Goal: Task Accomplishment & Management: Complete application form

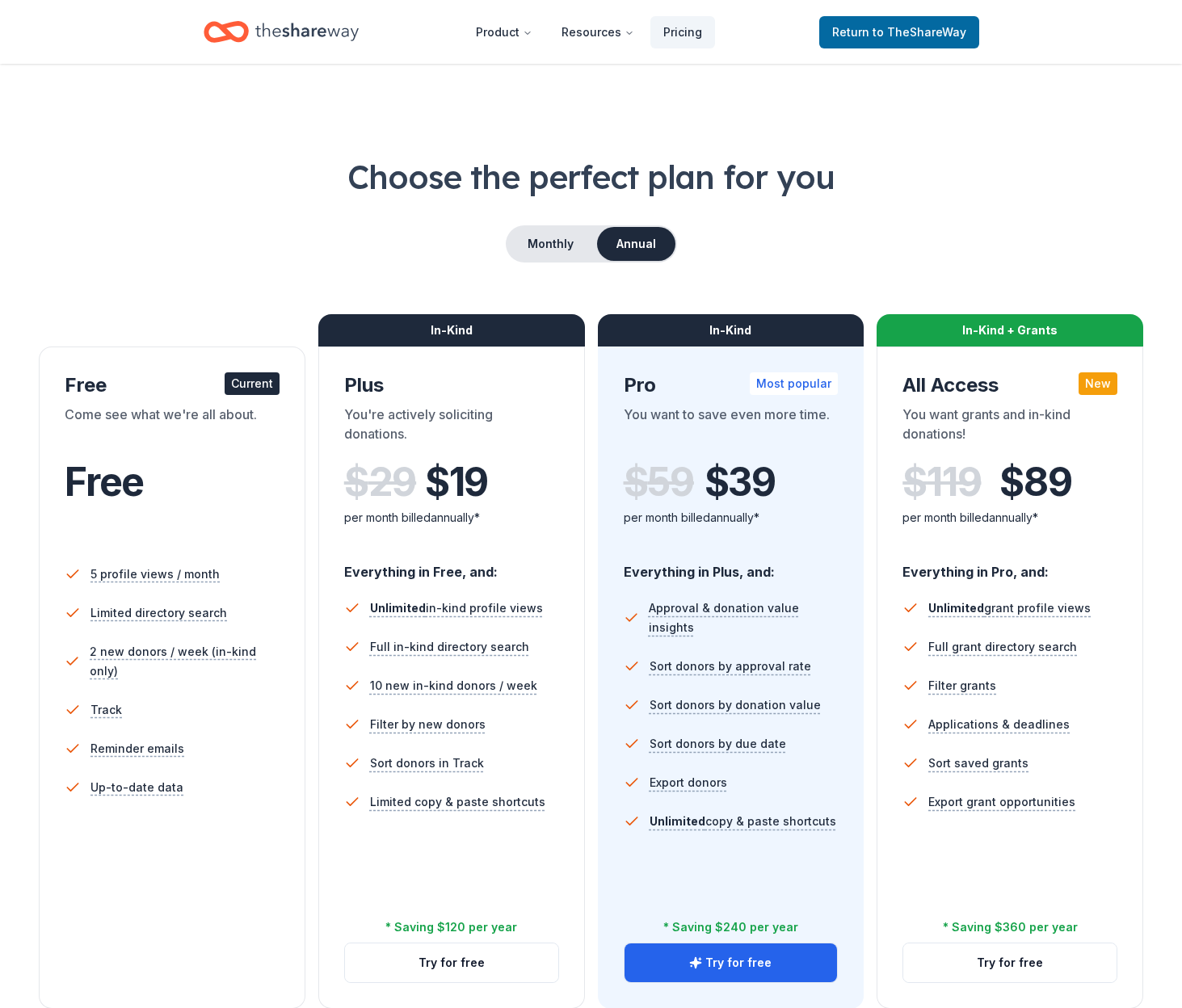
scroll to position [244, 0]
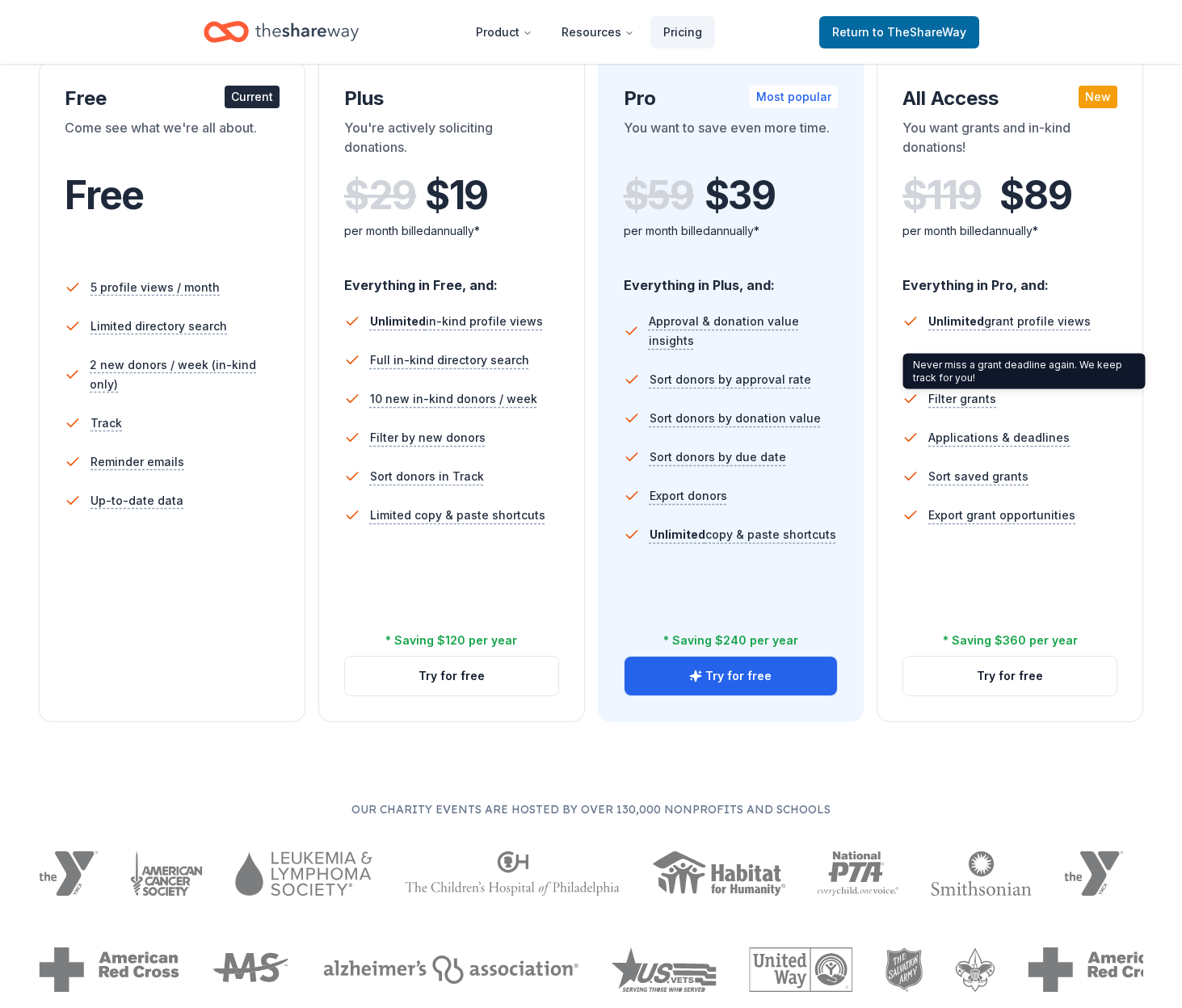
scroll to position [323, 0]
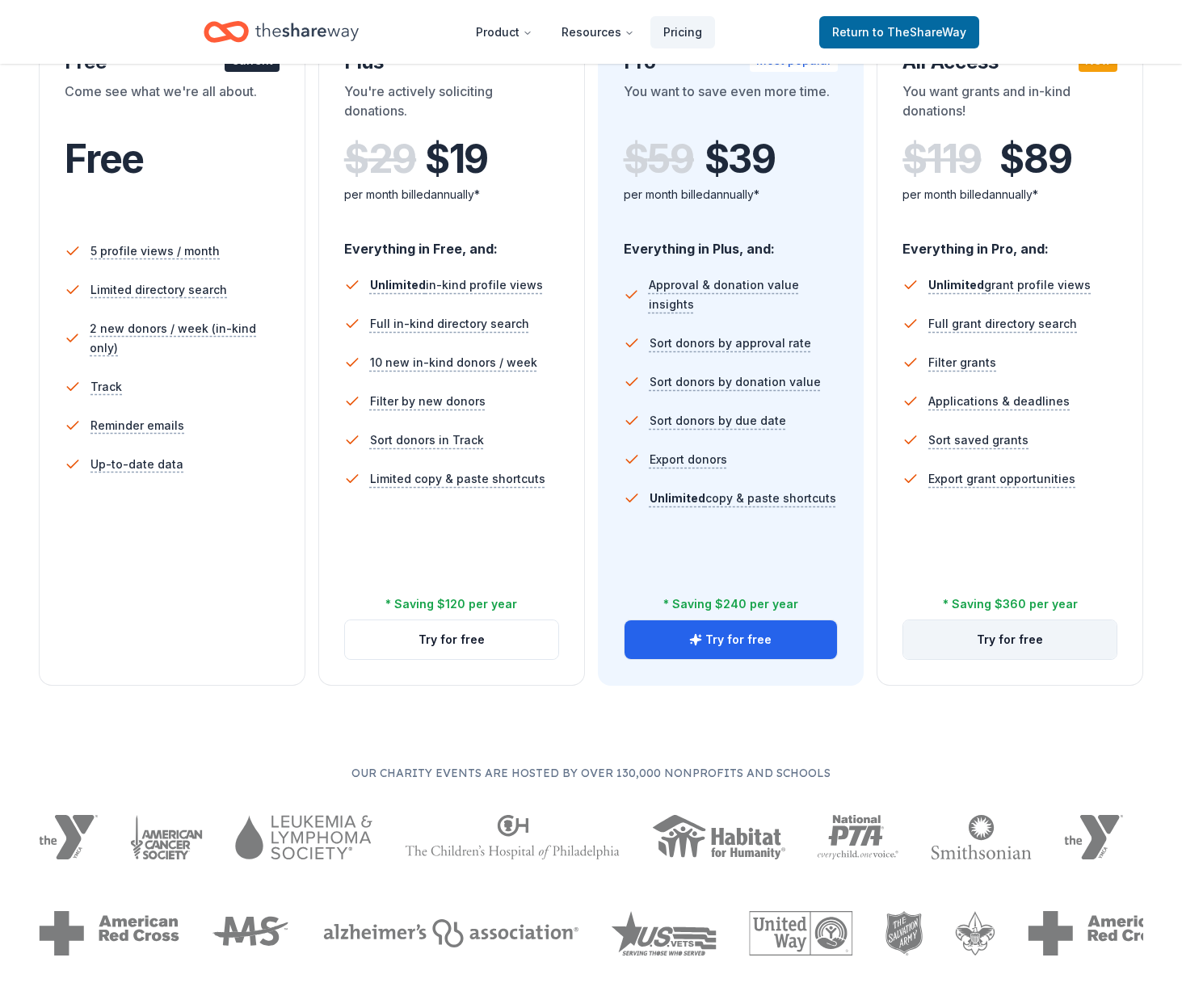
click at [1057, 636] on button "Try for free" at bounding box center [1009, 640] width 213 height 39
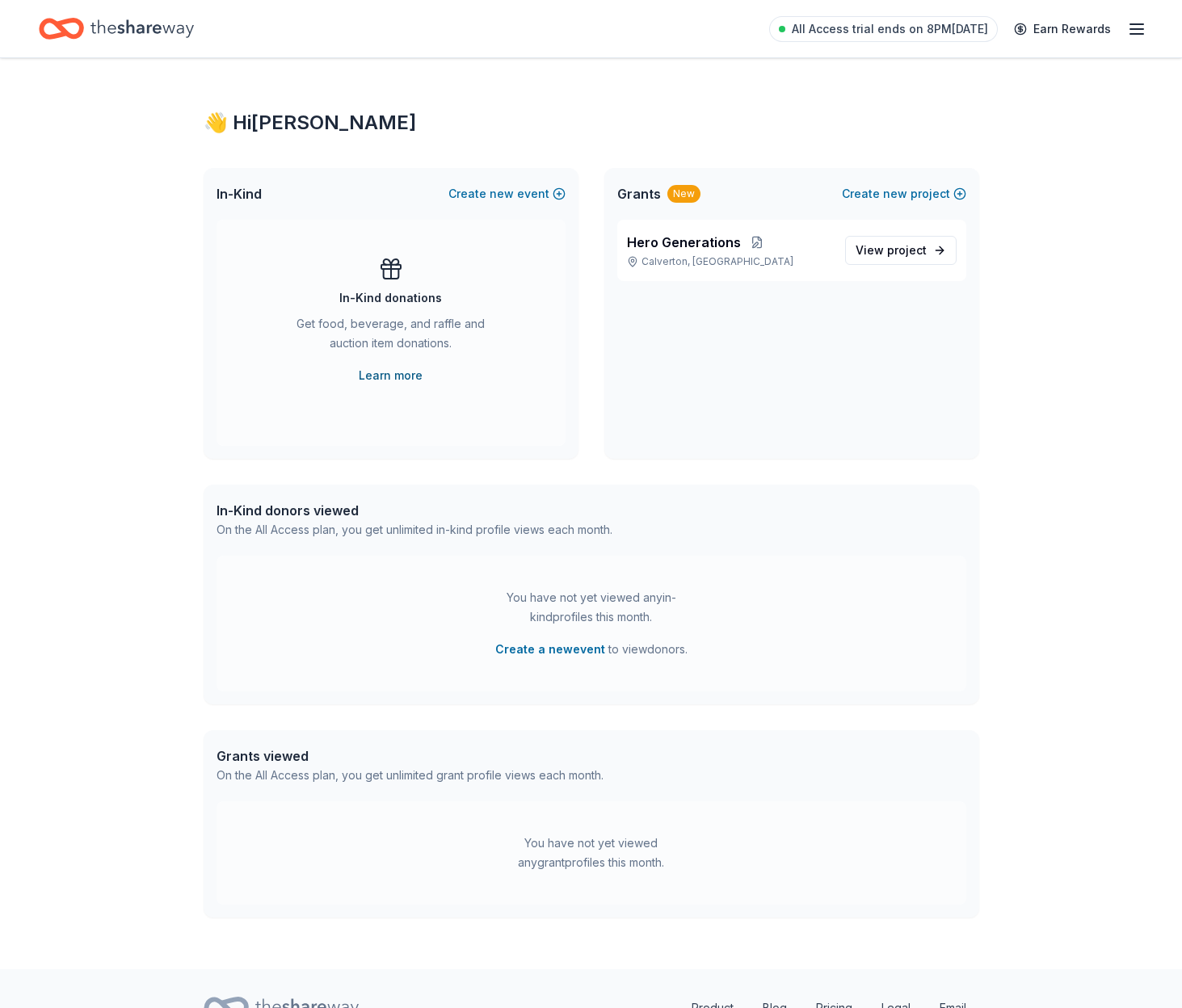
click at [394, 376] on link "Learn more" at bounding box center [391, 375] width 64 height 20
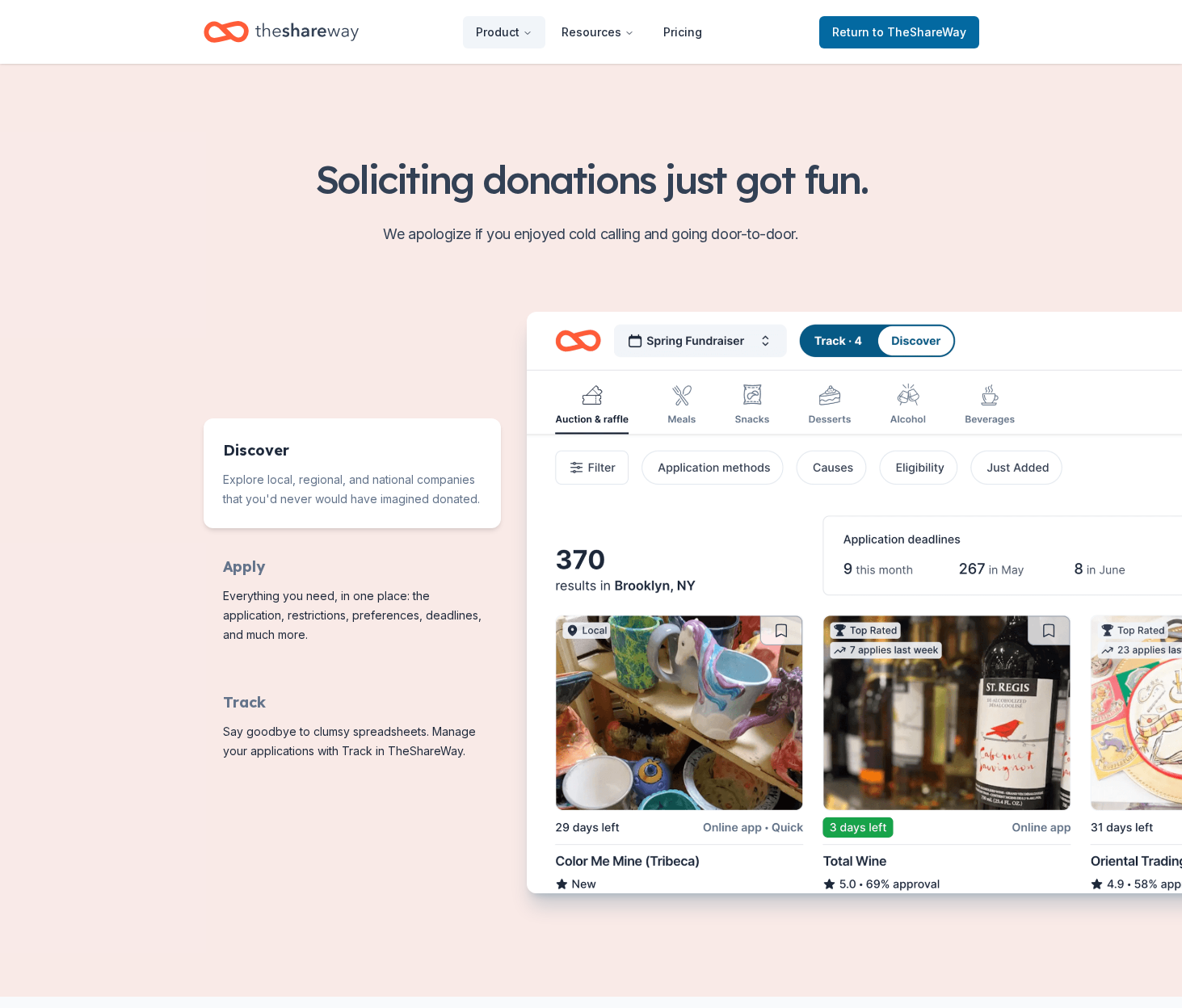
scroll to position [488, 0]
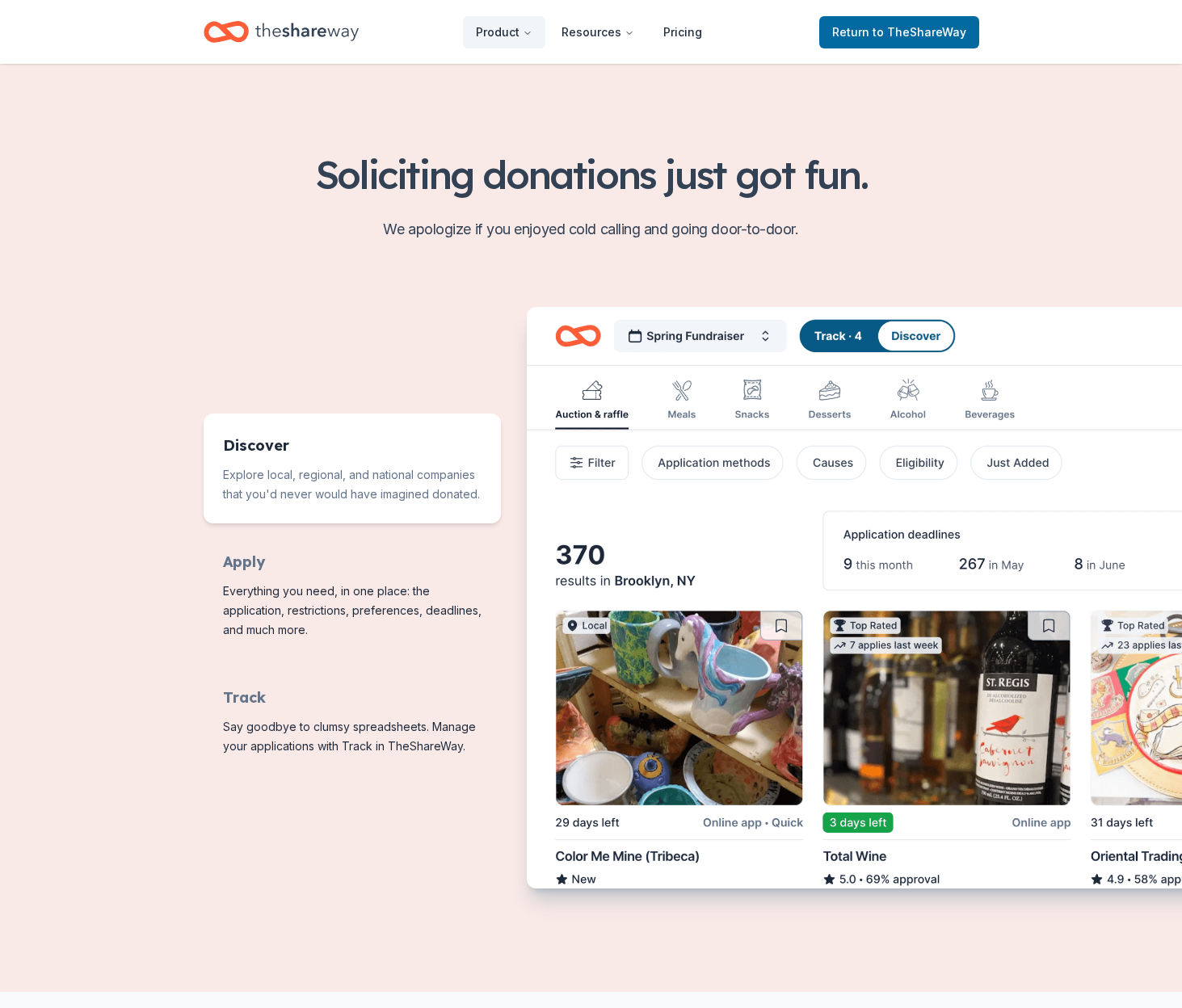
click at [751, 391] on img "Features for running your books" at bounding box center [939, 599] width 827 height 584
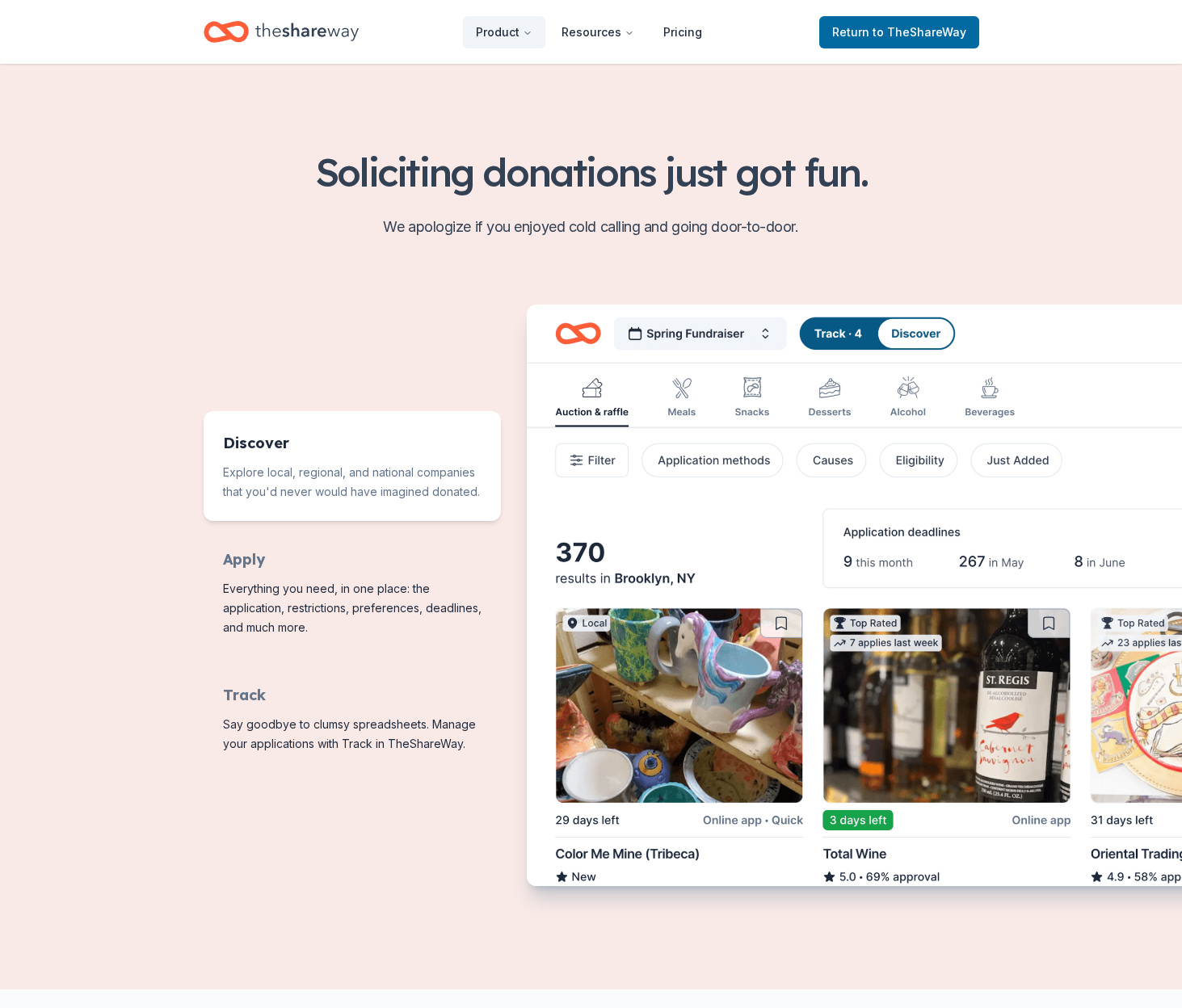
click at [752, 391] on img "Features for running your books" at bounding box center [939, 596] width 827 height 584
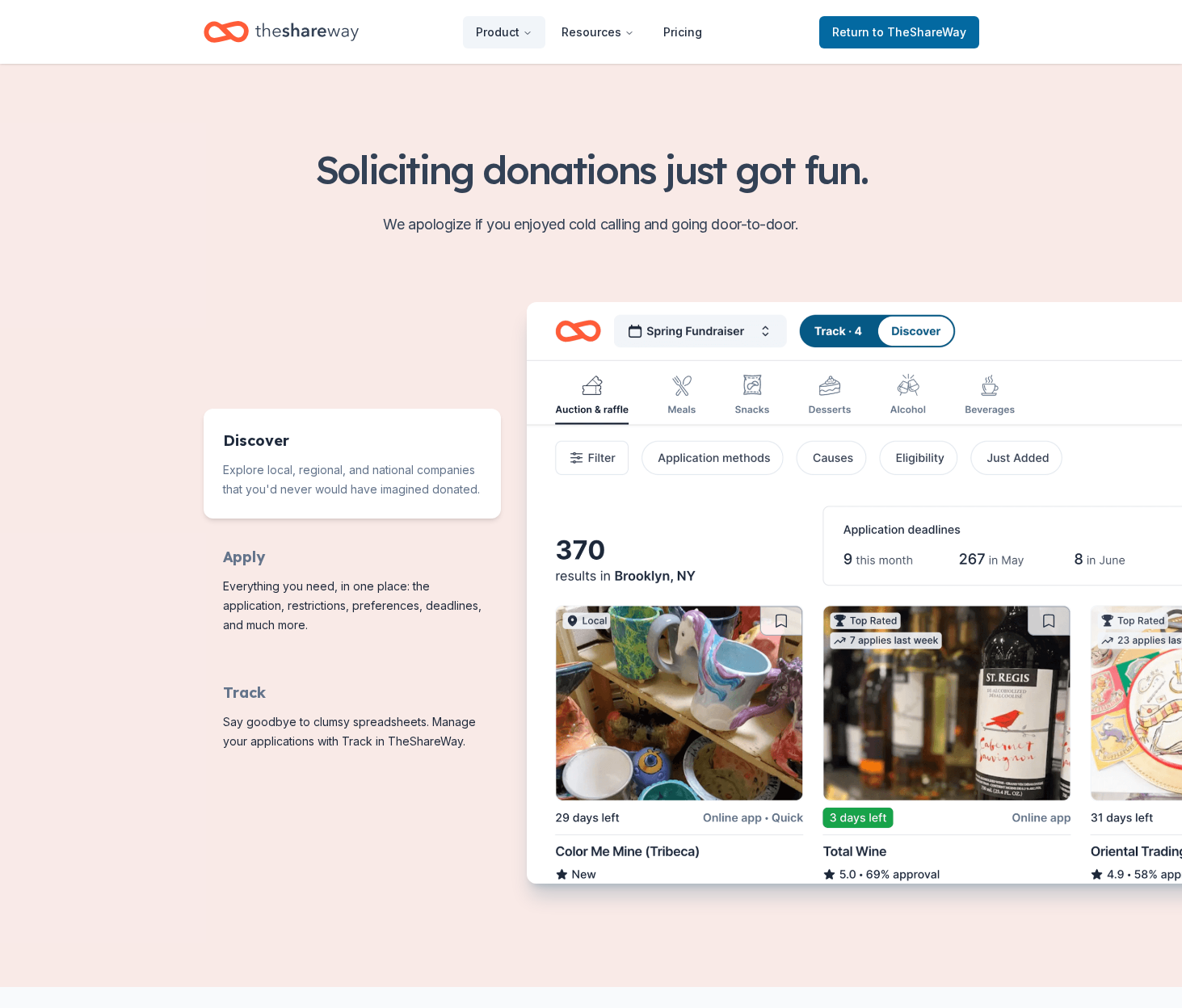
click at [752, 391] on img "Features for running your books" at bounding box center [939, 594] width 827 height 584
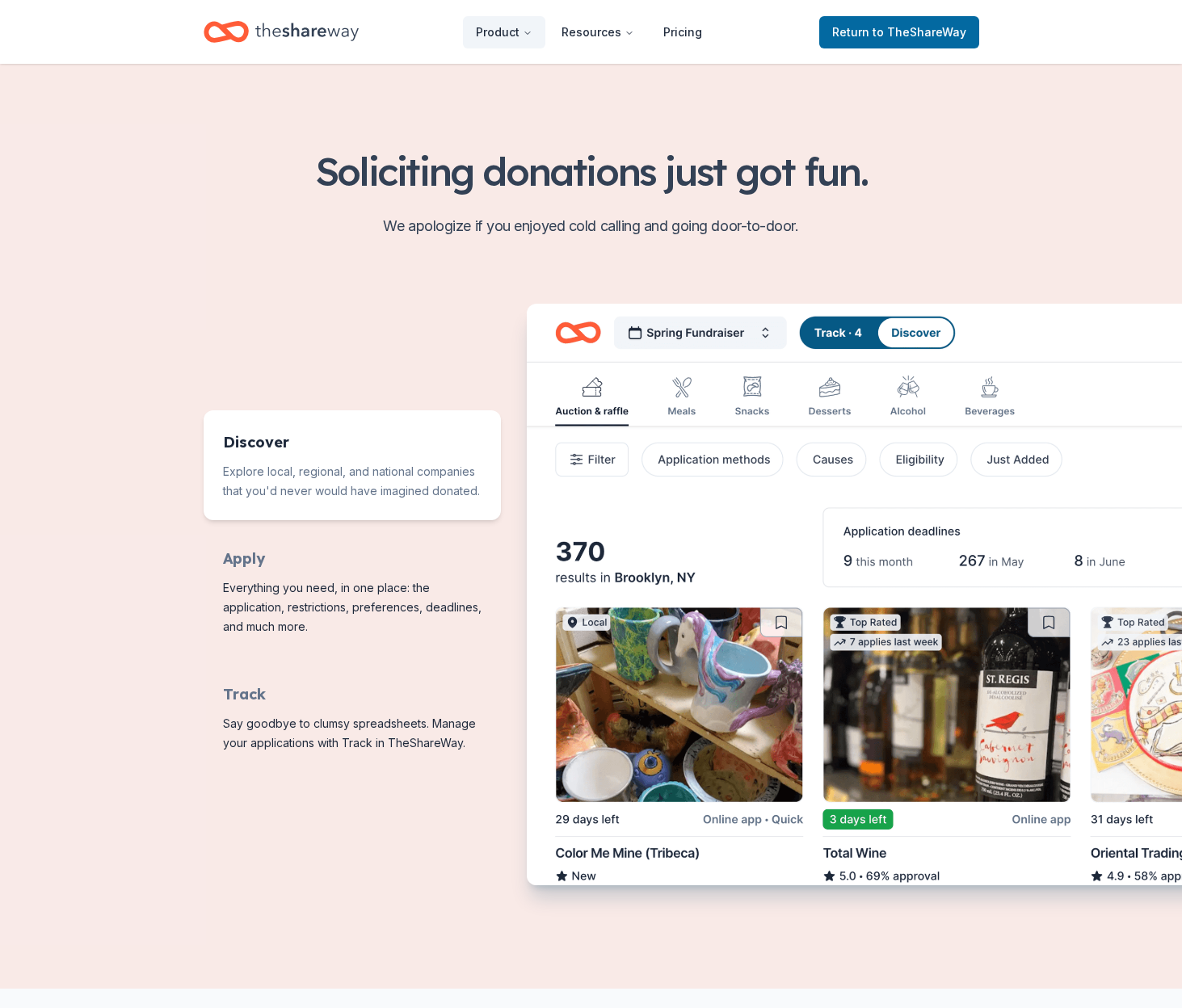
click at [752, 391] on img "Features for running your books" at bounding box center [939, 596] width 827 height 584
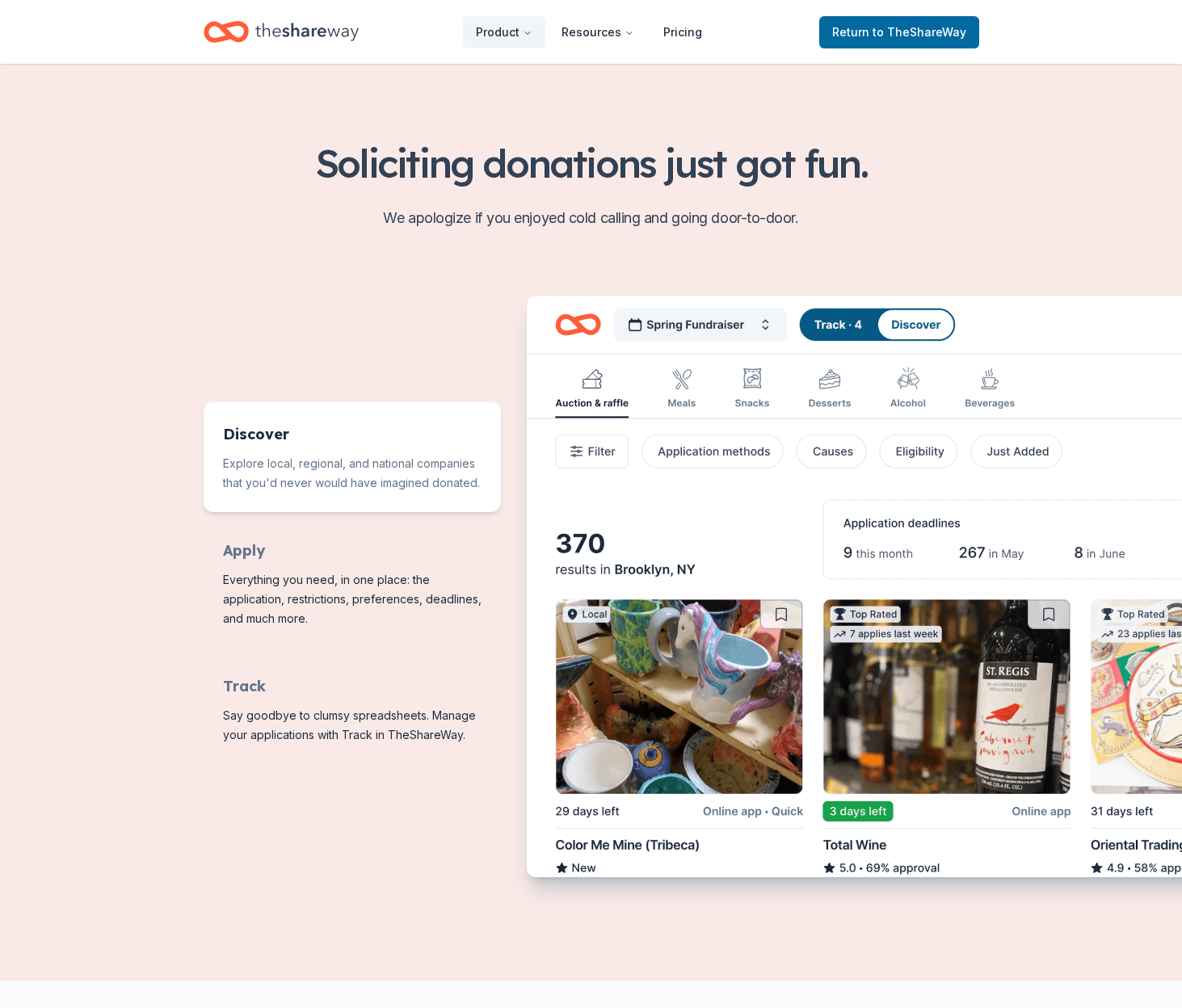
click at [681, 409] on img "Features for running your books" at bounding box center [939, 588] width 827 height 584
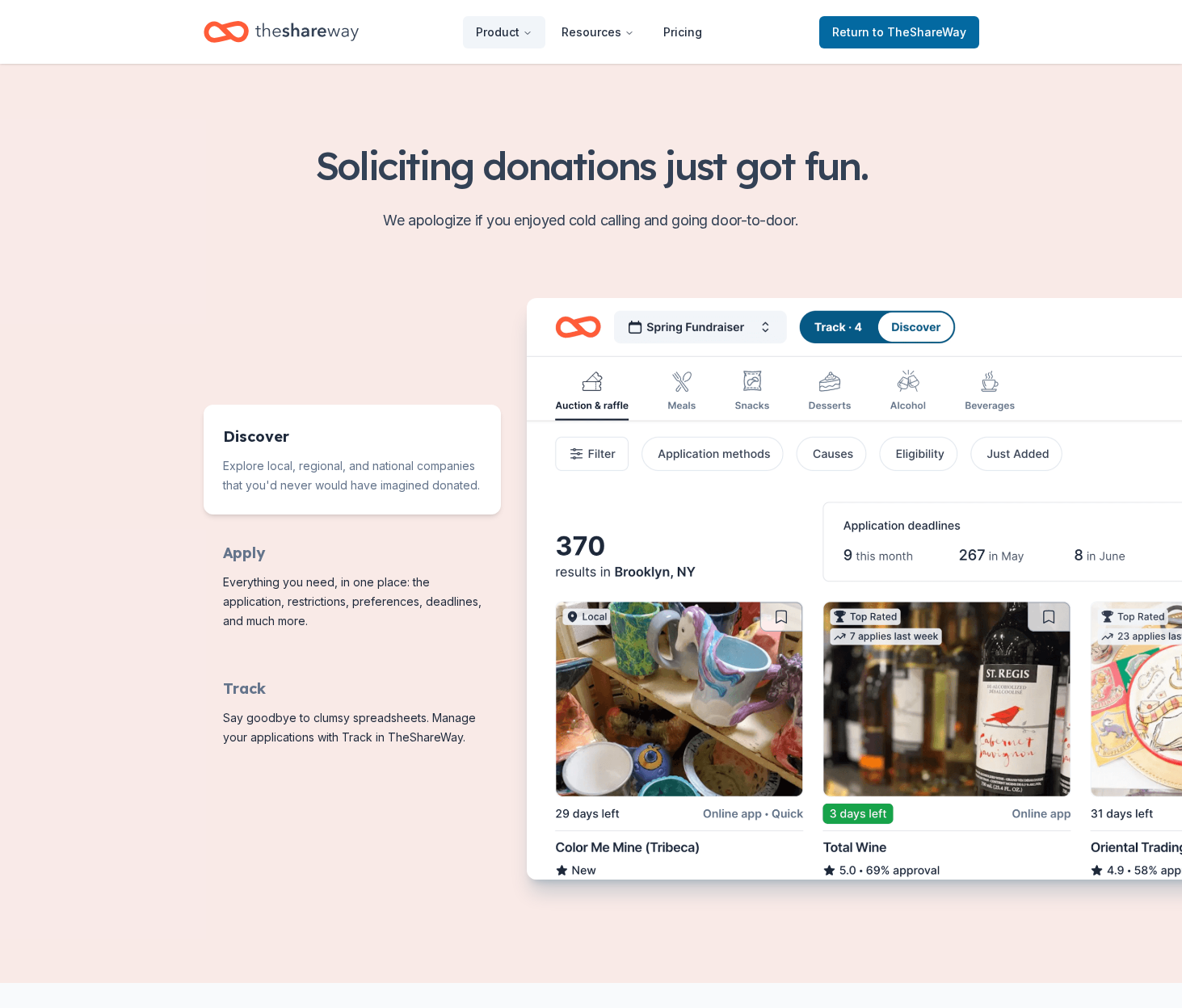
click at [683, 396] on img "Features for running your books" at bounding box center [939, 590] width 827 height 584
click at [765, 399] on img "Features for running your books" at bounding box center [939, 590] width 827 height 584
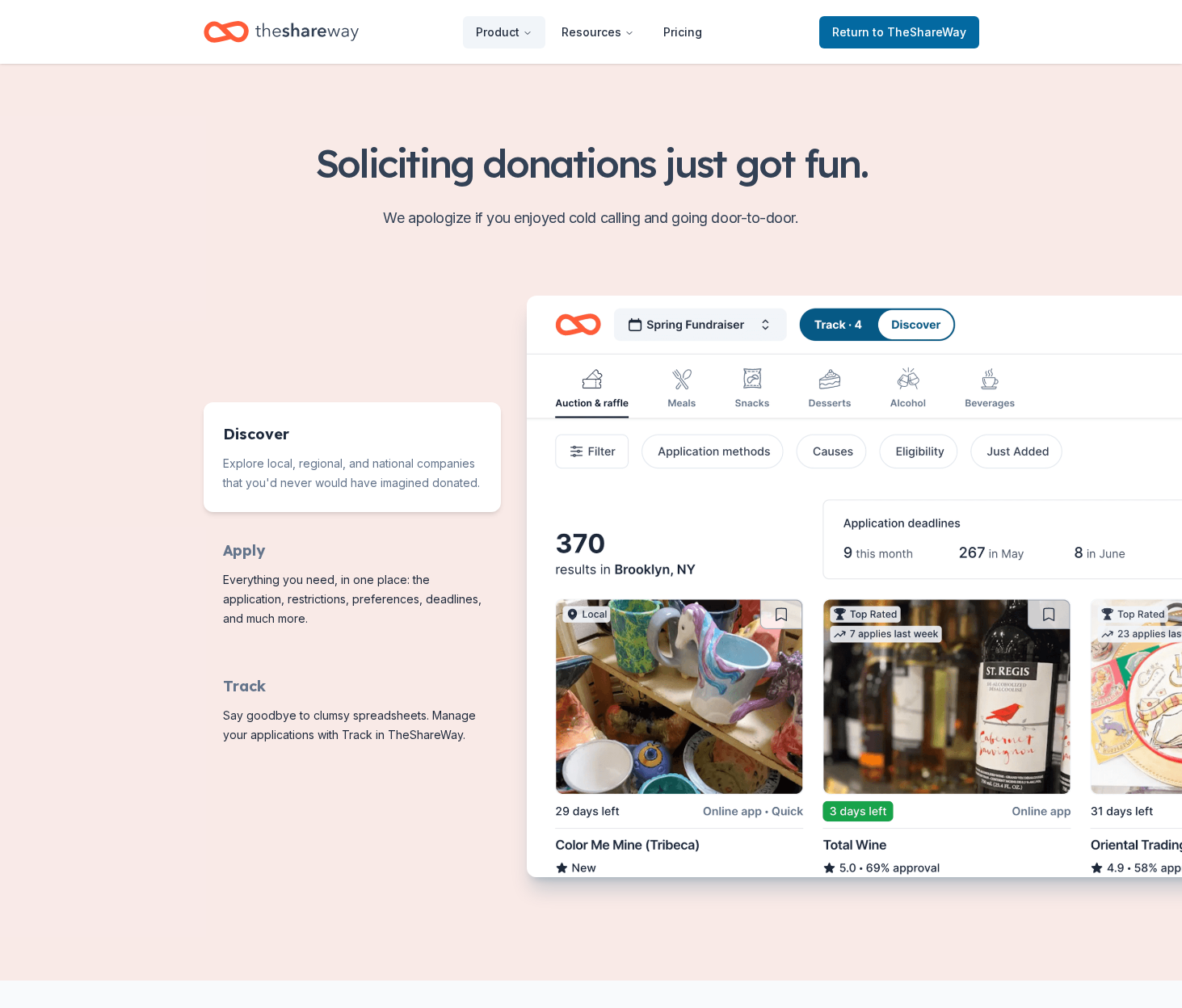
click at [695, 455] on img "Features for running your books" at bounding box center [939, 588] width 827 height 584
click at [710, 453] on img "Features for running your books" at bounding box center [939, 588] width 827 height 584
click at [762, 328] on img "Features for running your books" at bounding box center [939, 588] width 827 height 584
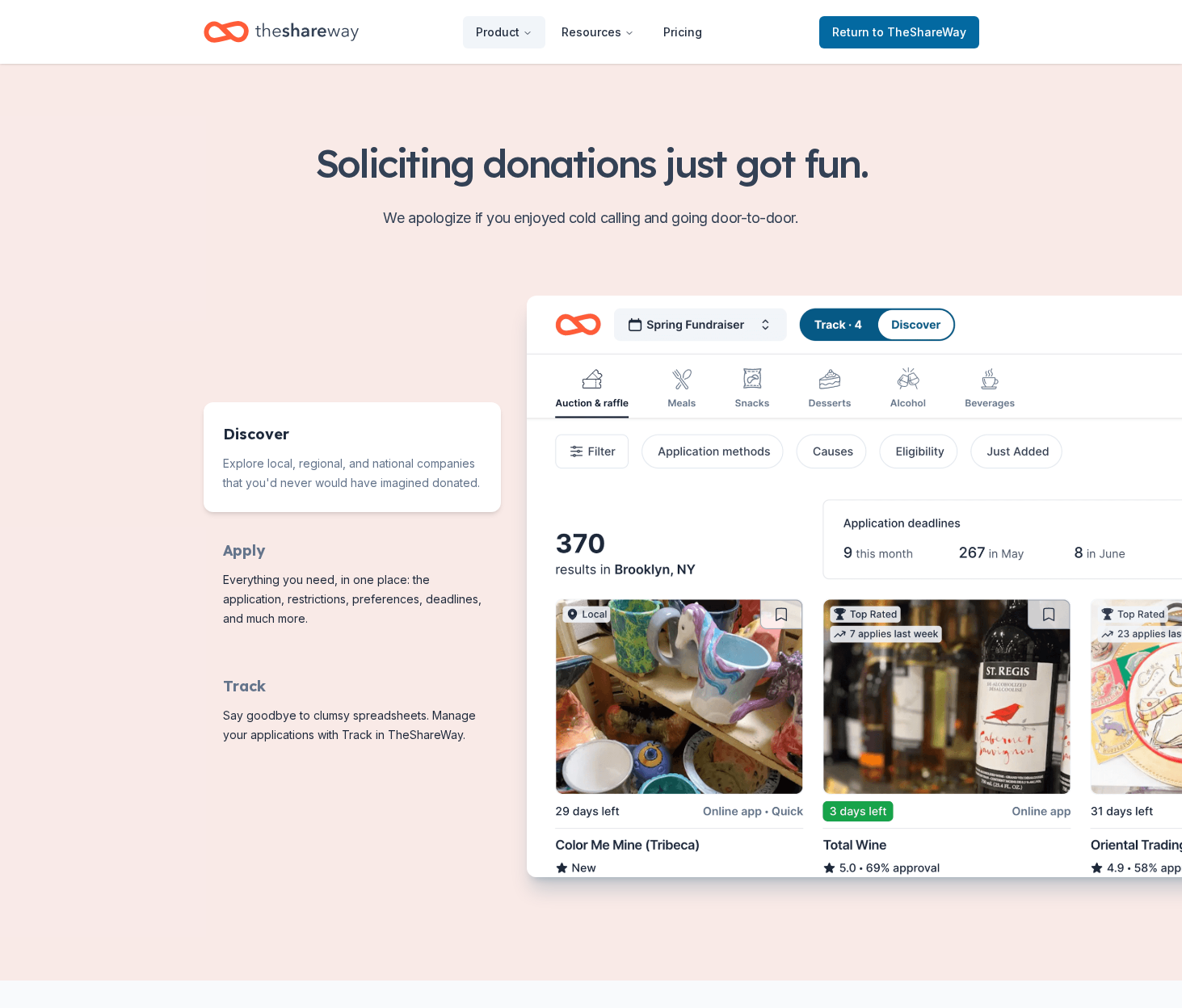
click at [754, 325] on img "Features for running your books" at bounding box center [939, 588] width 827 height 584
click at [759, 325] on img "Features for running your books" at bounding box center [939, 588] width 827 height 584
click at [910, 329] on img "Features for running your books" at bounding box center [939, 588] width 827 height 584
drag, startPoint x: 909, startPoint y: 327, endPoint x: 854, endPoint y: 324, distance: 55.1
click at [909, 327] on img "Features for running your books" at bounding box center [939, 588] width 827 height 584
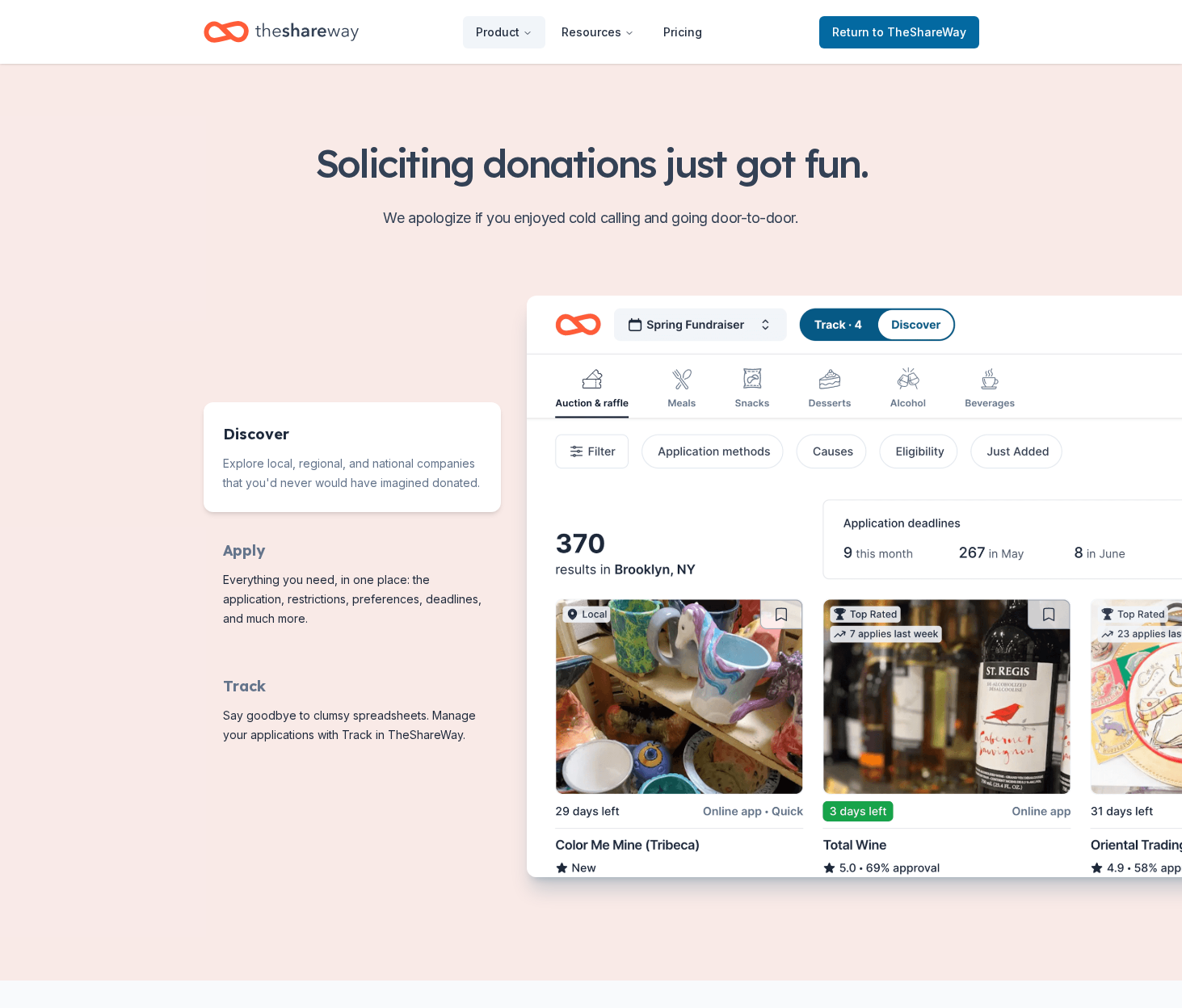
click at [854, 324] on img "Features for running your books" at bounding box center [939, 588] width 827 height 584
click at [883, 325] on img "Features for running your books" at bounding box center [939, 588] width 827 height 584
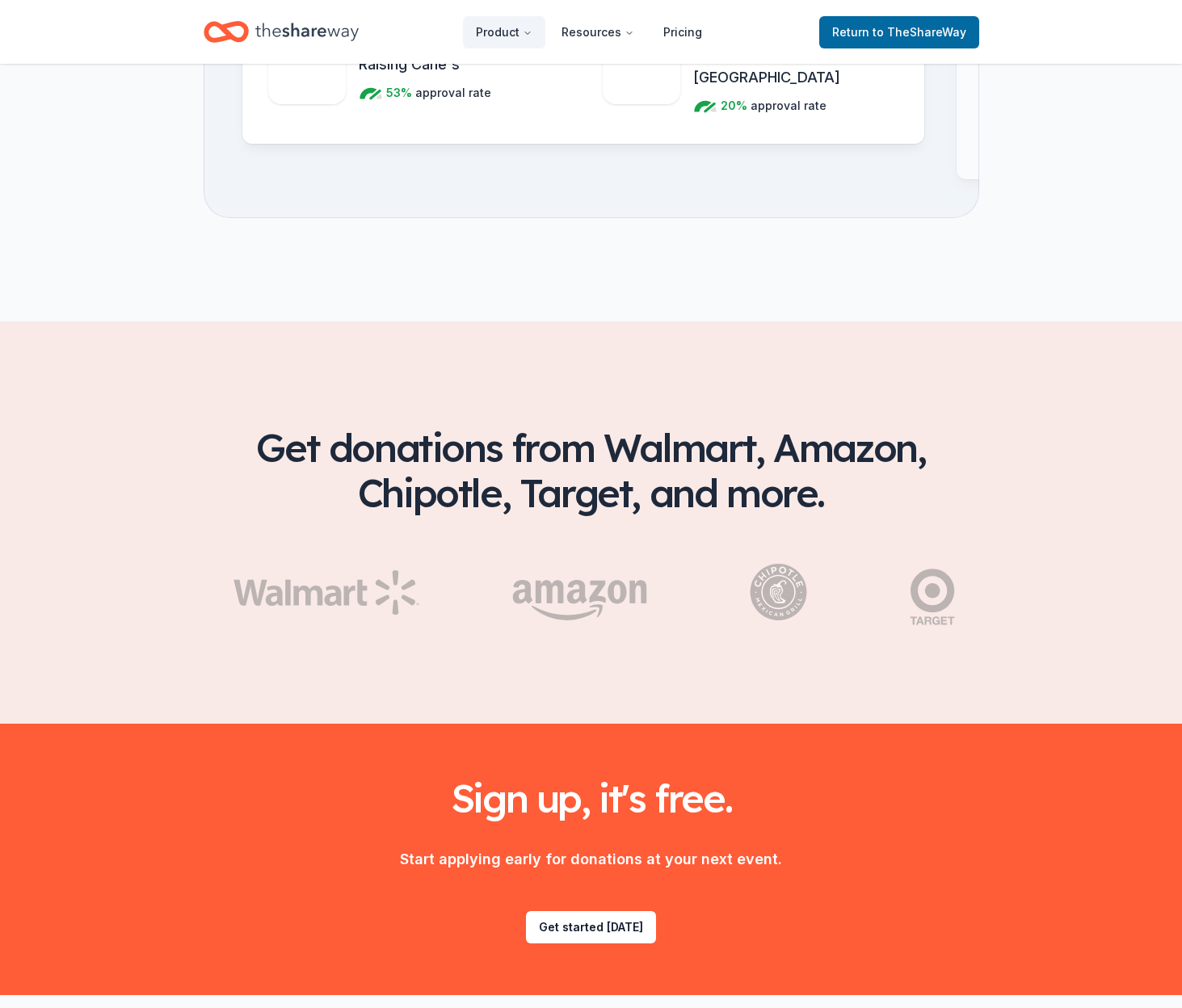
scroll to position [2265, 0]
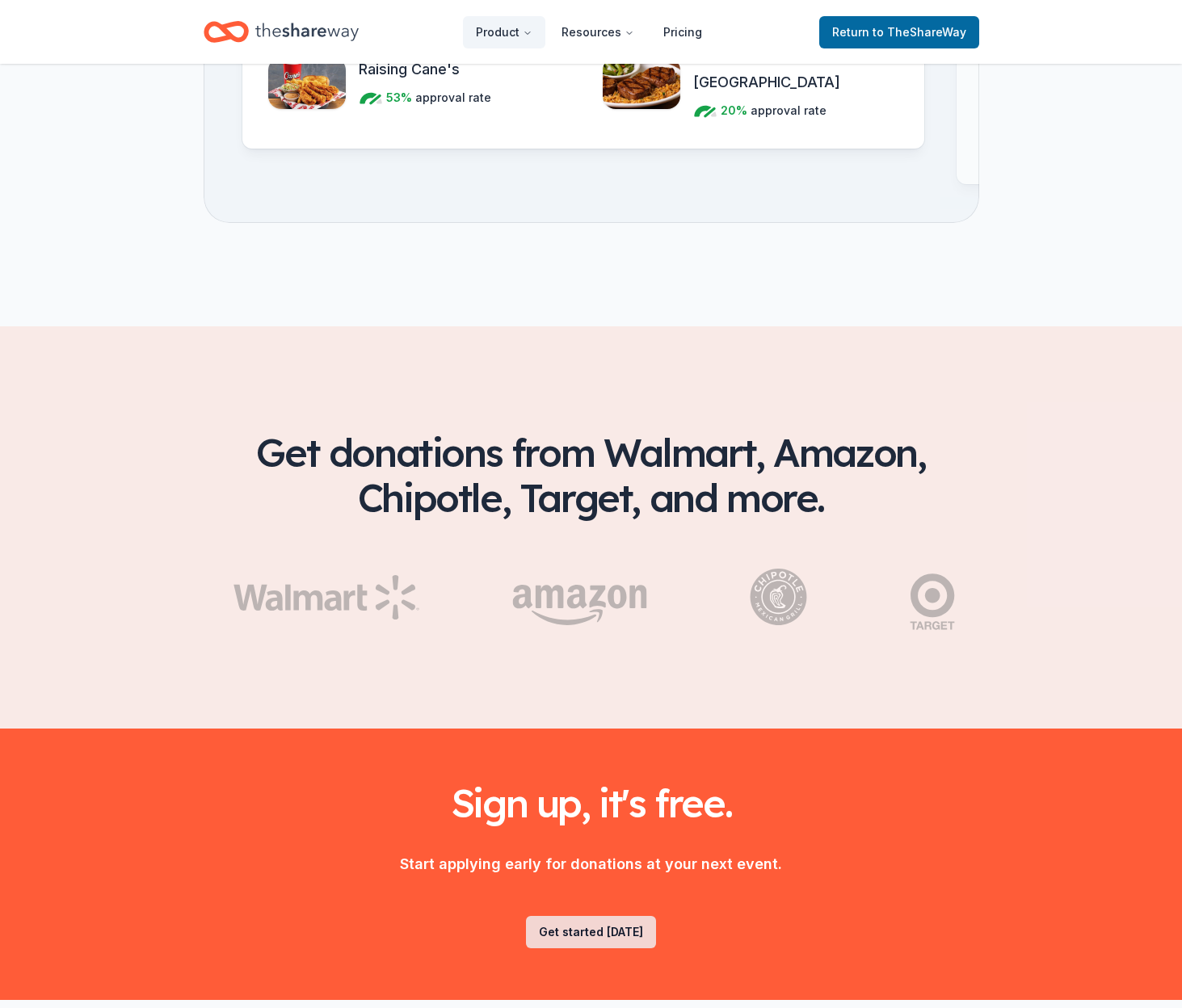
click at [616, 916] on link "Get started today" at bounding box center [591, 932] width 130 height 33
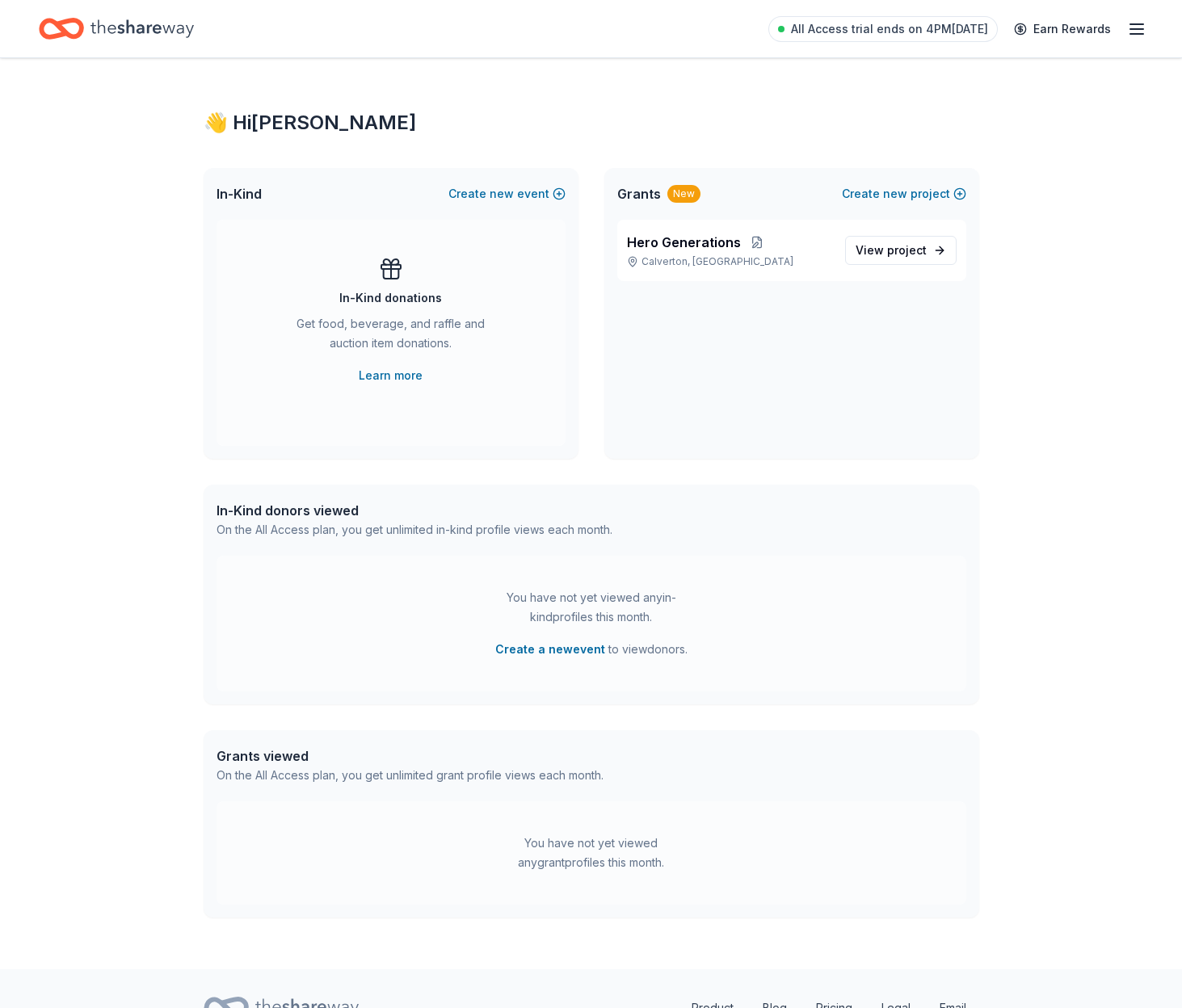
scroll to position [77, 0]
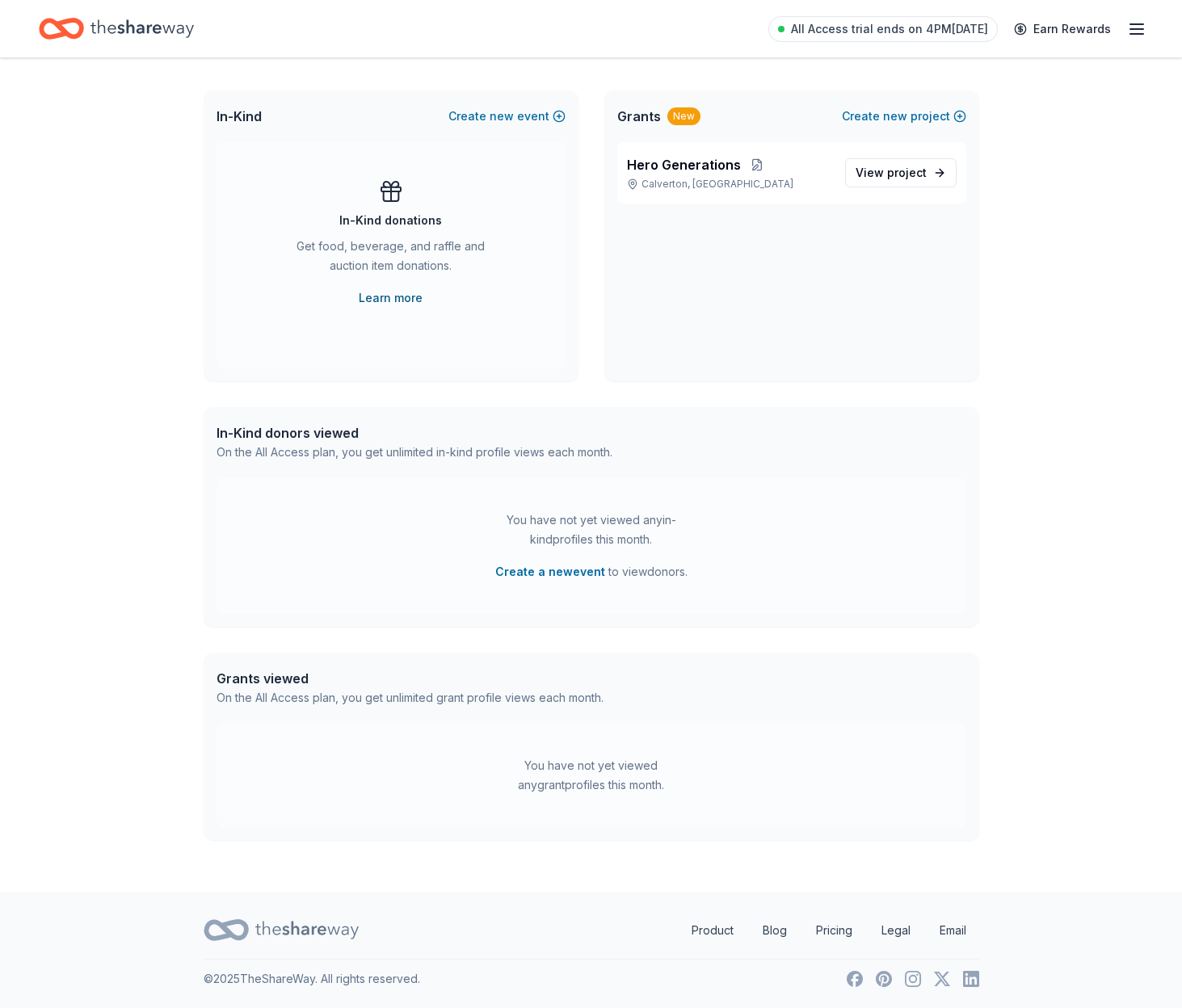
click at [409, 298] on link "Learn more" at bounding box center [391, 298] width 64 height 20
click at [562, 114] on button "Create new event" at bounding box center [507, 116] width 117 height 20
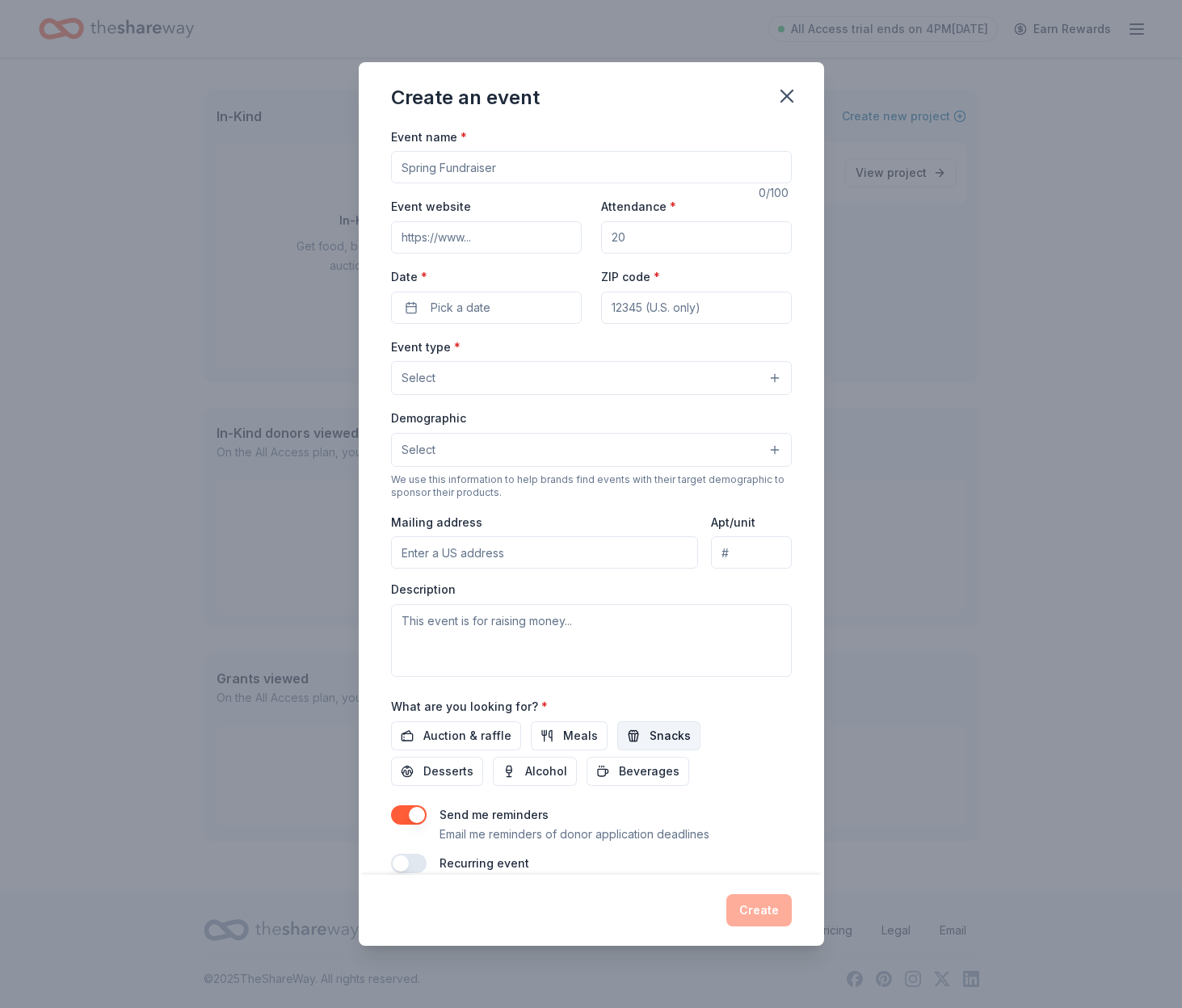
click at [649, 735] on span "Snacks" at bounding box center [670, 736] width 41 height 20
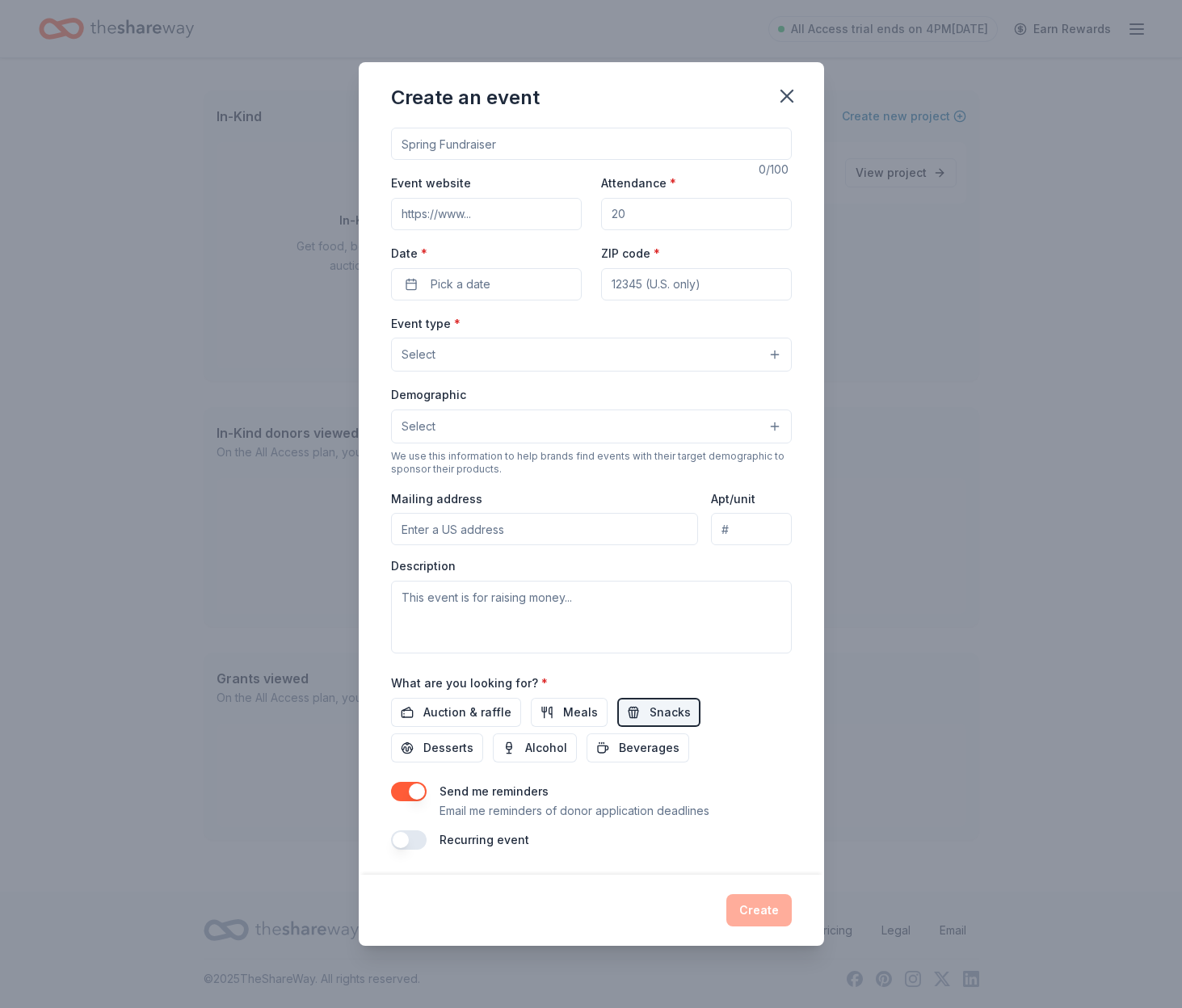
click at [413, 838] on button "button" at bounding box center [408, 840] width 35 height 20
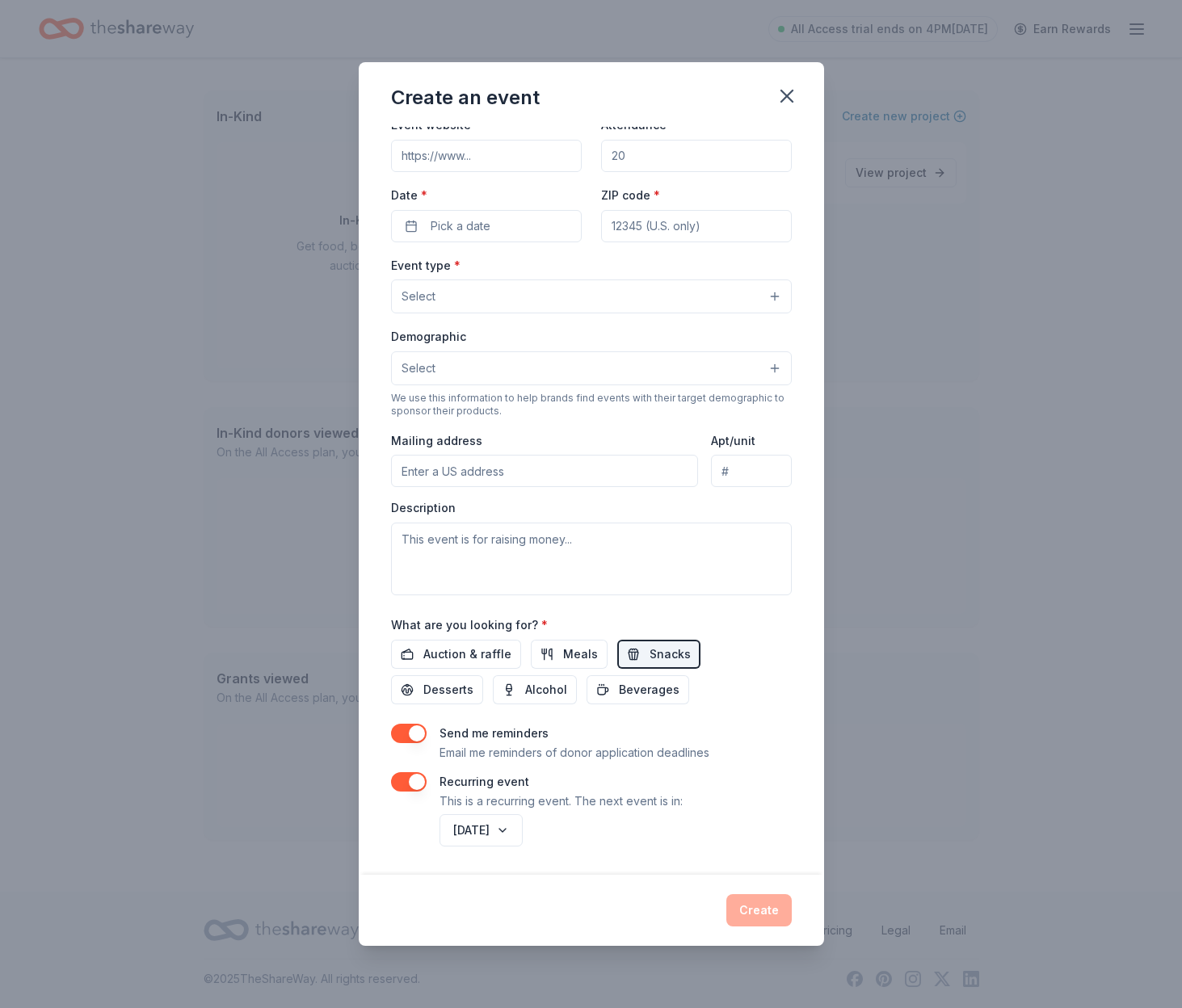
scroll to position [0, 0]
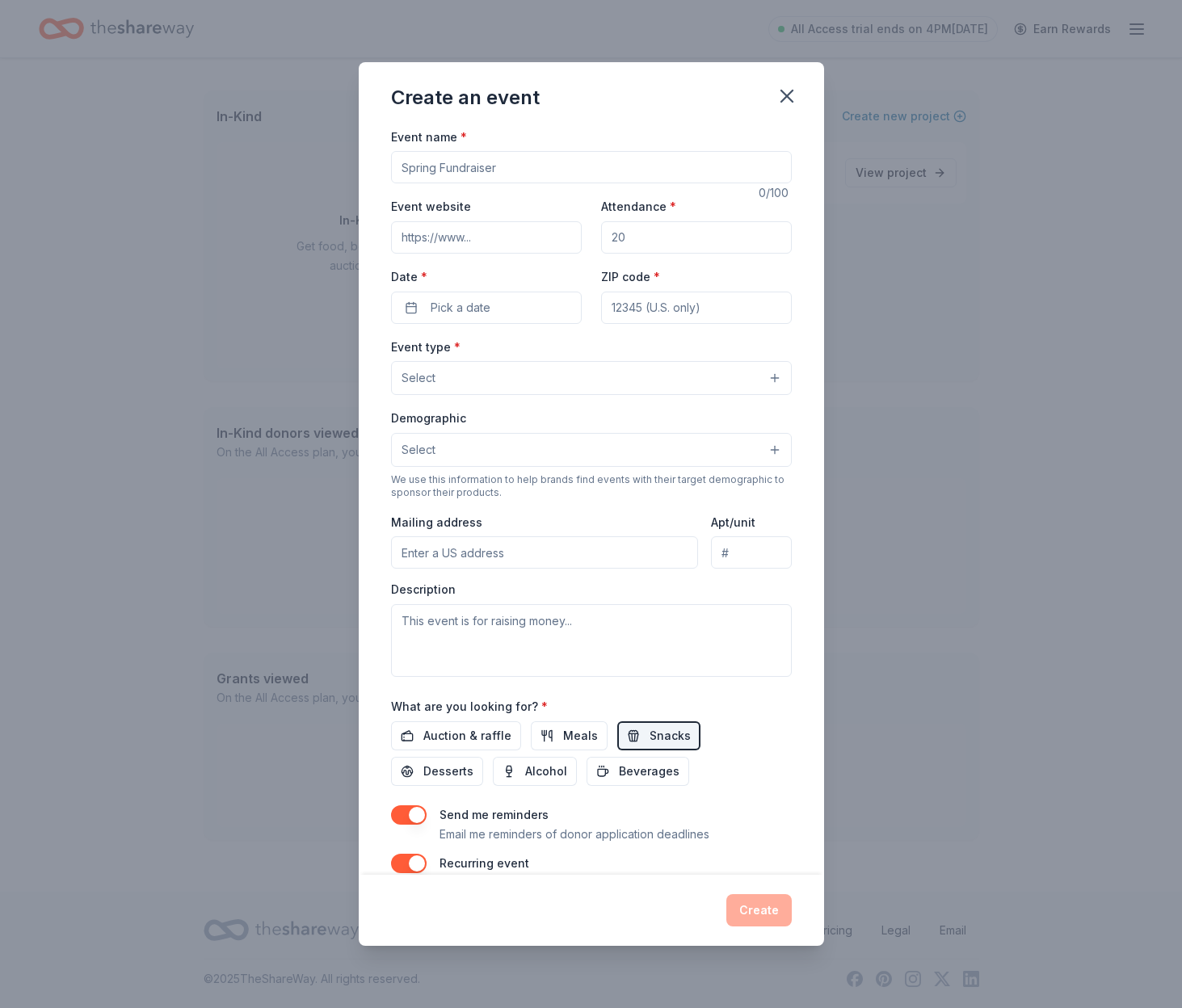
click at [512, 165] on input "Event name *" at bounding box center [591, 166] width 401 height 33
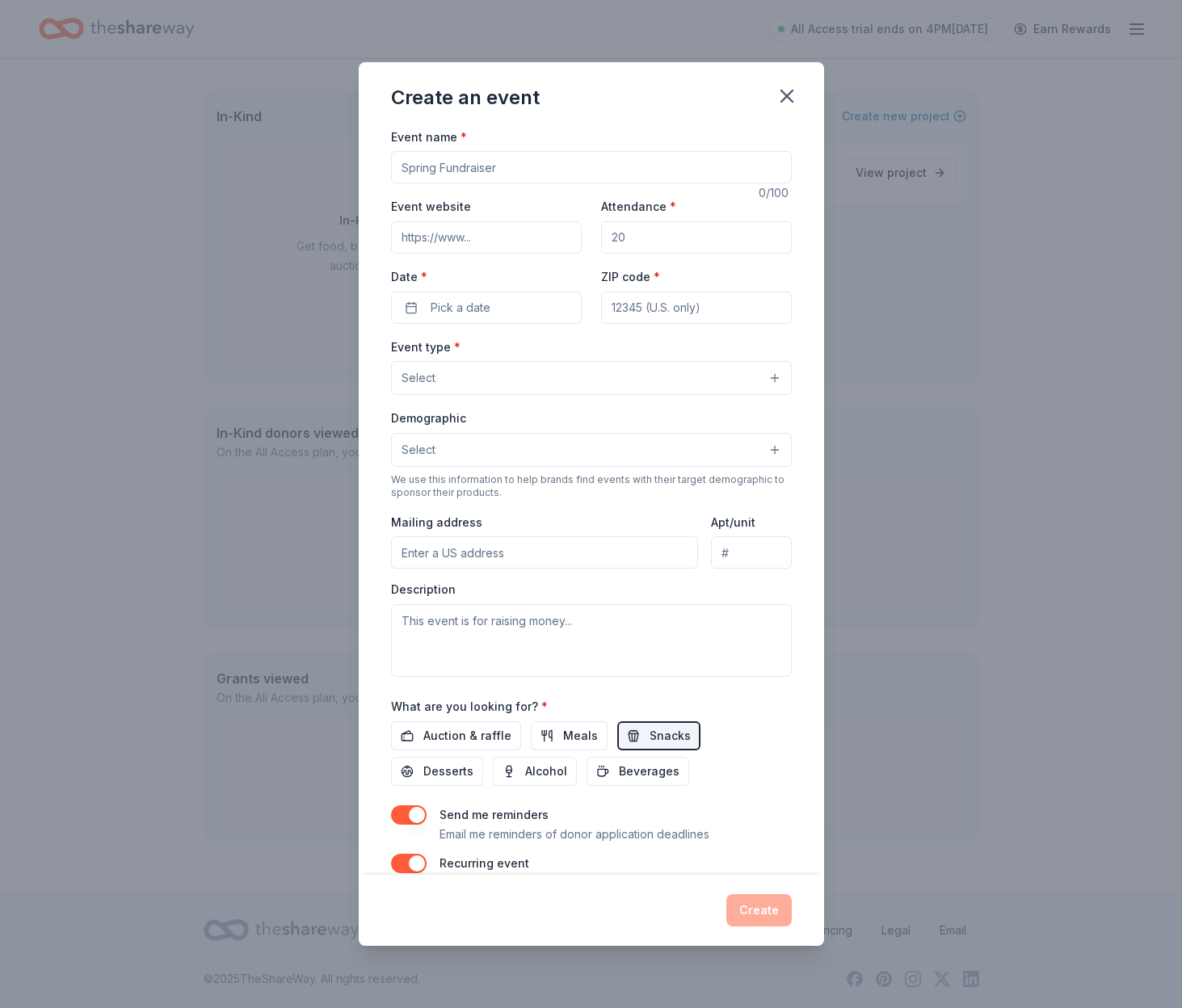
click at [512, 165] on input "Event name *" at bounding box center [591, 166] width 401 height 33
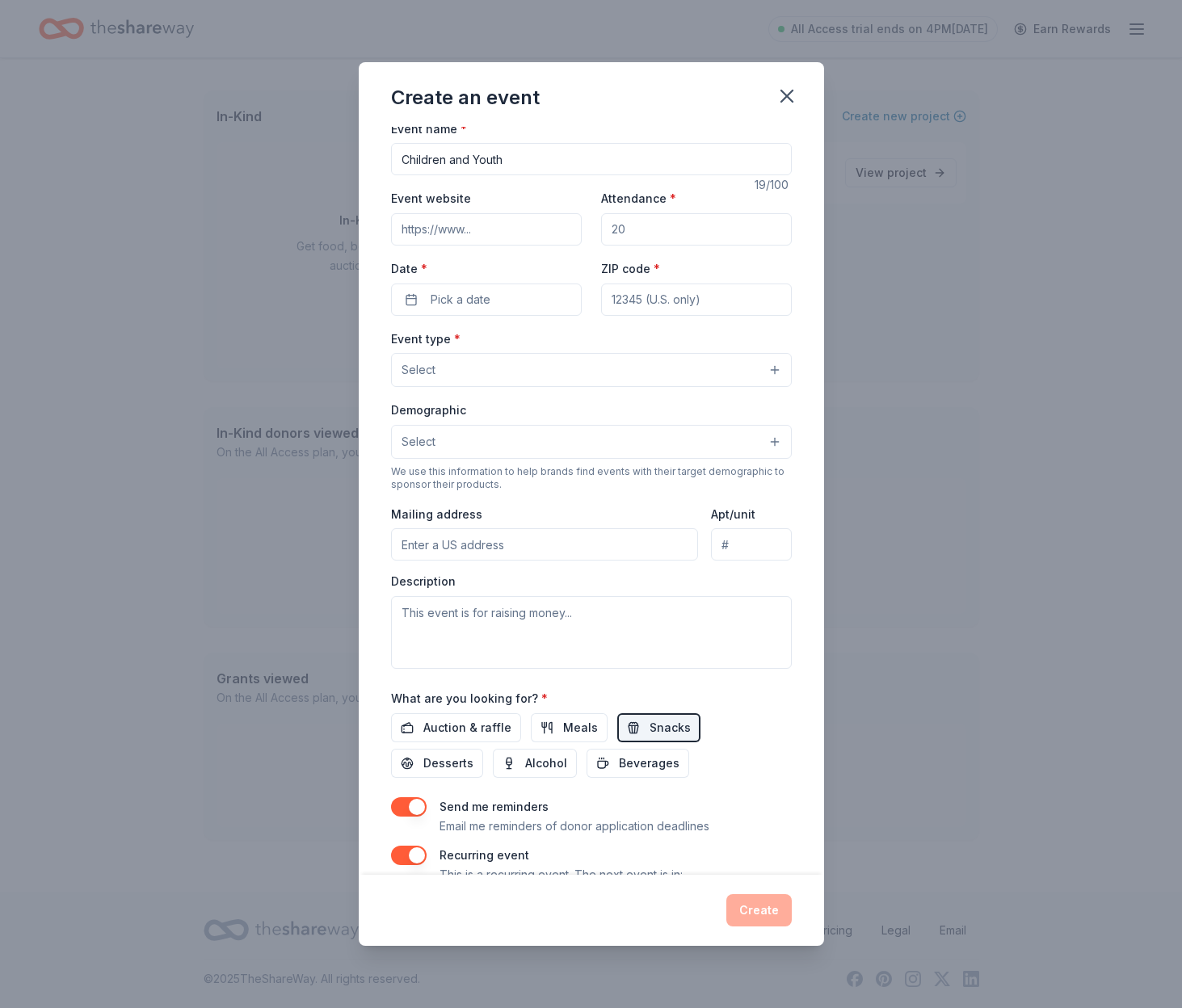
scroll to position [3, 0]
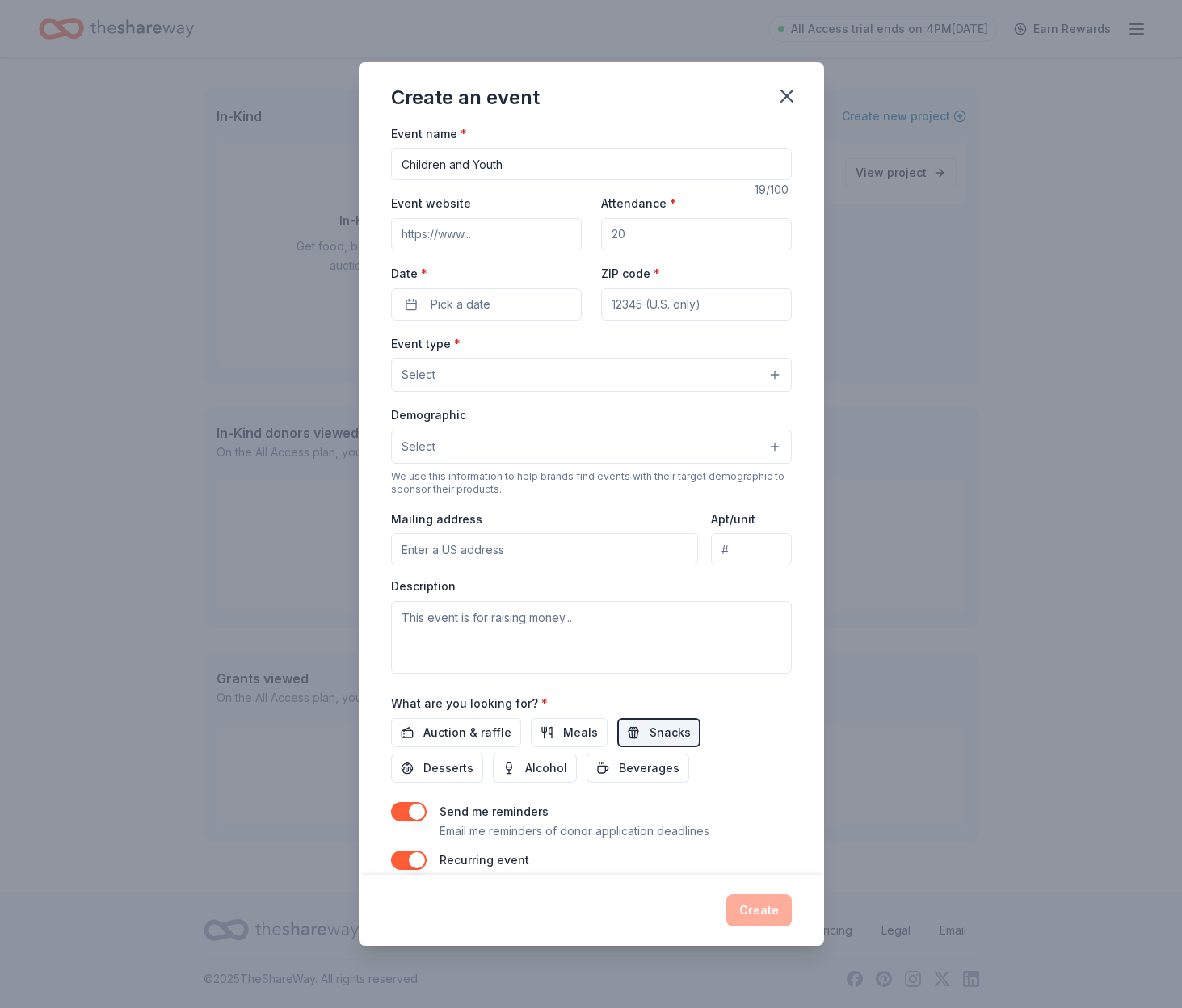
type input "Children and Youth"
click at [644, 240] on input "Attendance *" at bounding box center [696, 234] width 191 height 33
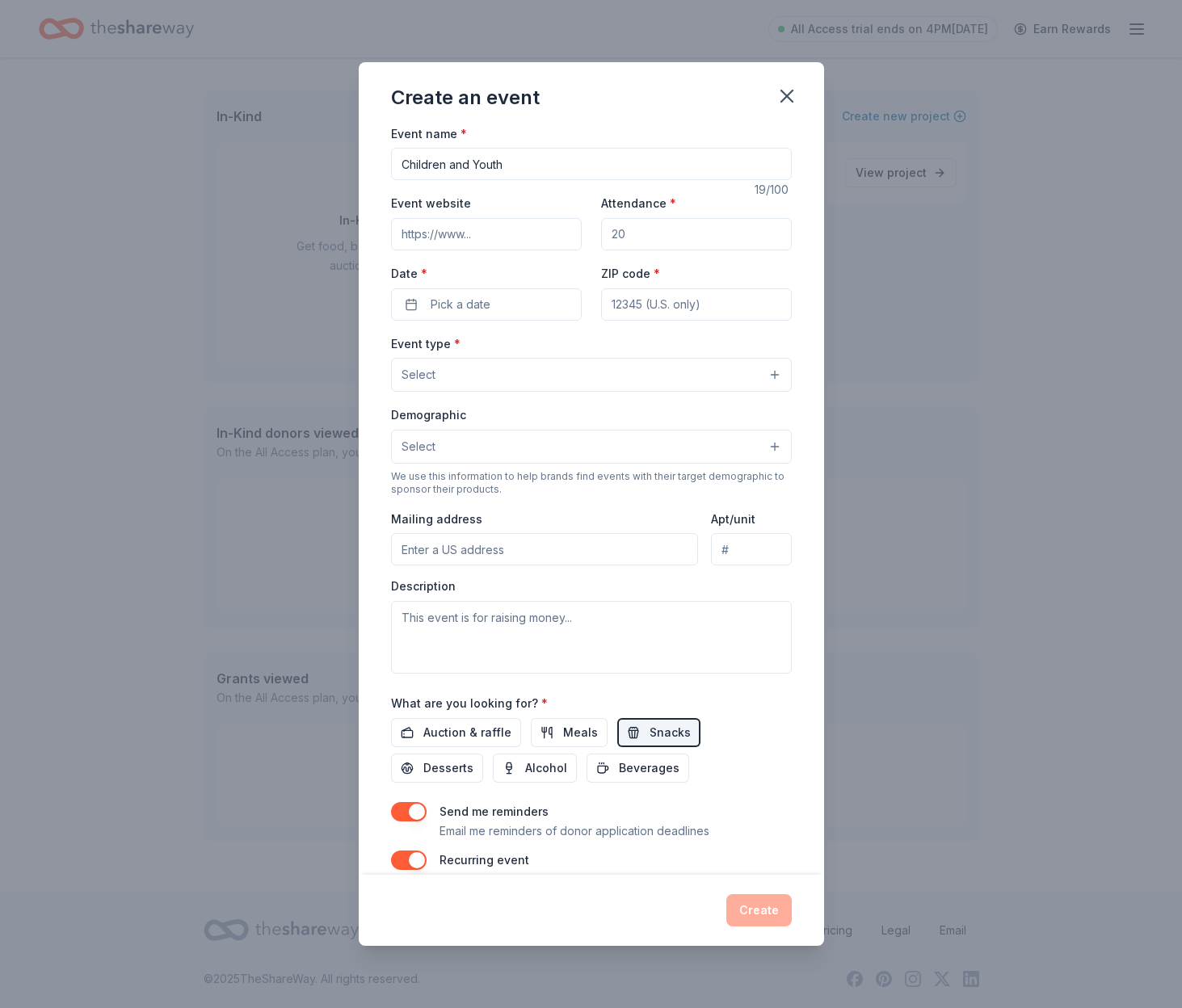
click at [644, 240] on input "Attendance *" at bounding box center [696, 234] width 191 height 33
drag, startPoint x: 644, startPoint y: 240, endPoint x: 618, endPoint y: 236, distance: 26.3
click at [618, 236] on input "Attendance *" at bounding box center [696, 234] width 191 height 33
type input "70"
drag, startPoint x: 470, startPoint y: 163, endPoint x: 446, endPoint y: 163, distance: 24.0
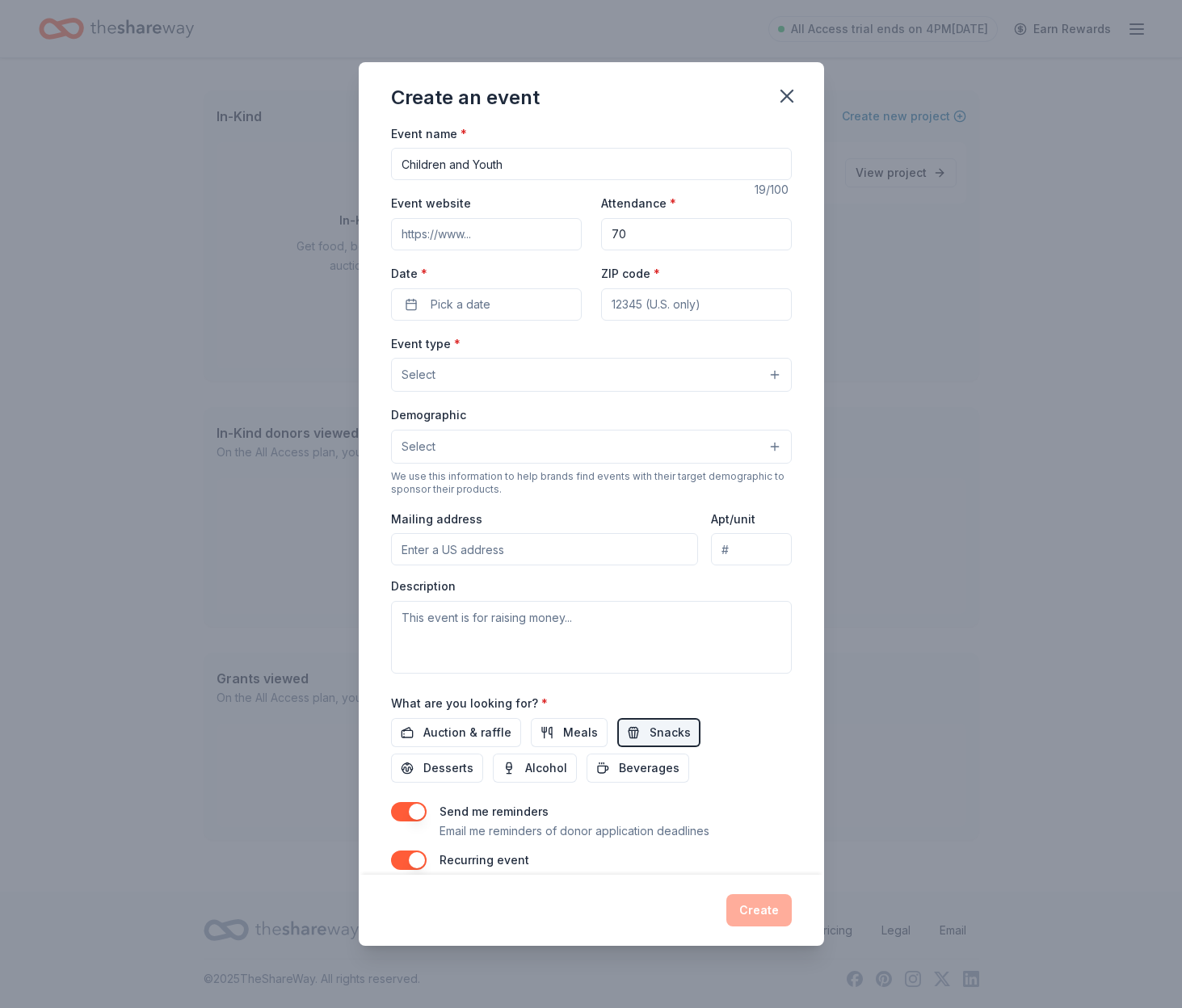
click at [446, 163] on input "Children and Youth" at bounding box center [591, 164] width 401 height 33
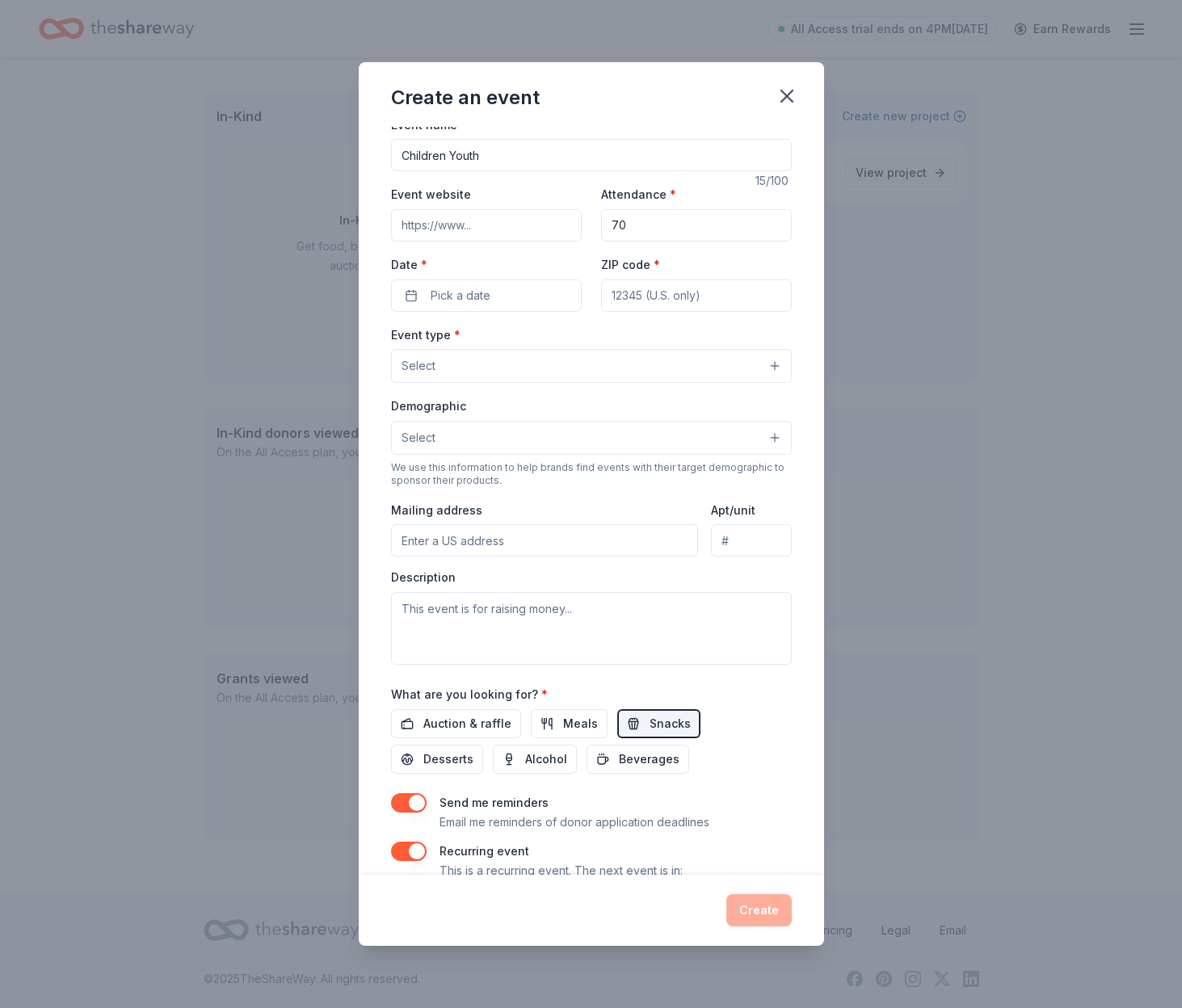
scroll to position [14, 0]
type input "Children, Youth, Young Adults"
click at [453, 293] on span "Pick a date" at bounding box center [460, 294] width 60 height 20
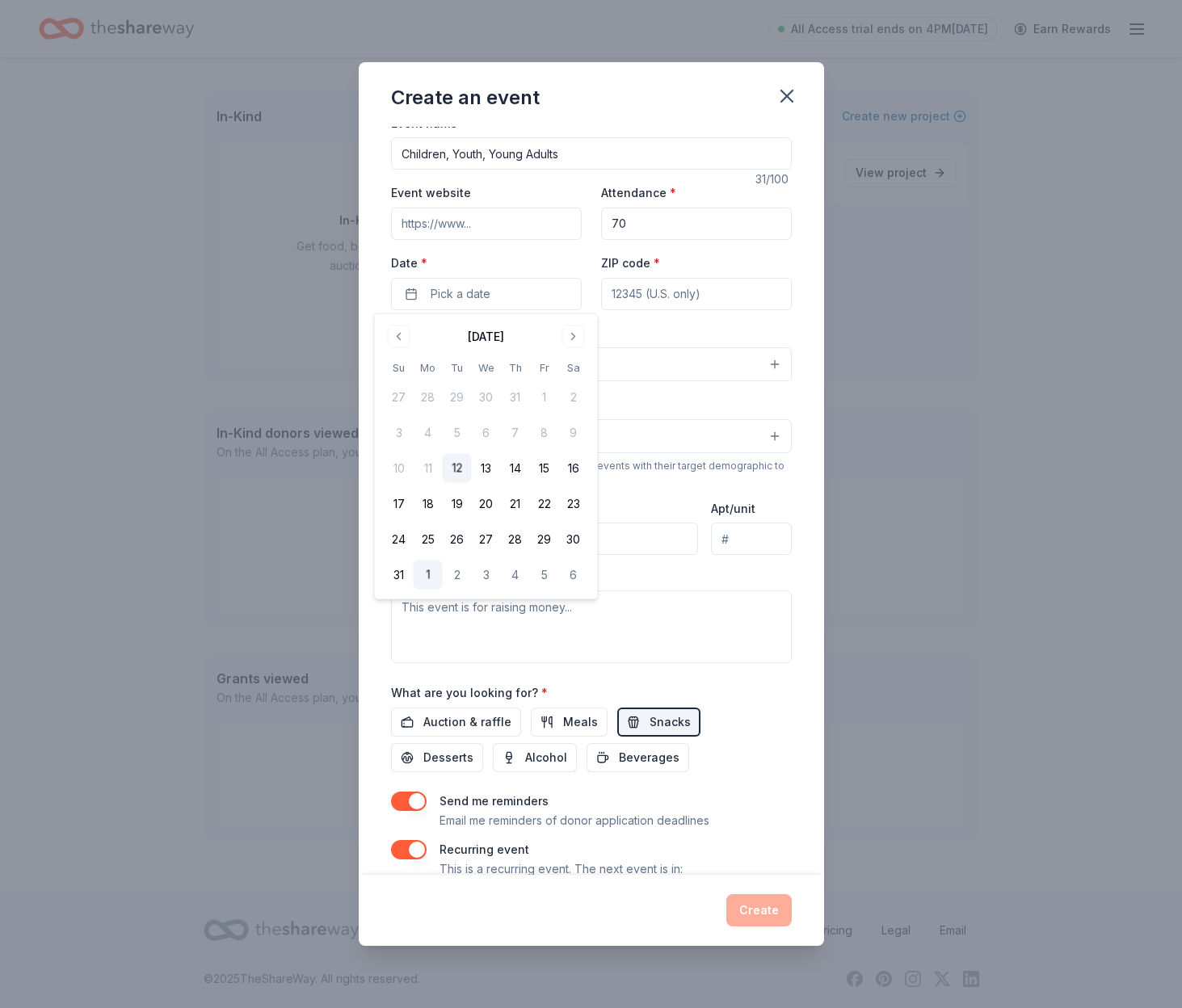
click at [427, 576] on button "1" at bounding box center [428, 575] width 29 height 29
click at [691, 315] on div "Event name * Children, Youth, Young Adults 31 /100 Event website Attendance * 7…" at bounding box center [591, 515] width 401 height 804
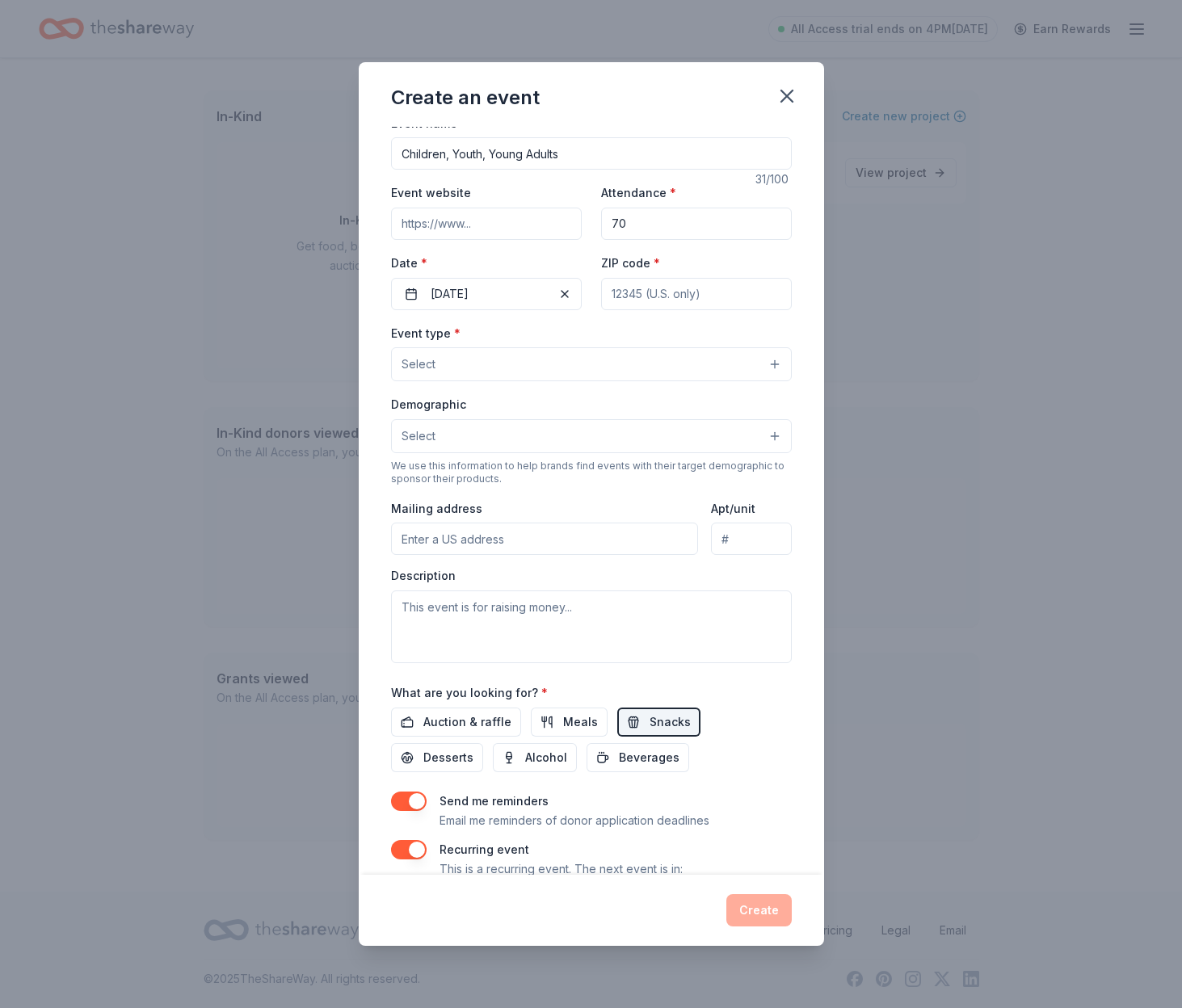
click at [677, 289] on input "ZIP code *" at bounding box center [696, 294] width 191 height 33
type input "20705"
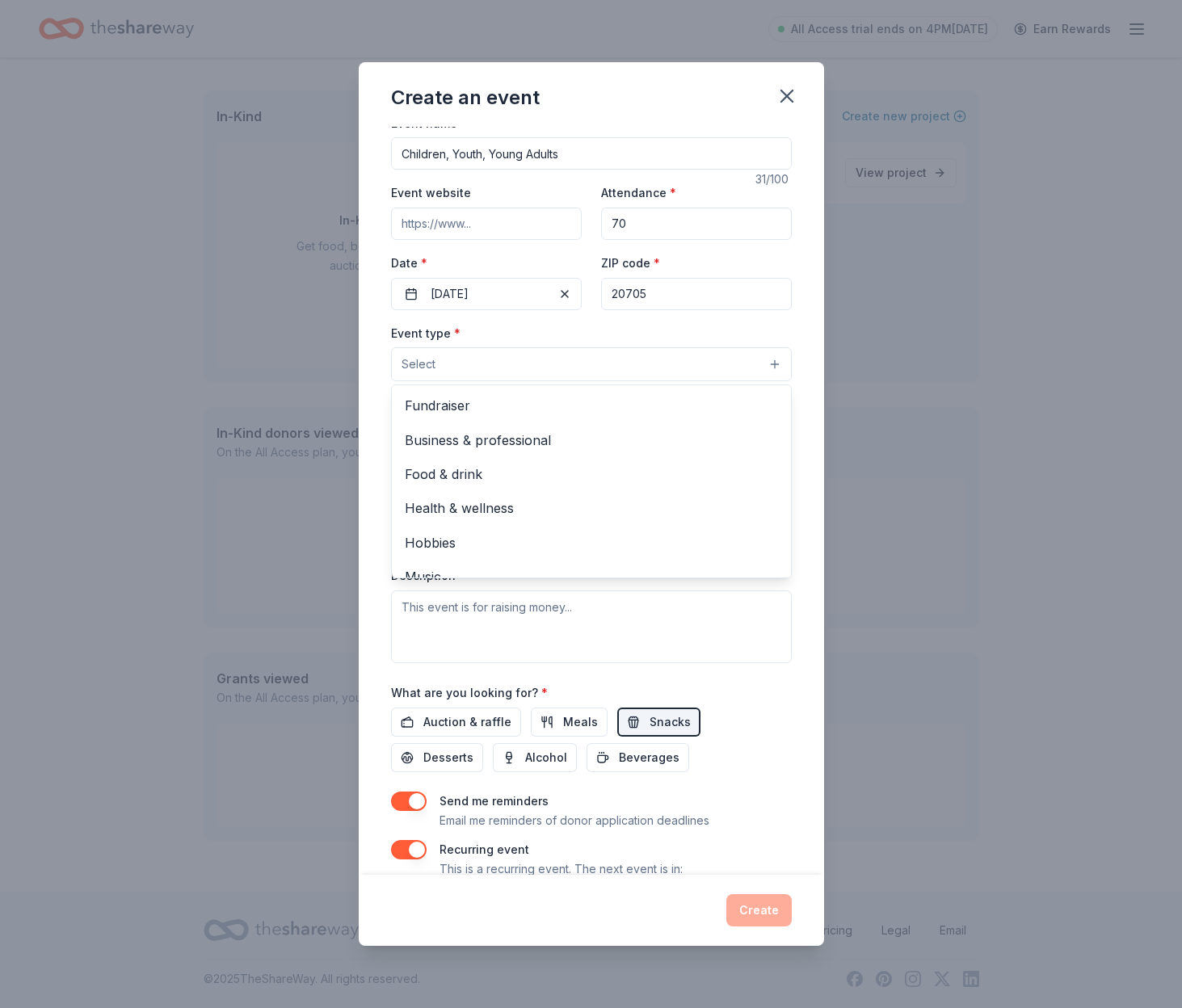
click at [497, 364] on button "Select" at bounding box center [591, 364] width 401 height 33
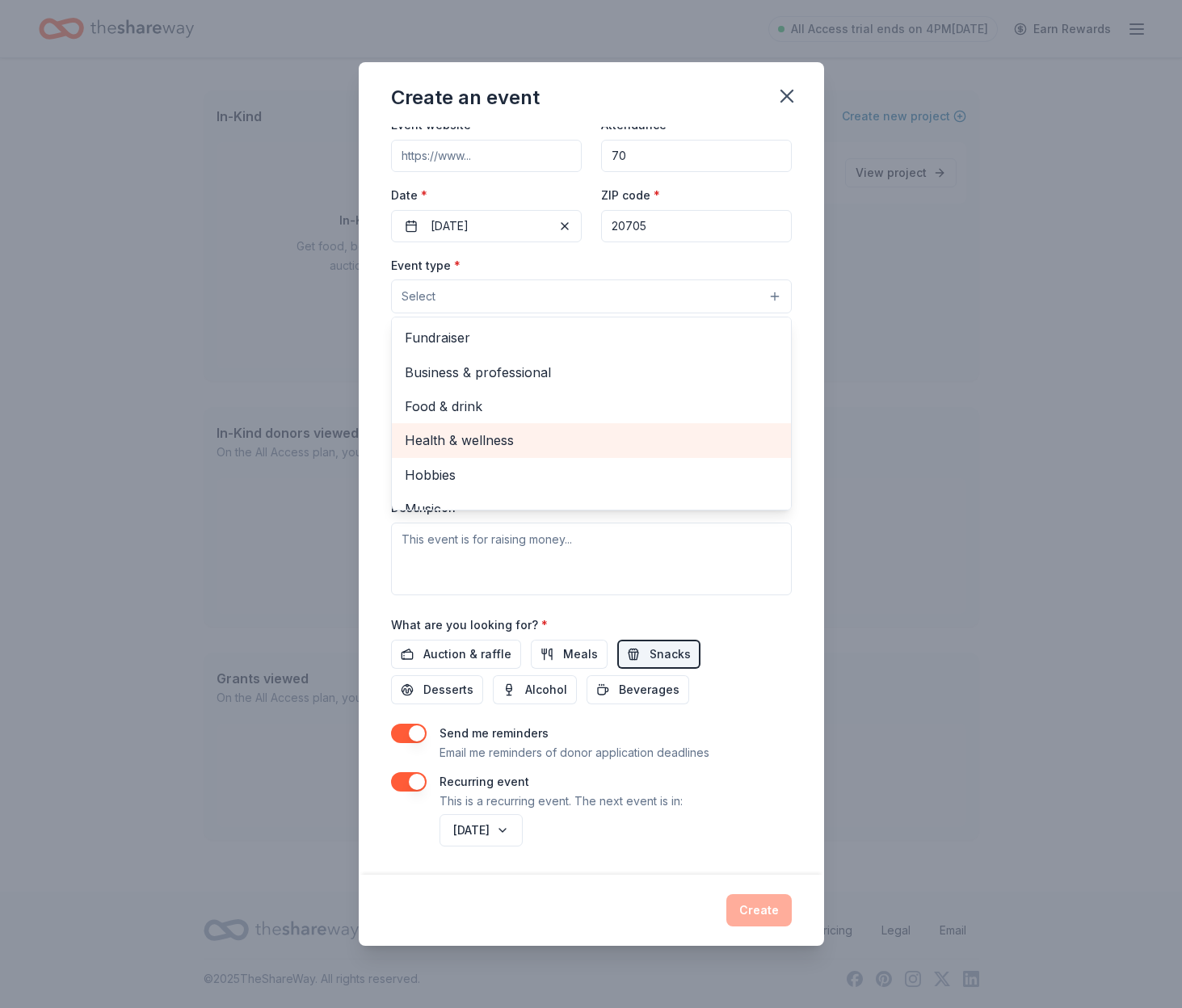
scroll to position [54, 0]
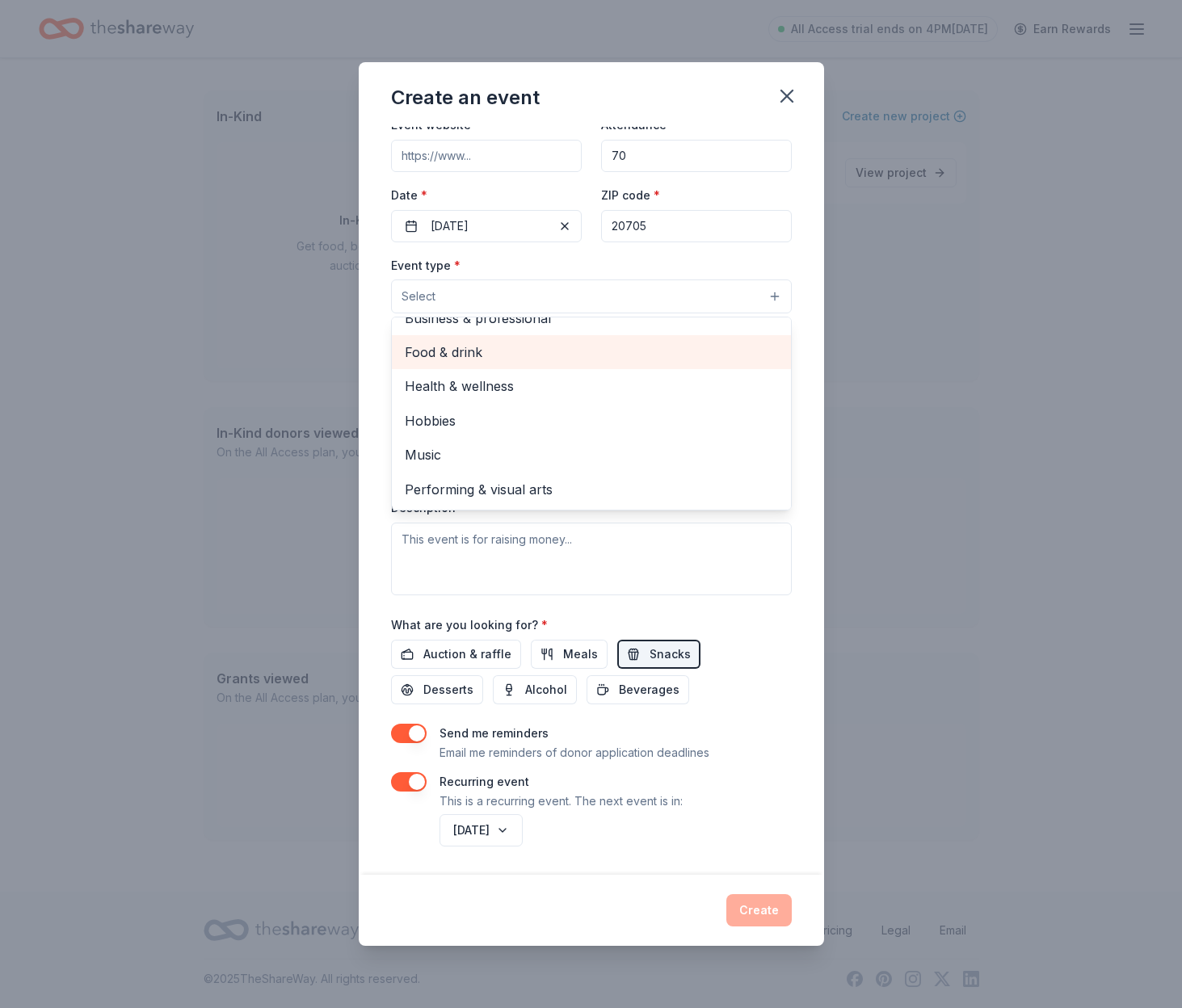
click at [529, 365] on div "Food & drink" at bounding box center [591, 351] width 399 height 33
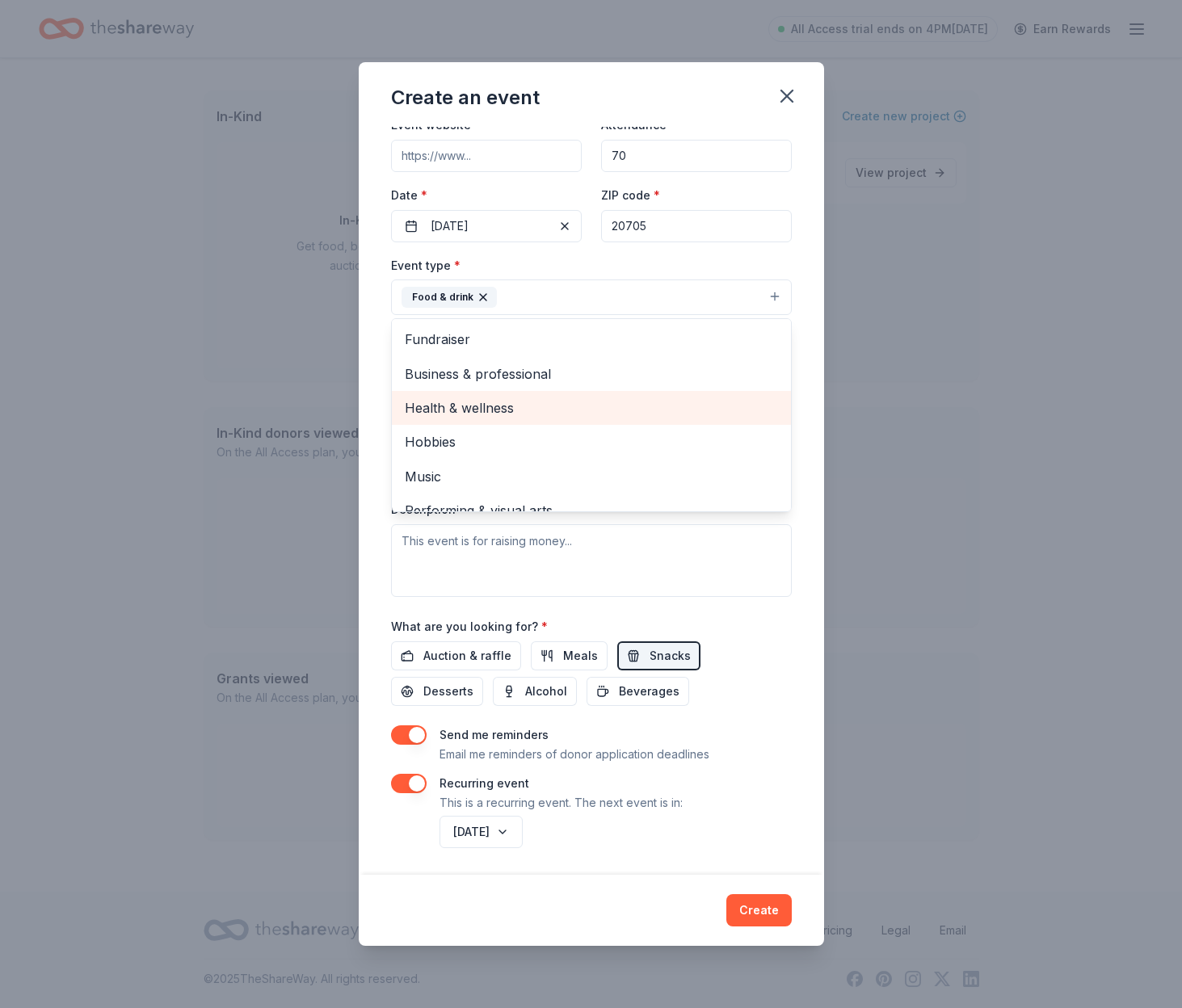
scroll to position [57, 0]
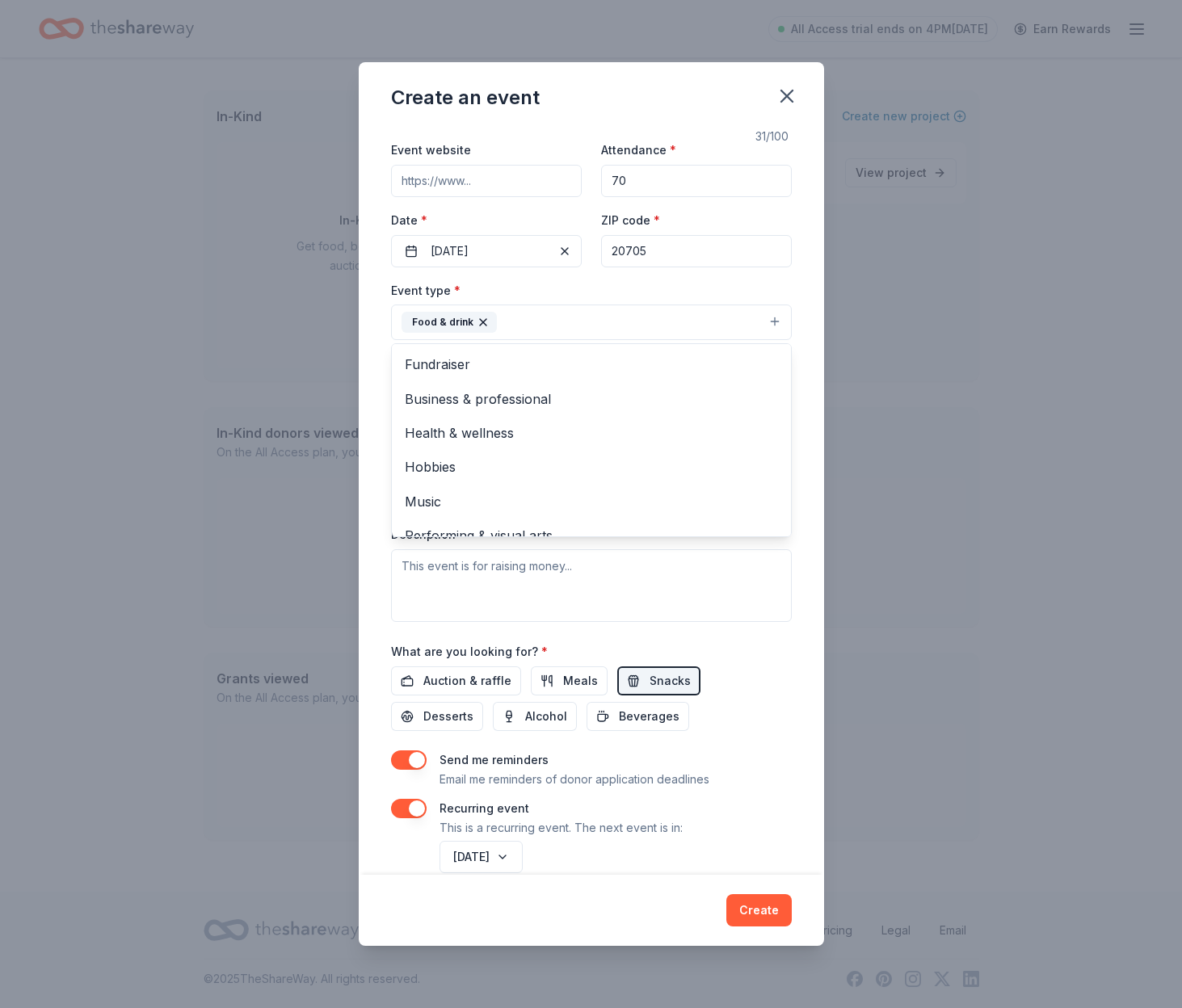
click at [302, 399] on div "Create an event Event name * Children, Youth, Young Adults 31 /100 Event websit…" at bounding box center [591, 504] width 1182 height 1008
click at [773, 323] on button "Food & drink" at bounding box center [591, 322] width 401 height 35
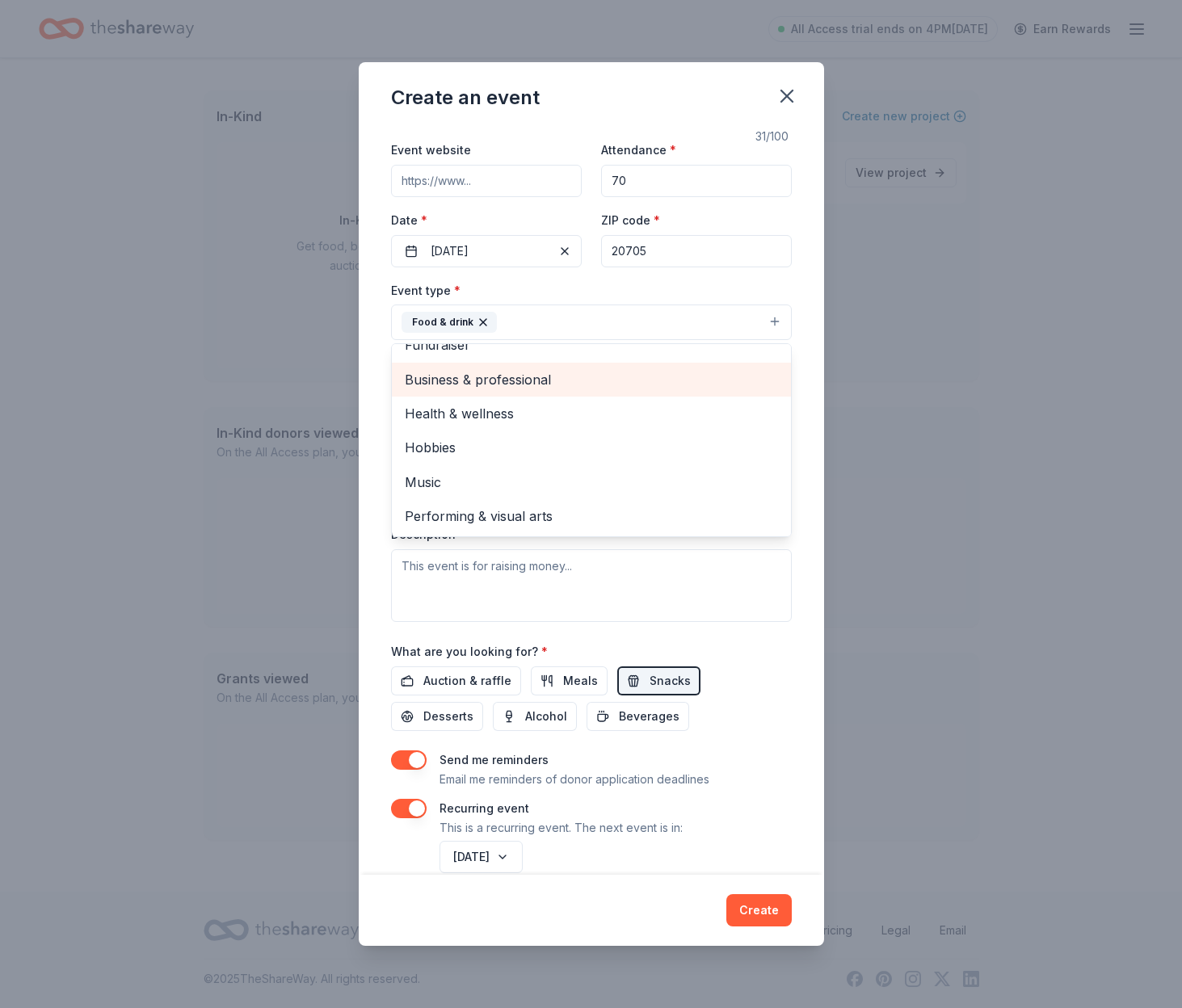
scroll to position [0, 0]
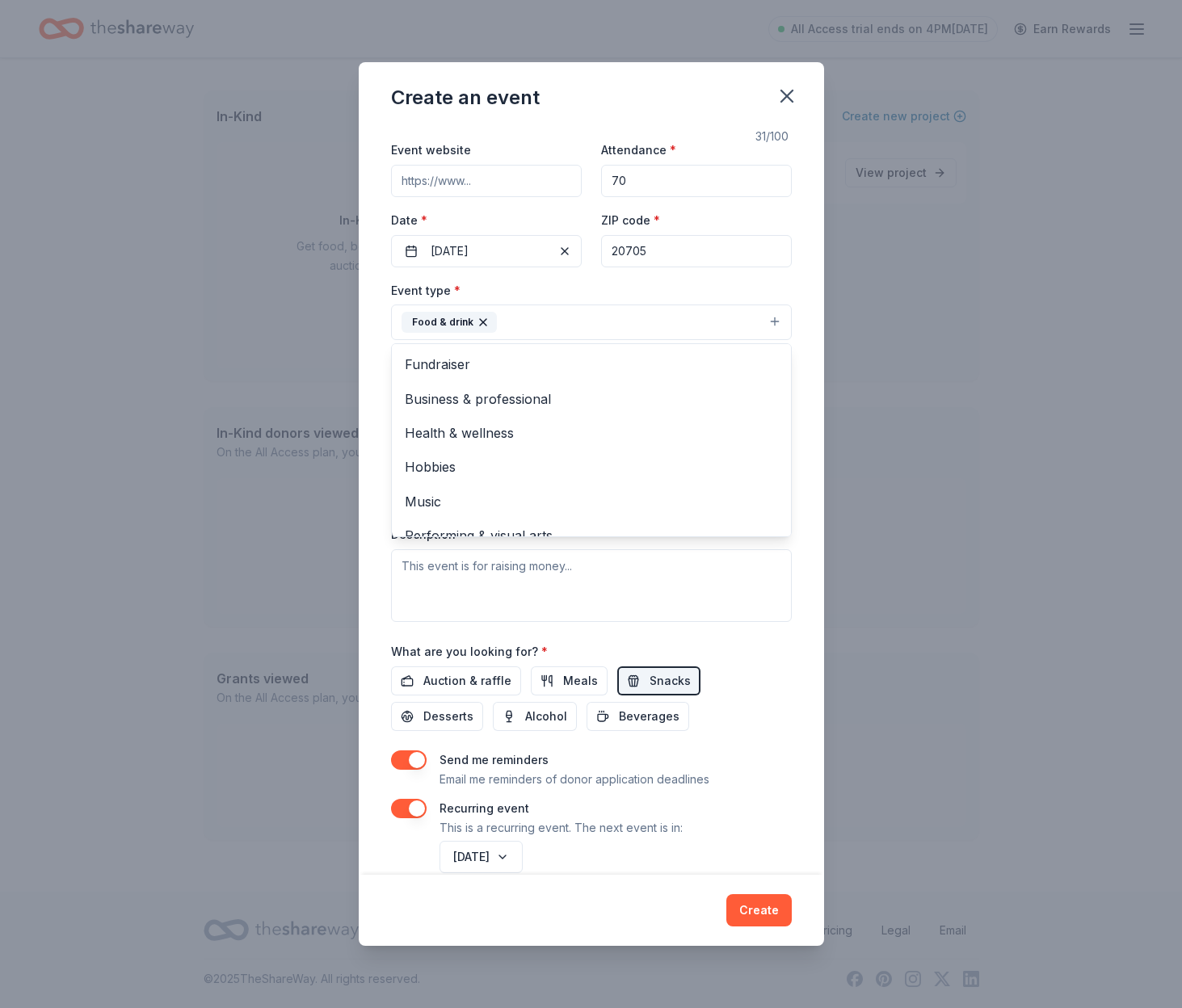
click at [255, 381] on div "Create an event Event name * Children, Youth, Young Adults 31 /100 Event websit…" at bounding box center [591, 504] width 1182 height 1008
click at [178, 372] on div "Create an event Event name * Children, Youth, Young Adults 31 /100 Event websit…" at bounding box center [591, 504] width 1182 height 1008
click at [522, 390] on button "Select" at bounding box center [591, 394] width 401 height 33
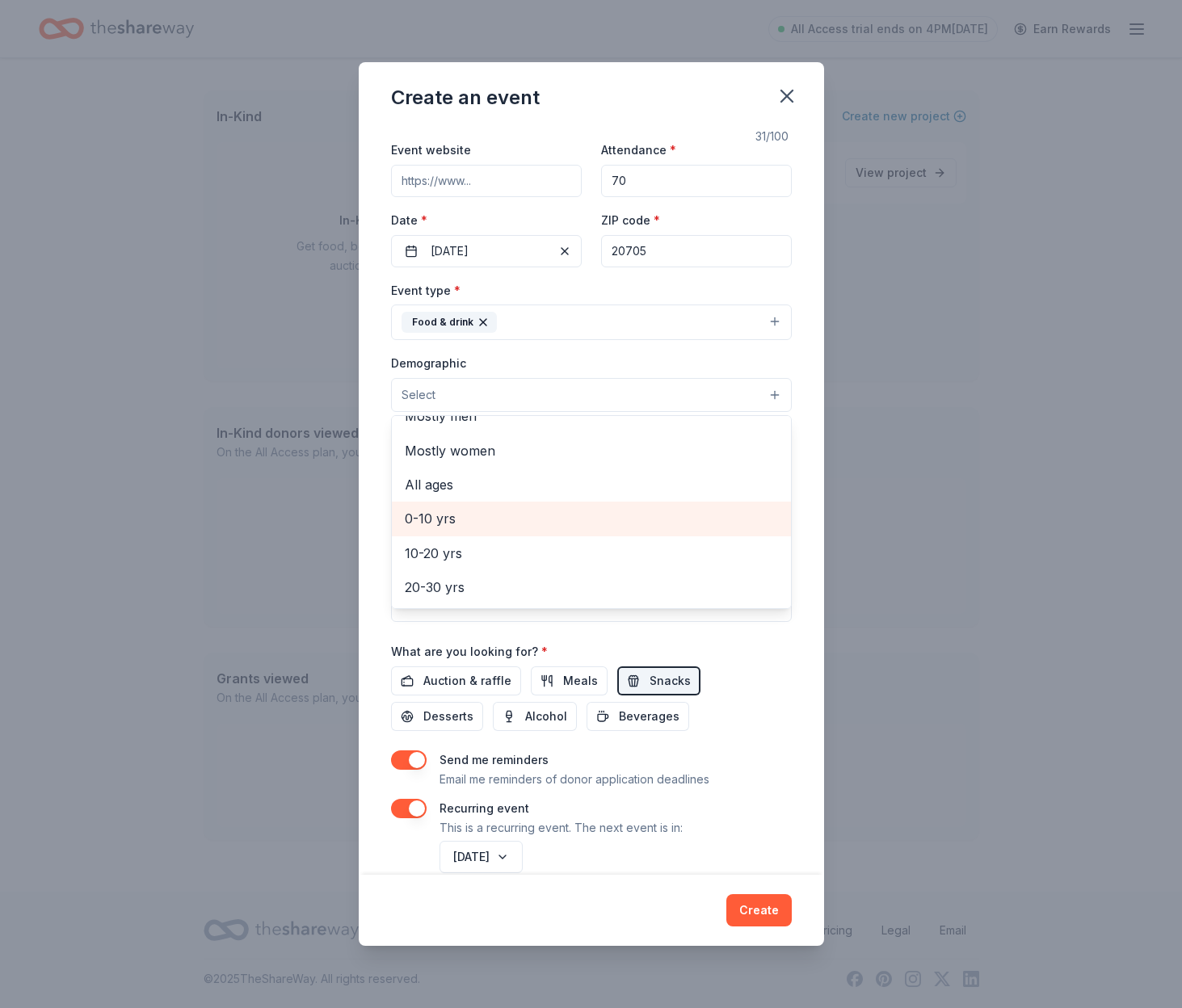
scroll to position [55, 0]
click at [530, 507] on span "0-10 yrs" at bounding box center [591, 517] width 373 height 21
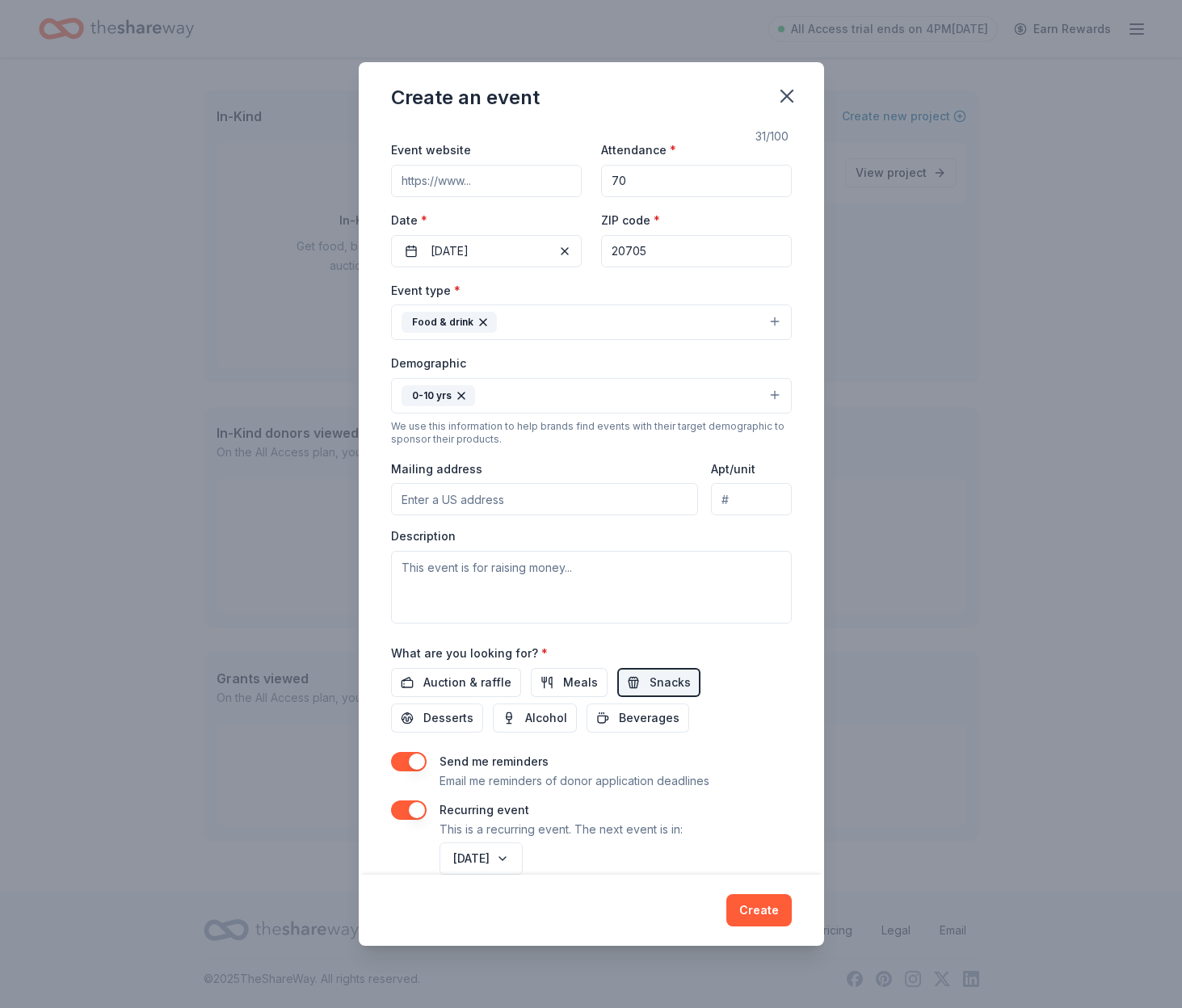
click at [776, 394] on button "0-10 yrs" at bounding box center [591, 395] width 401 height 35
click at [780, 394] on button "0-10 yrs" at bounding box center [591, 395] width 401 height 35
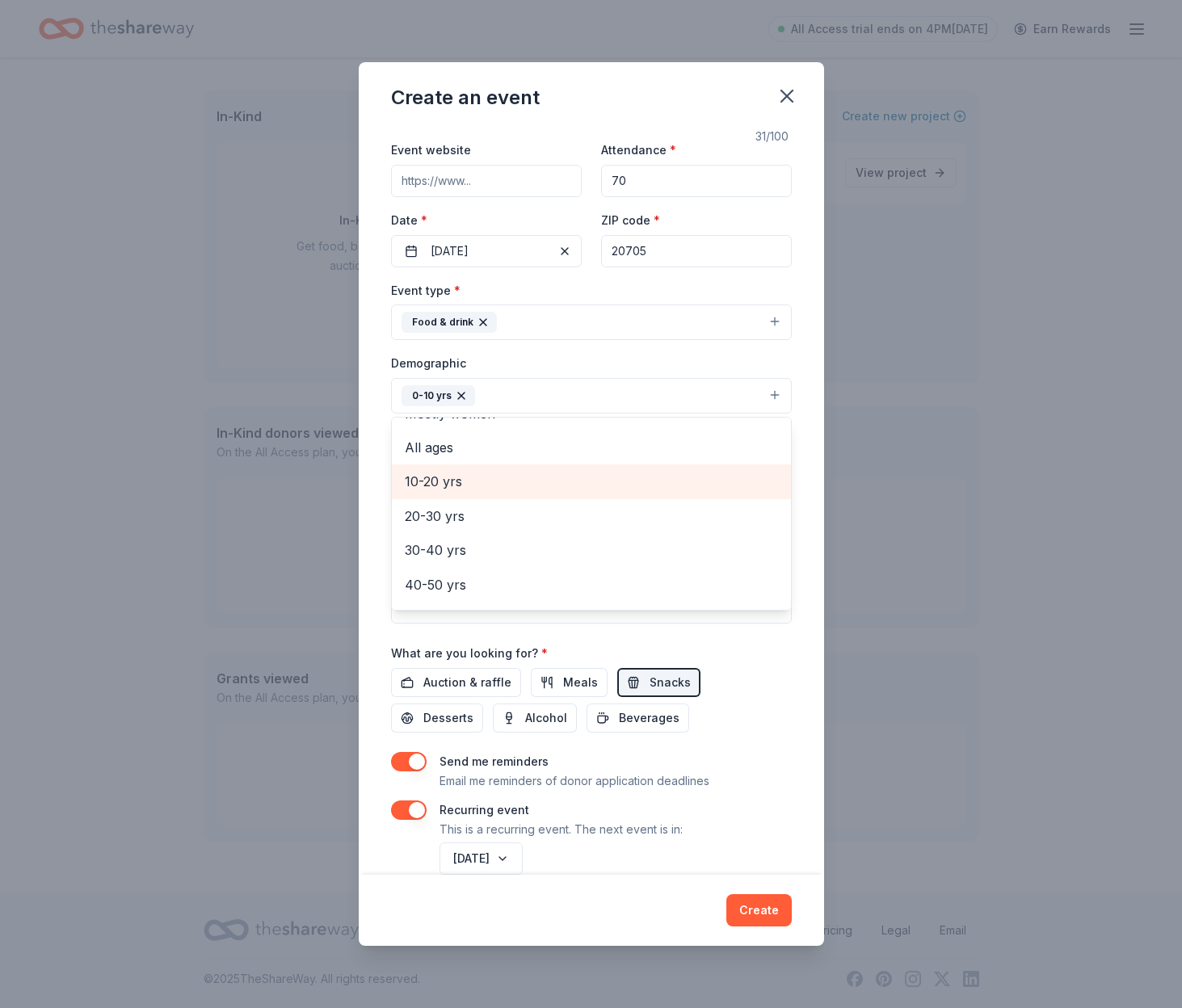
scroll to position [91, 0]
click at [620, 482] on span "10-20 yrs" at bounding box center [591, 483] width 373 height 21
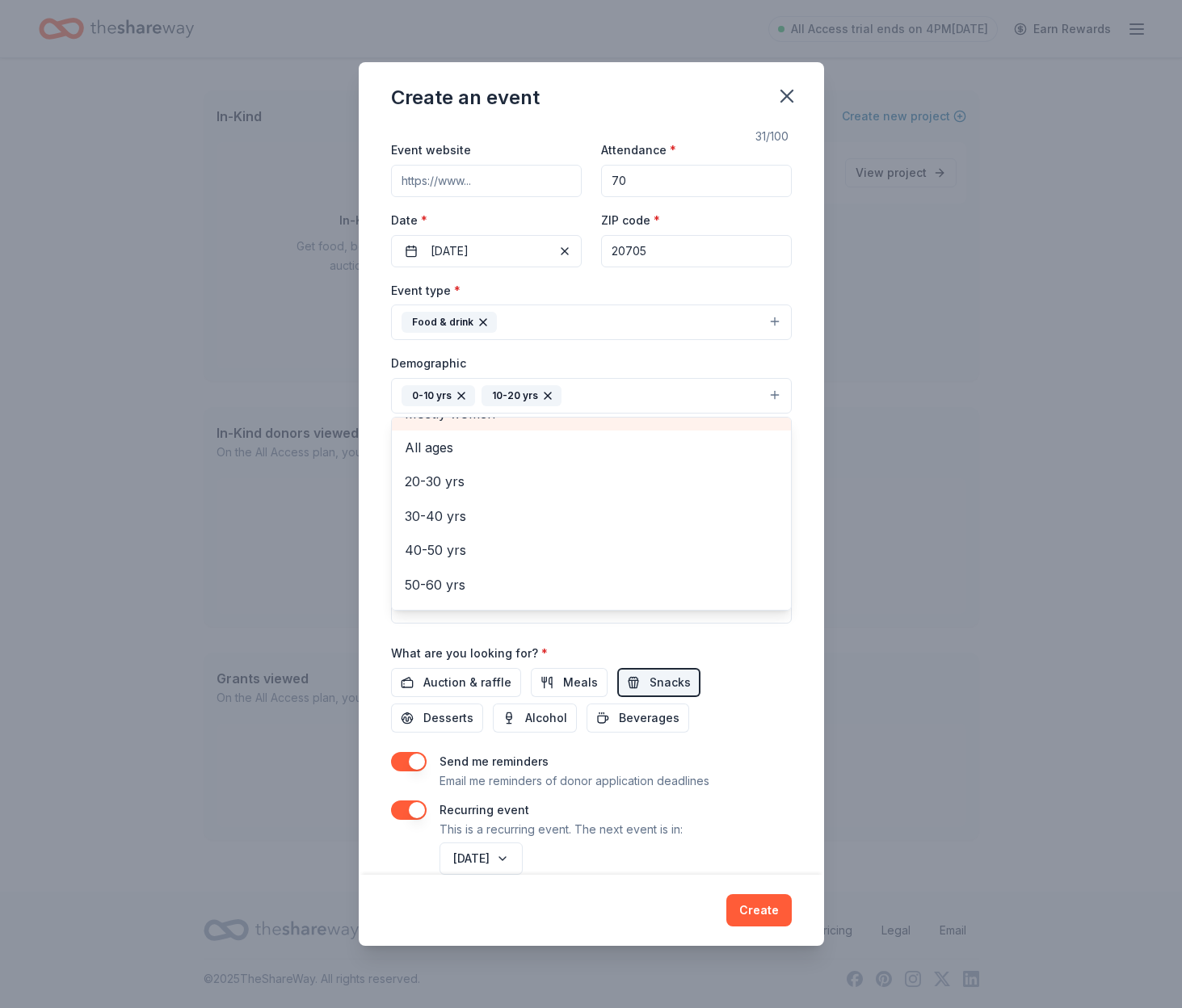
scroll to position [98, 0]
click at [777, 397] on button "0-10 yrs 10-20 yrs" at bounding box center [591, 395] width 401 height 35
click at [777, 402] on button "0-10 yrs 10-20 yrs" at bounding box center [591, 395] width 401 height 35
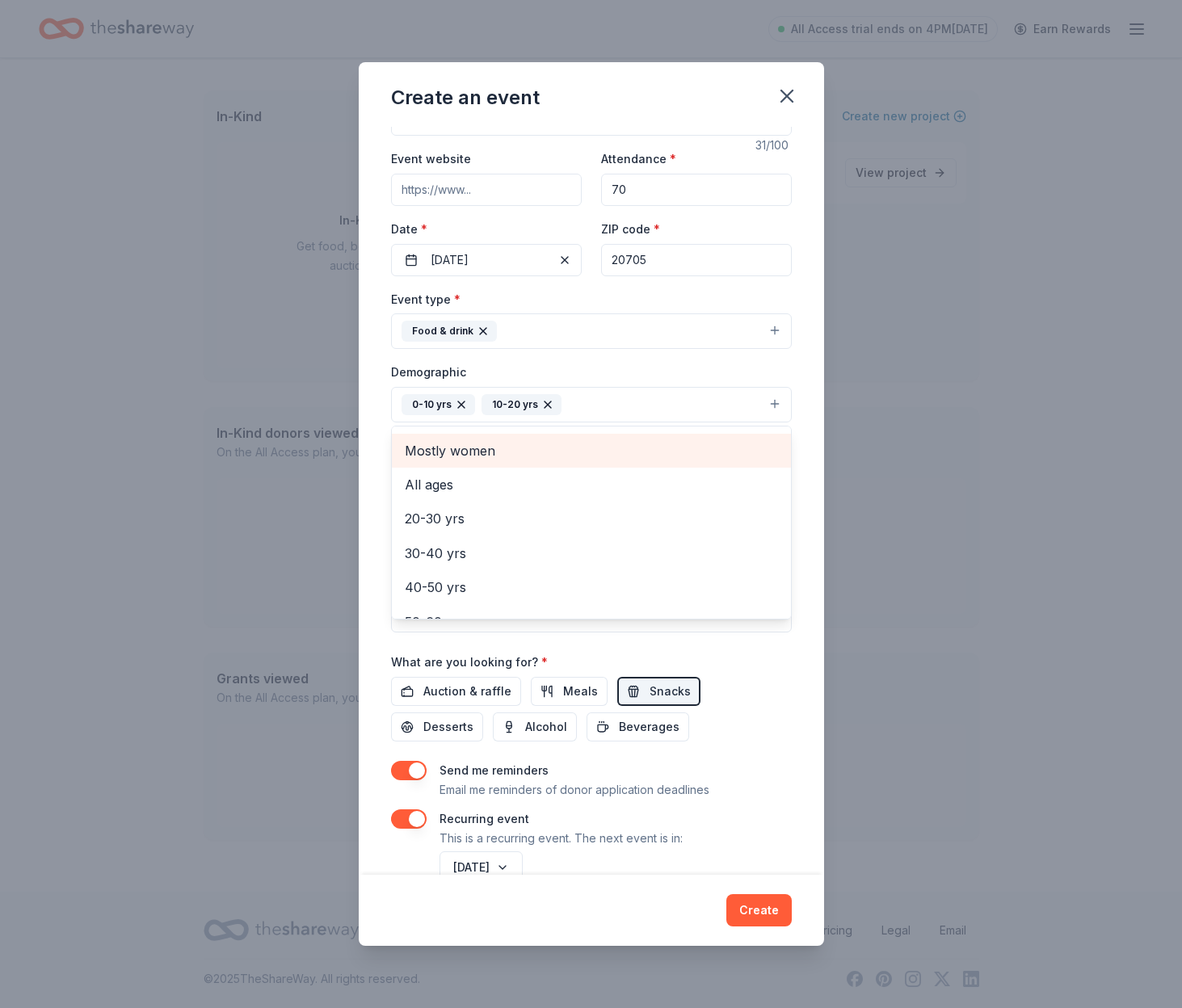
scroll to position [92, 0]
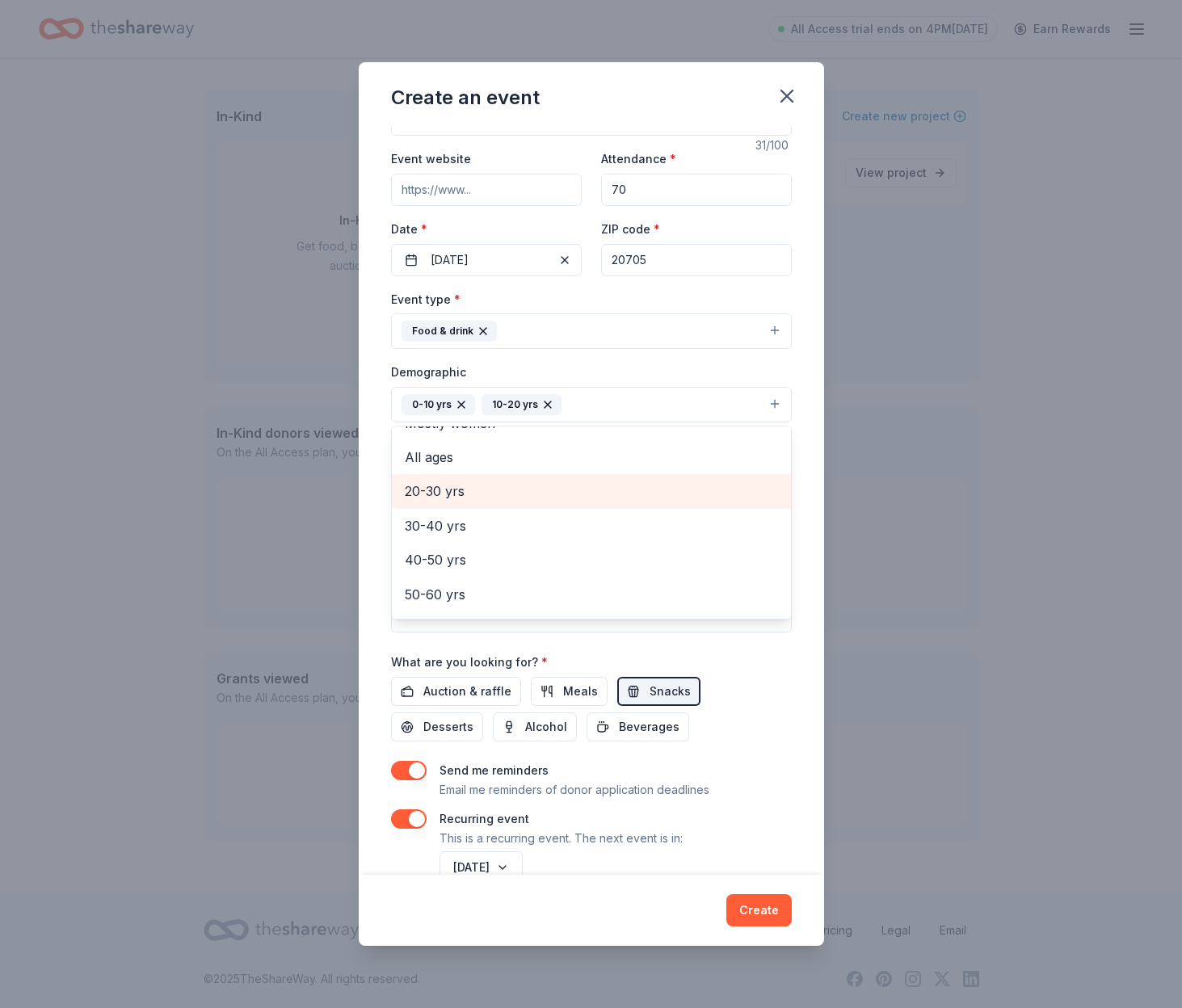
click at [587, 503] on div "20-30 yrs" at bounding box center [591, 491] width 399 height 33
click at [814, 663] on div "Event name * Children, Youth, Young Adults 31 /100 Event website Attendance * 7…" at bounding box center [591, 500] width 465 height 748
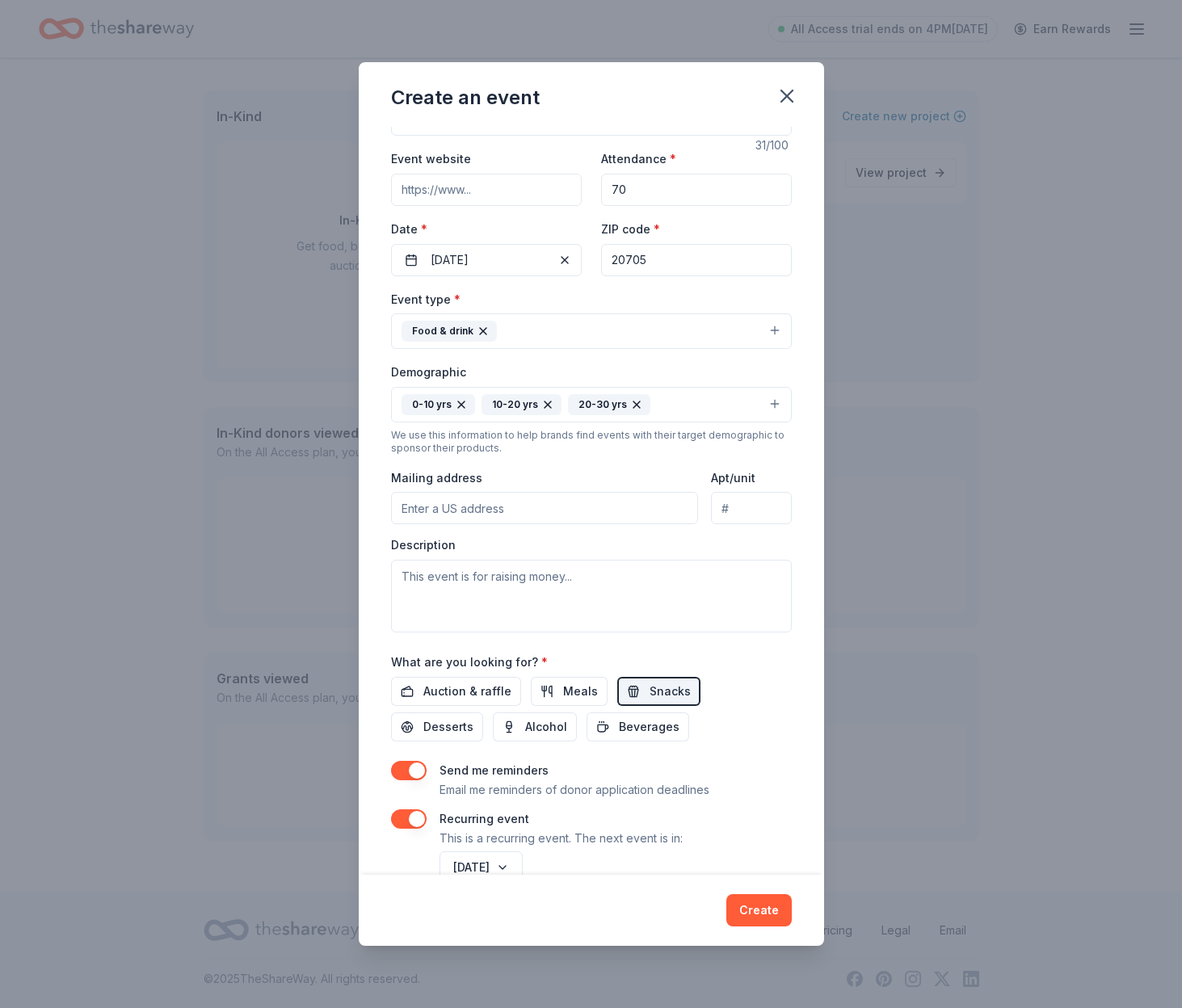
click at [511, 511] on input "Mailing address" at bounding box center [544, 508] width 308 height 33
type input "6251 Ammendale Road"
click at [502, 578] on textarea at bounding box center [591, 596] width 401 height 73
drag, startPoint x: 402, startPoint y: 575, endPoint x: 542, endPoint y: 579, distance: 140.1
click at [542, 579] on textarea "These events are to" at bounding box center [591, 596] width 401 height 73
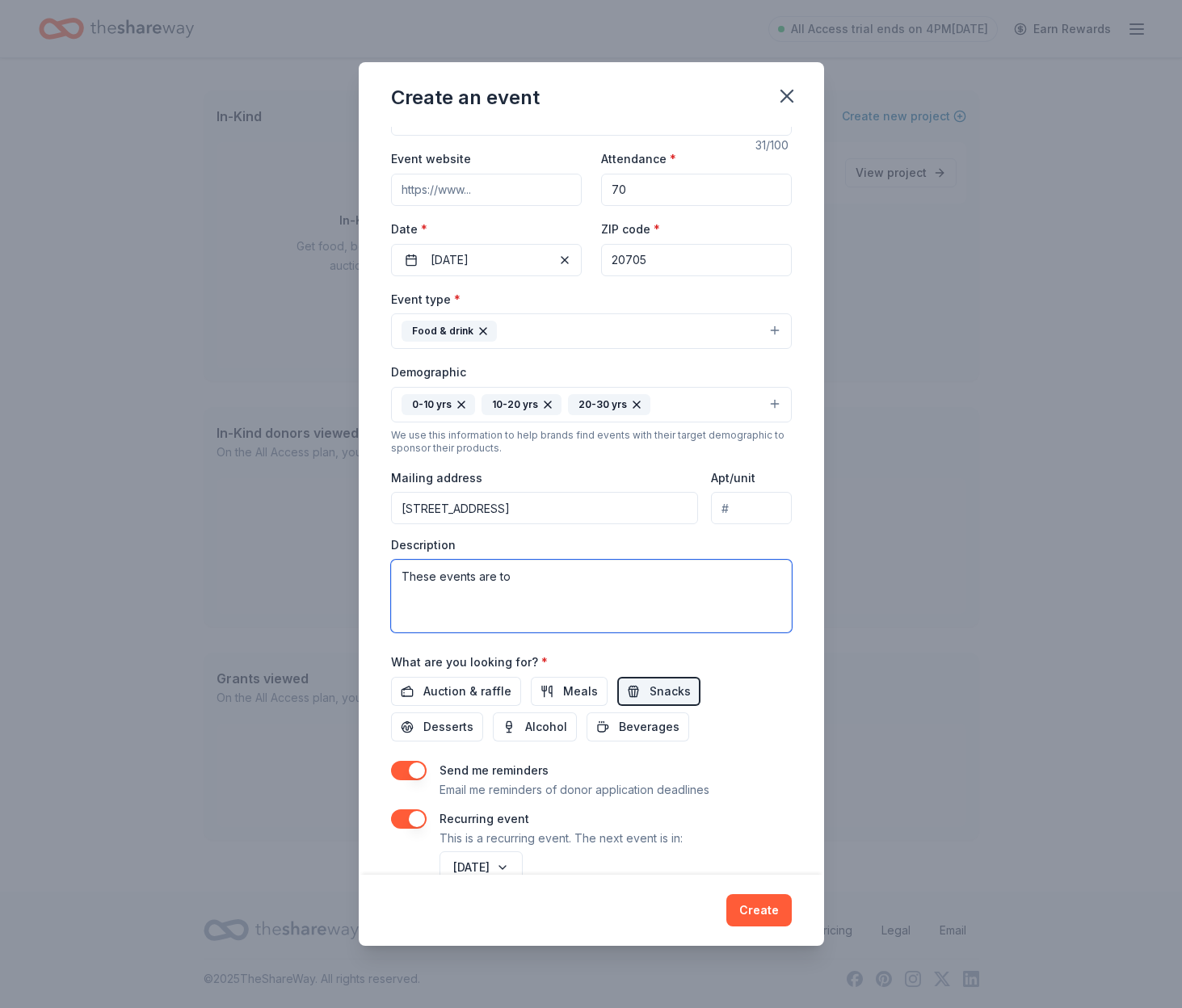
scroll to position [49, 0]
click at [519, 580] on textarea "These events are to" at bounding box center [591, 594] width 401 height 73
paste textarea "We provide care, education, and life-long principles and teachings for children…"
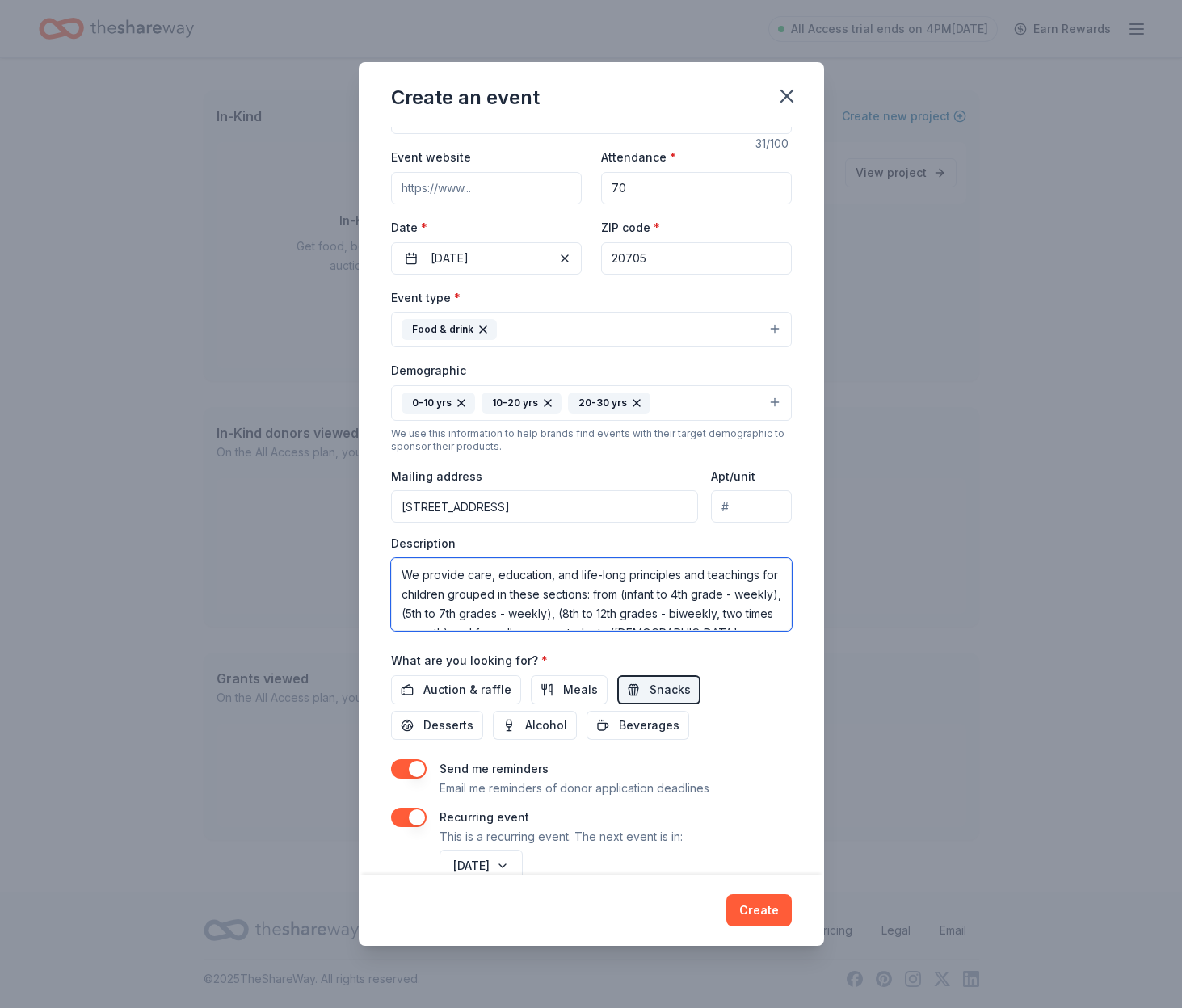
scroll to position [48, 0]
click at [641, 607] on textarea "We provide care, education, and life-long principles and teachings for children…" at bounding box center [591, 595] width 401 height 73
click at [531, 615] on textarea "We provide care, education, and life-long principles and teachings for children…" at bounding box center [591, 595] width 401 height 73
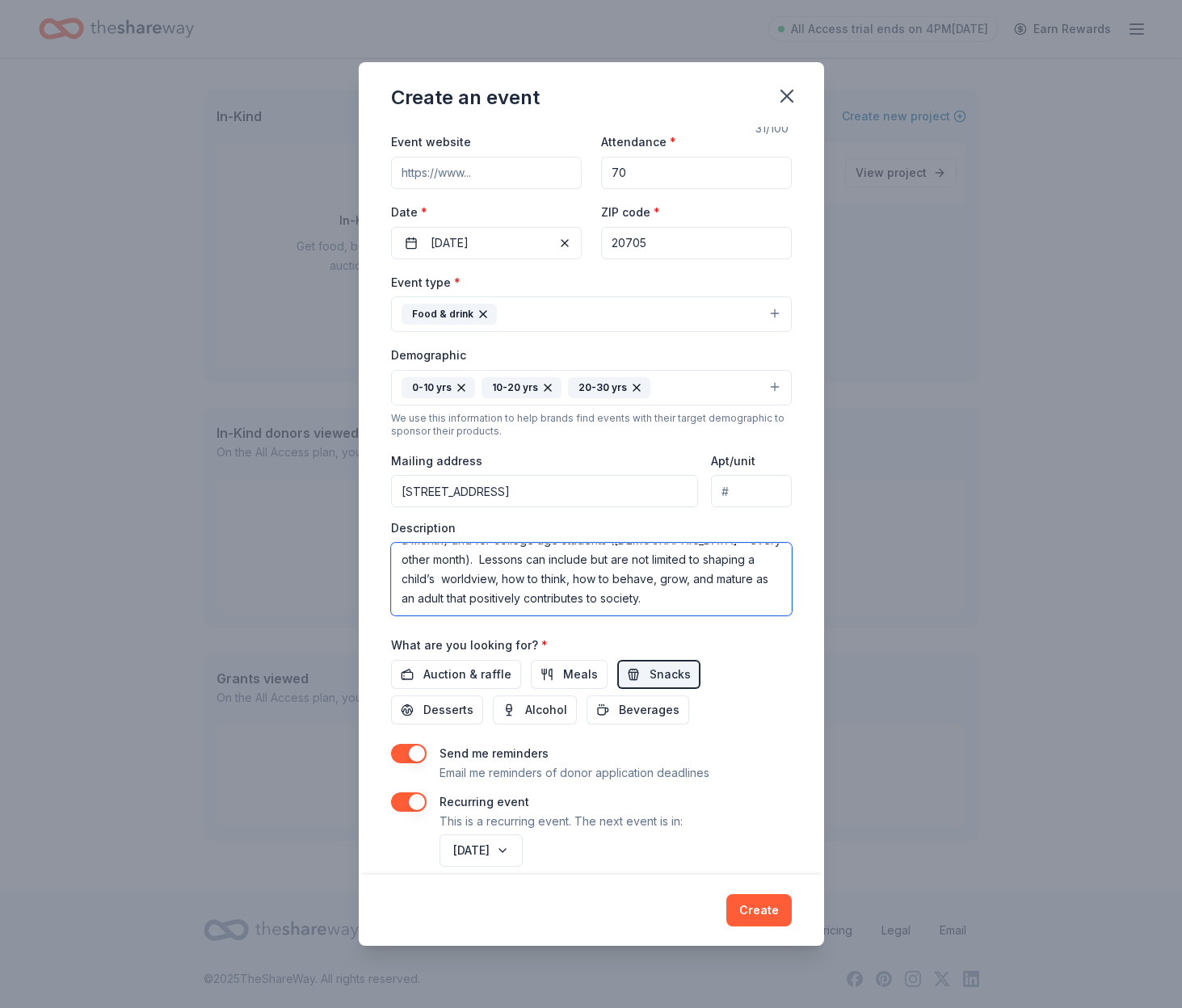
scroll to position [65, 0]
type textarea "We provide care, education, and life-long principles and teachings for children…"
click at [473, 699] on span "Desserts" at bounding box center [448, 709] width 50 height 20
click at [523, 847] on button "August 2026" at bounding box center [480, 848] width 83 height 33
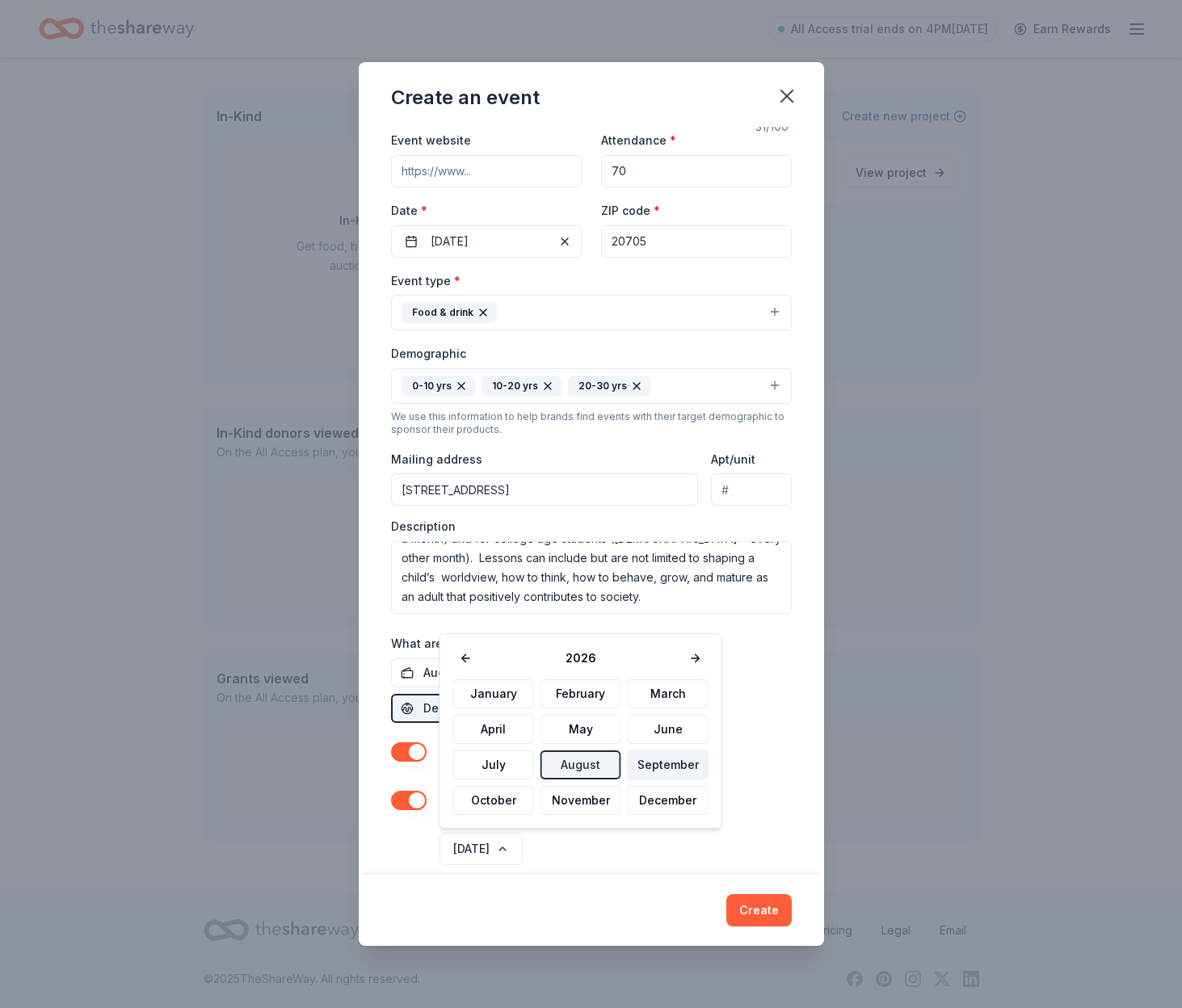
click at [648, 764] on button "September" at bounding box center [668, 764] width 81 height 29
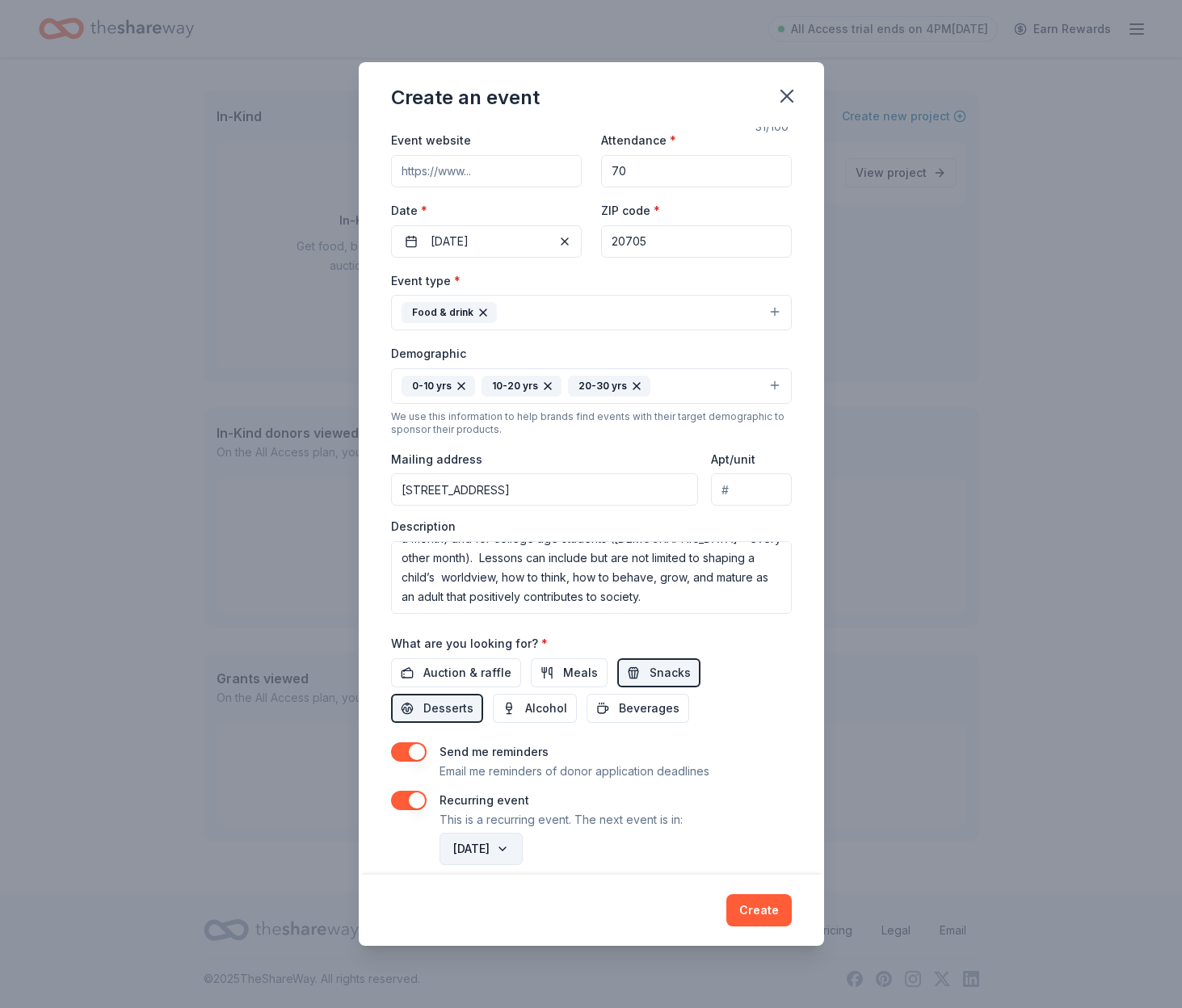
click at [523, 844] on button "September 2026" at bounding box center [480, 848] width 83 height 33
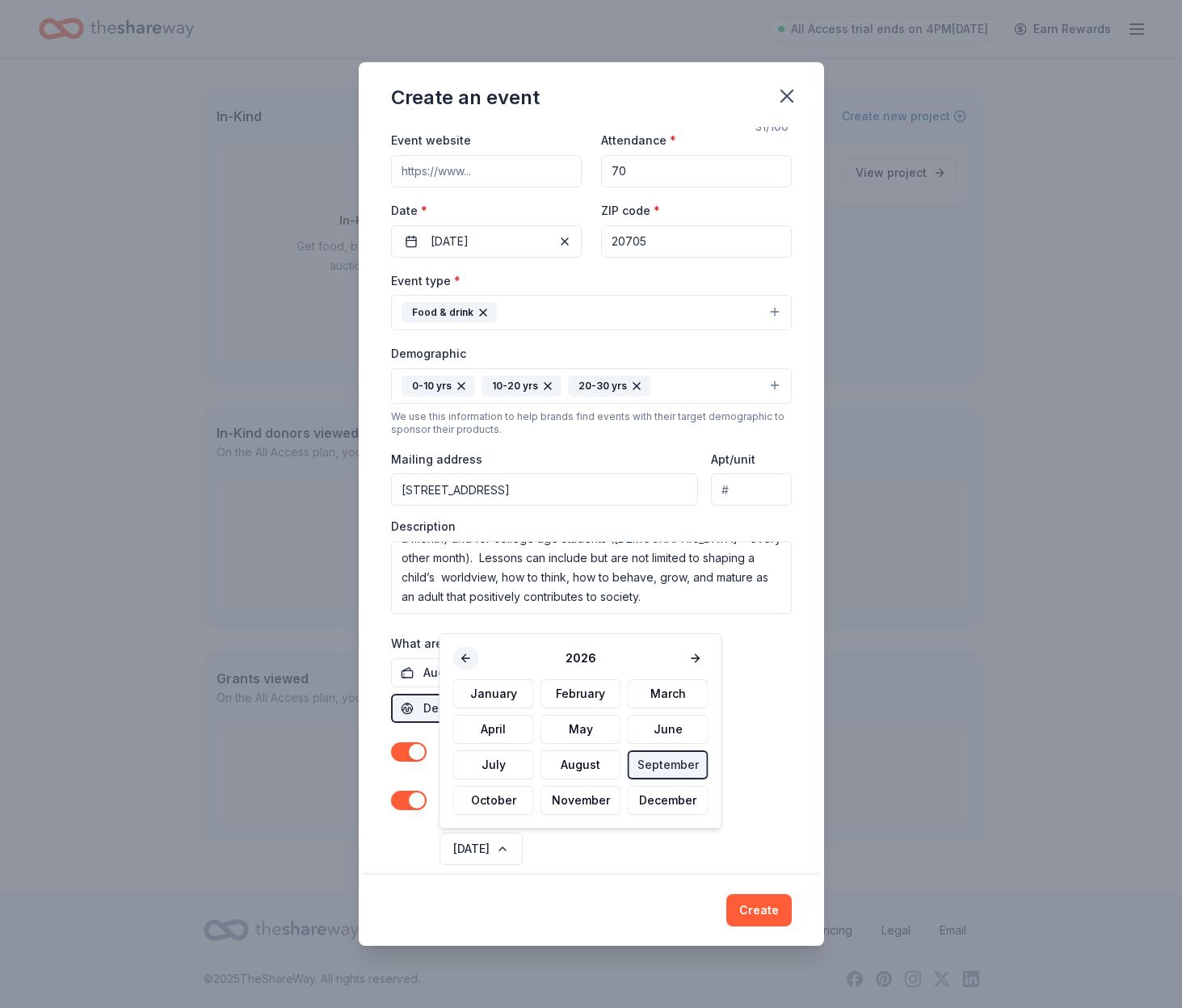
click at [458, 653] on button at bounding box center [466, 658] width 26 height 22
click at [645, 765] on button "September" at bounding box center [668, 764] width 81 height 29
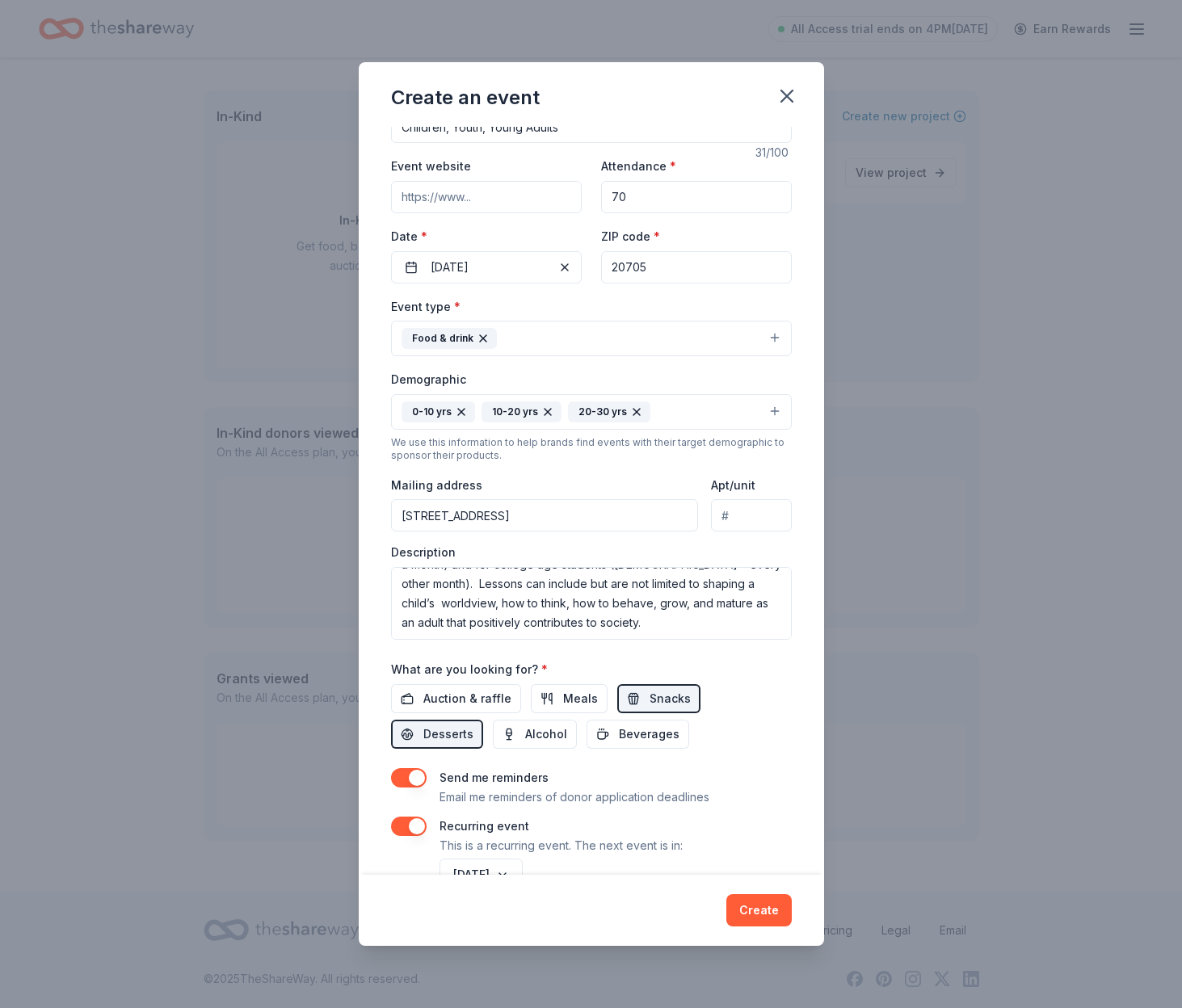
scroll to position [85, 0]
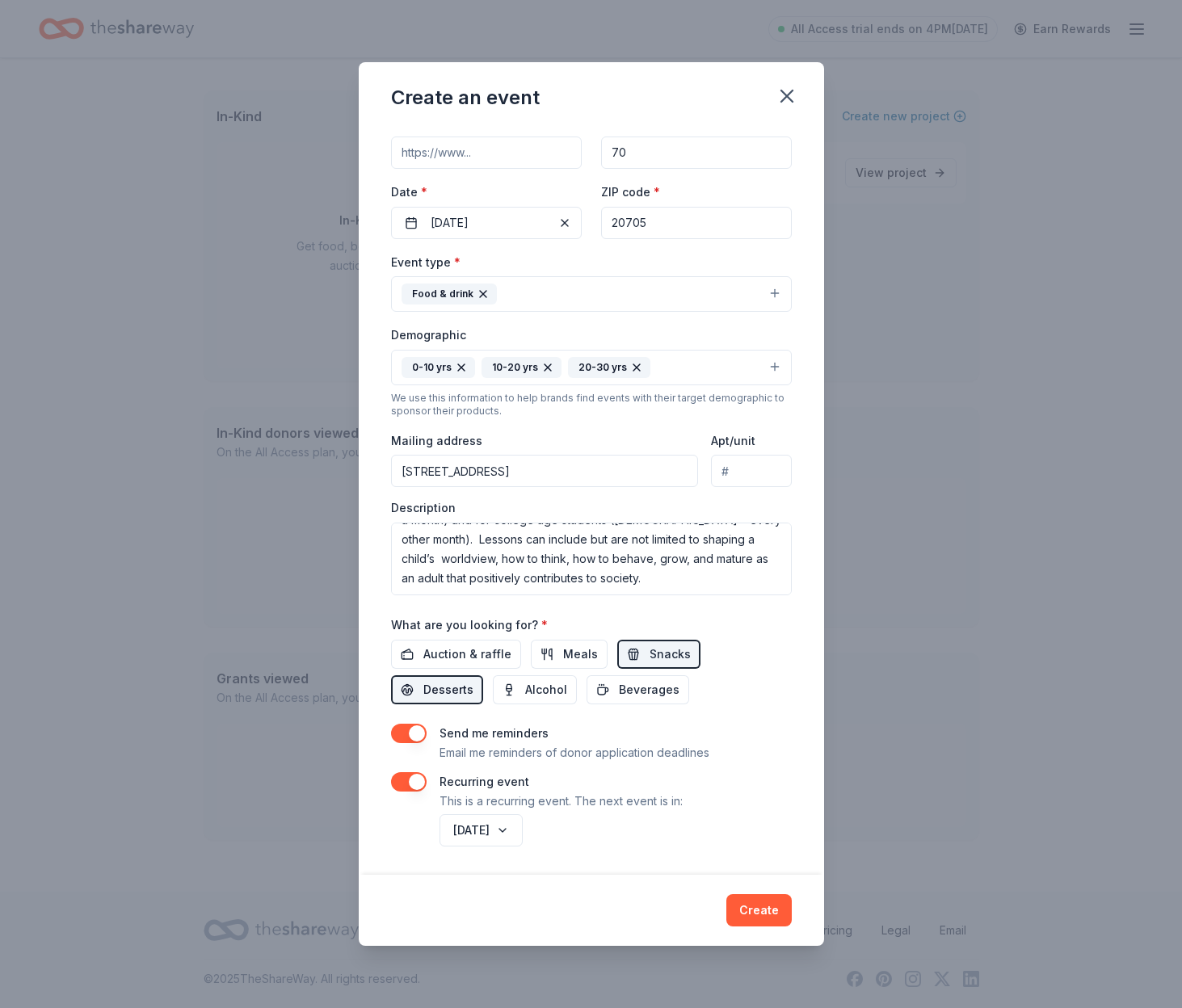
click at [473, 680] on span "Desserts" at bounding box center [448, 689] width 50 height 20
click at [766, 907] on button "Create" at bounding box center [759, 909] width 65 height 33
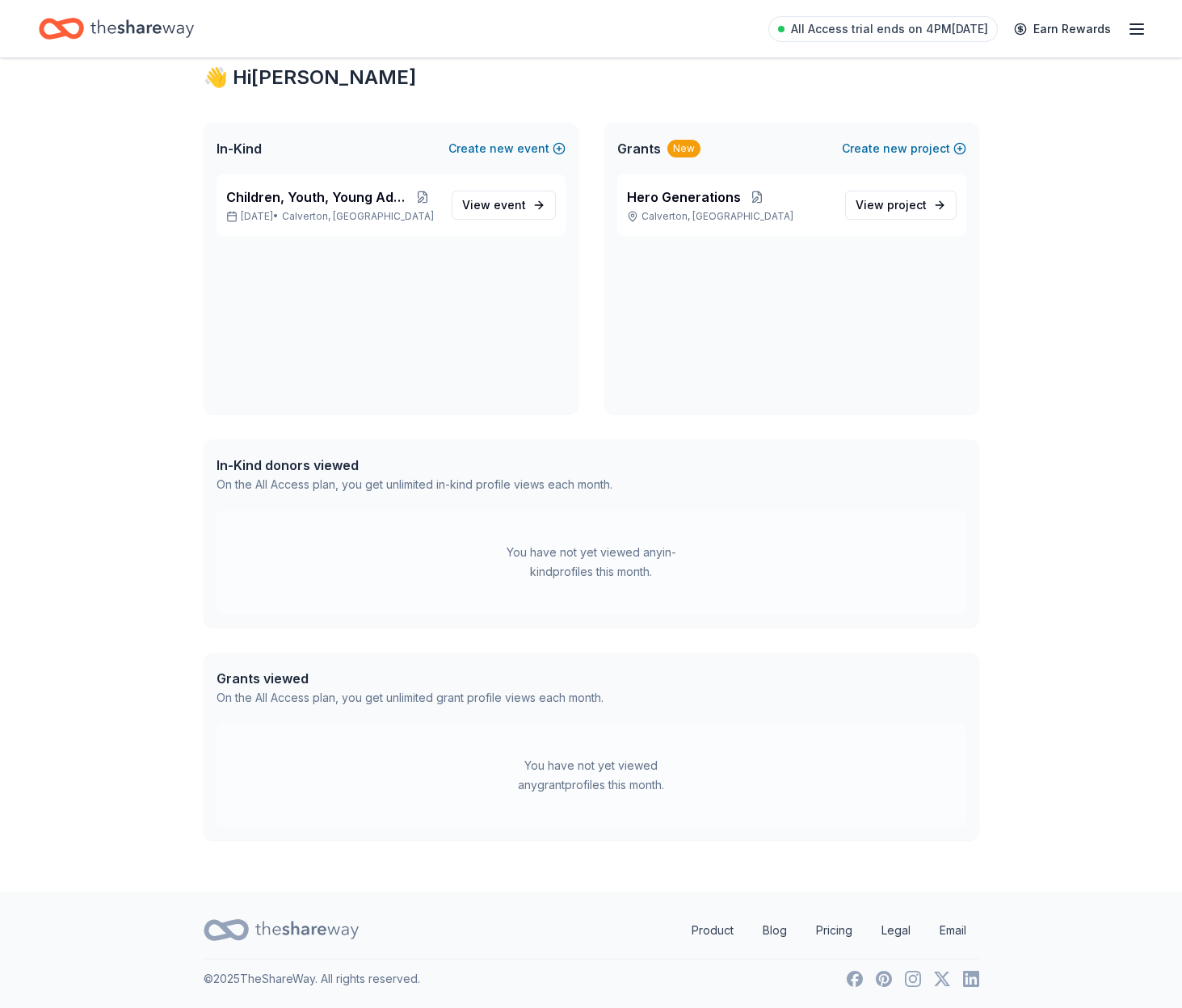
scroll to position [46, 0]
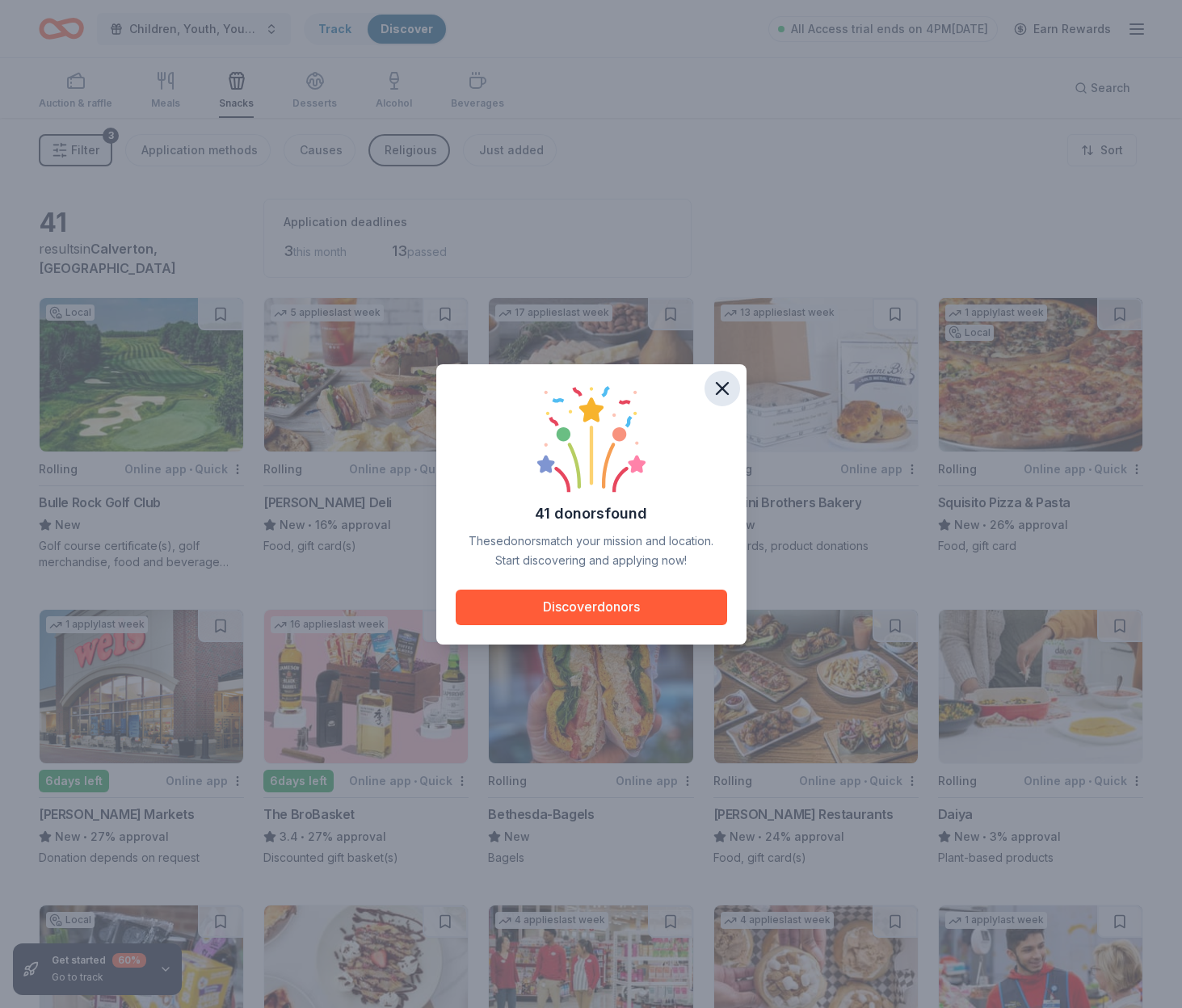
click at [721, 384] on icon "button" at bounding box center [722, 389] width 22 height 22
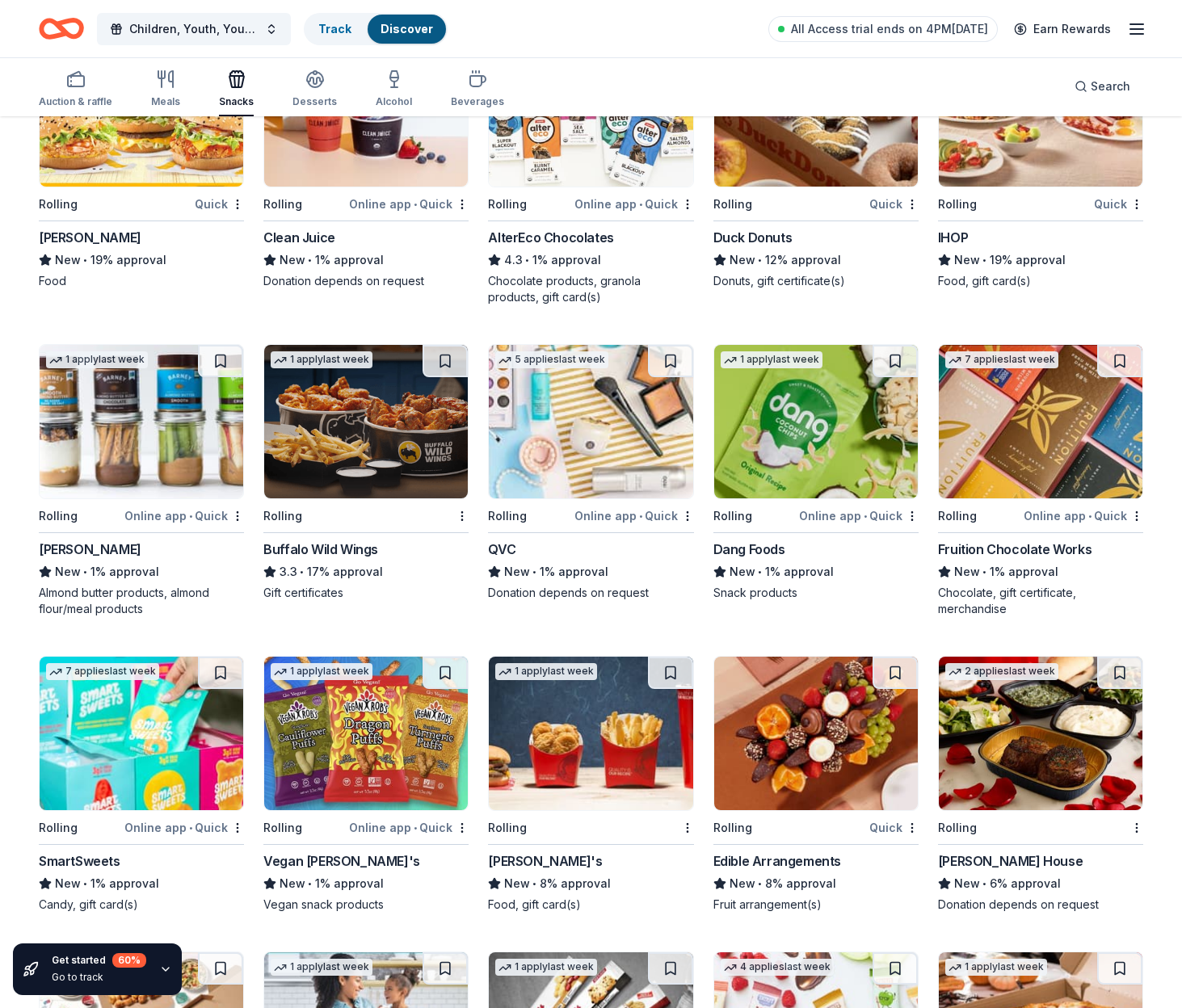
scroll to position [1487, 0]
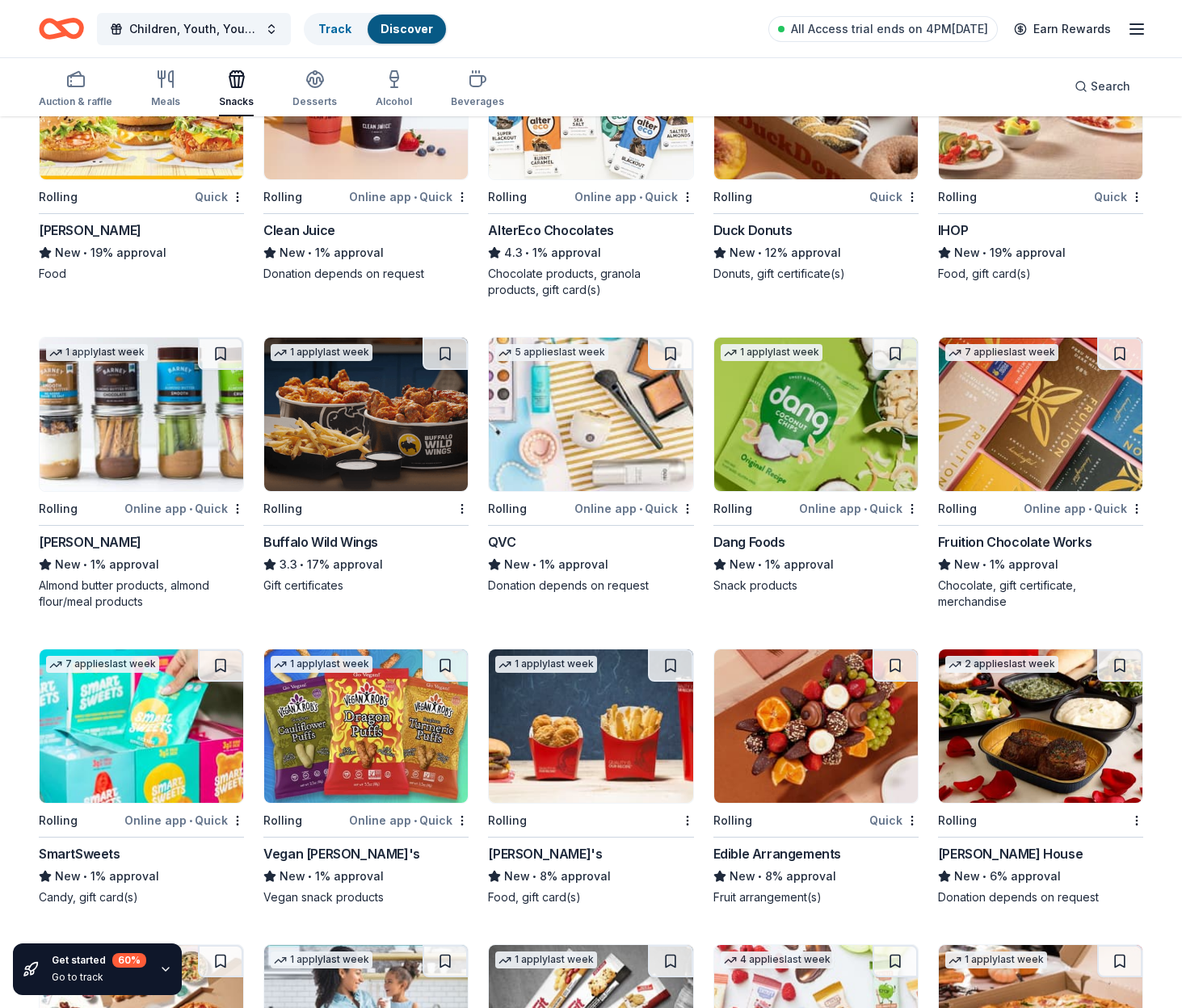
click at [372, 470] on img at bounding box center [365, 414] width 204 height 153
click at [386, 436] on img at bounding box center [365, 414] width 204 height 153
click at [1139, 29] on icon "button" at bounding box center [1136, 29] width 20 height 20
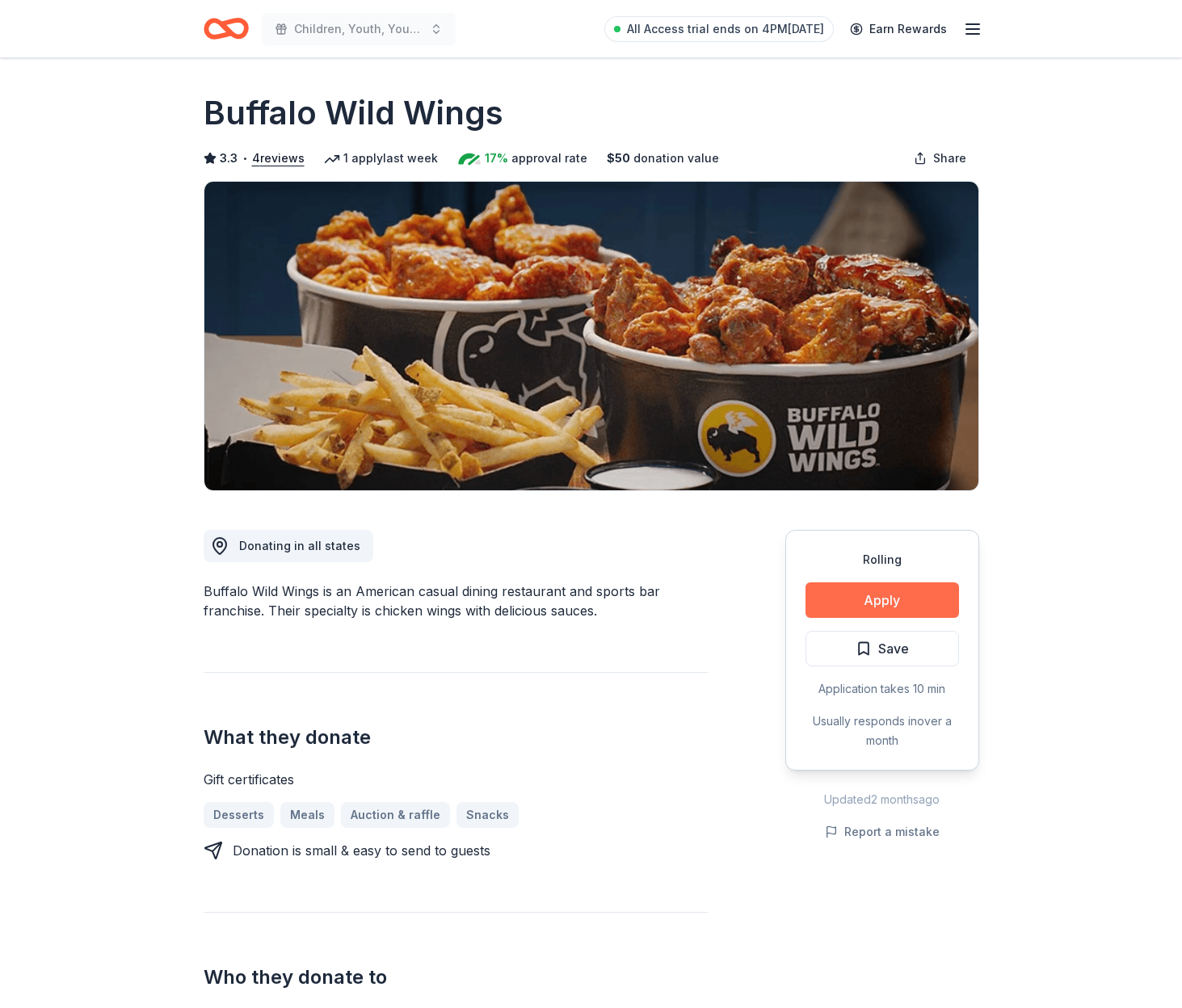
click at [884, 594] on button "Apply" at bounding box center [882, 600] width 153 height 35
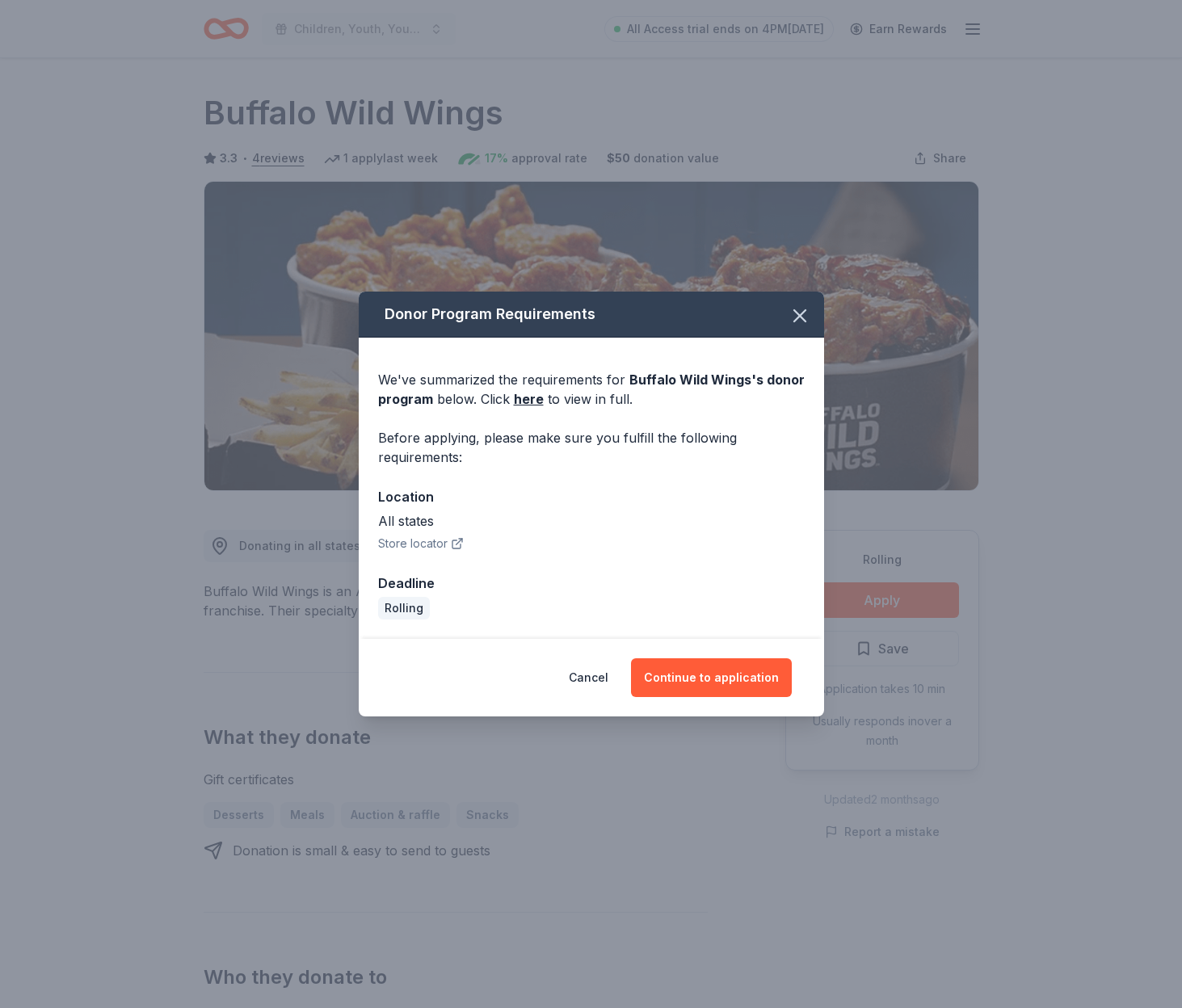
click at [394, 540] on button "Store locator" at bounding box center [420, 543] width 86 height 20
click at [532, 400] on link "here" at bounding box center [528, 399] width 30 height 20
click at [747, 677] on button "Continue to application" at bounding box center [711, 678] width 161 height 39
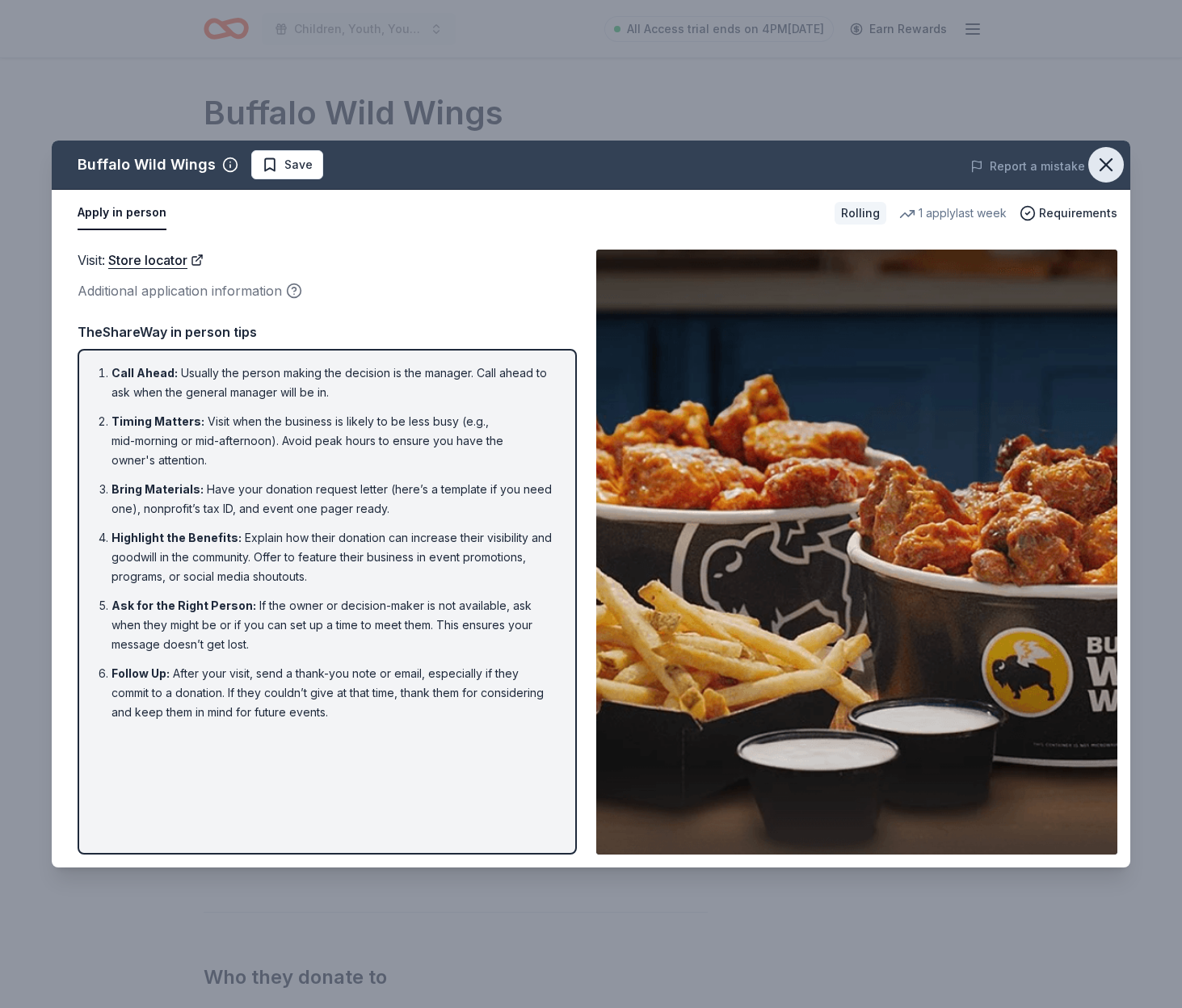
click at [1108, 163] on icon "button" at bounding box center [1106, 165] width 11 height 11
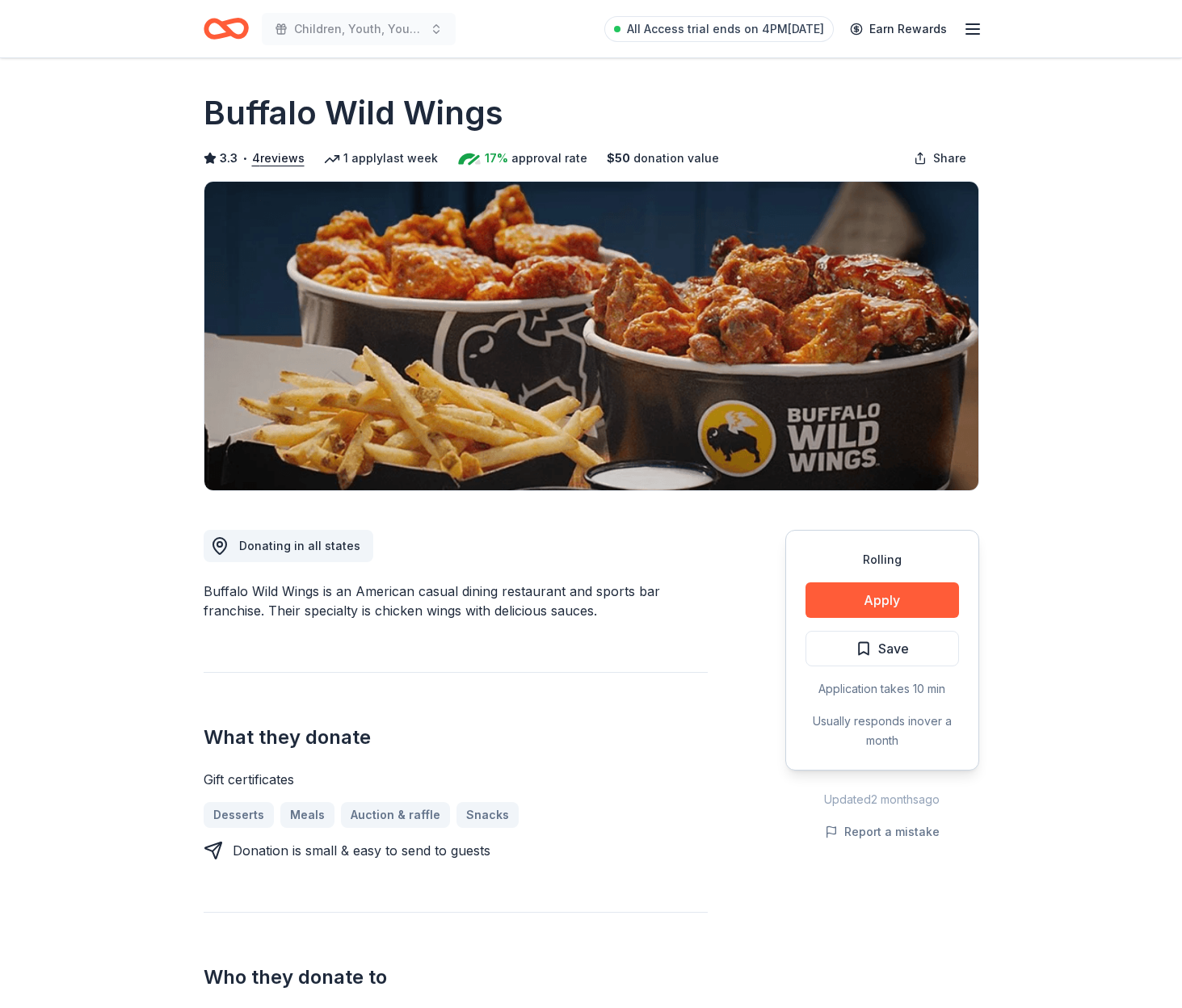
click at [661, 164] on span "donation value" at bounding box center [676, 158] width 86 height 20
click at [851, 600] on button "Apply" at bounding box center [882, 600] width 153 height 35
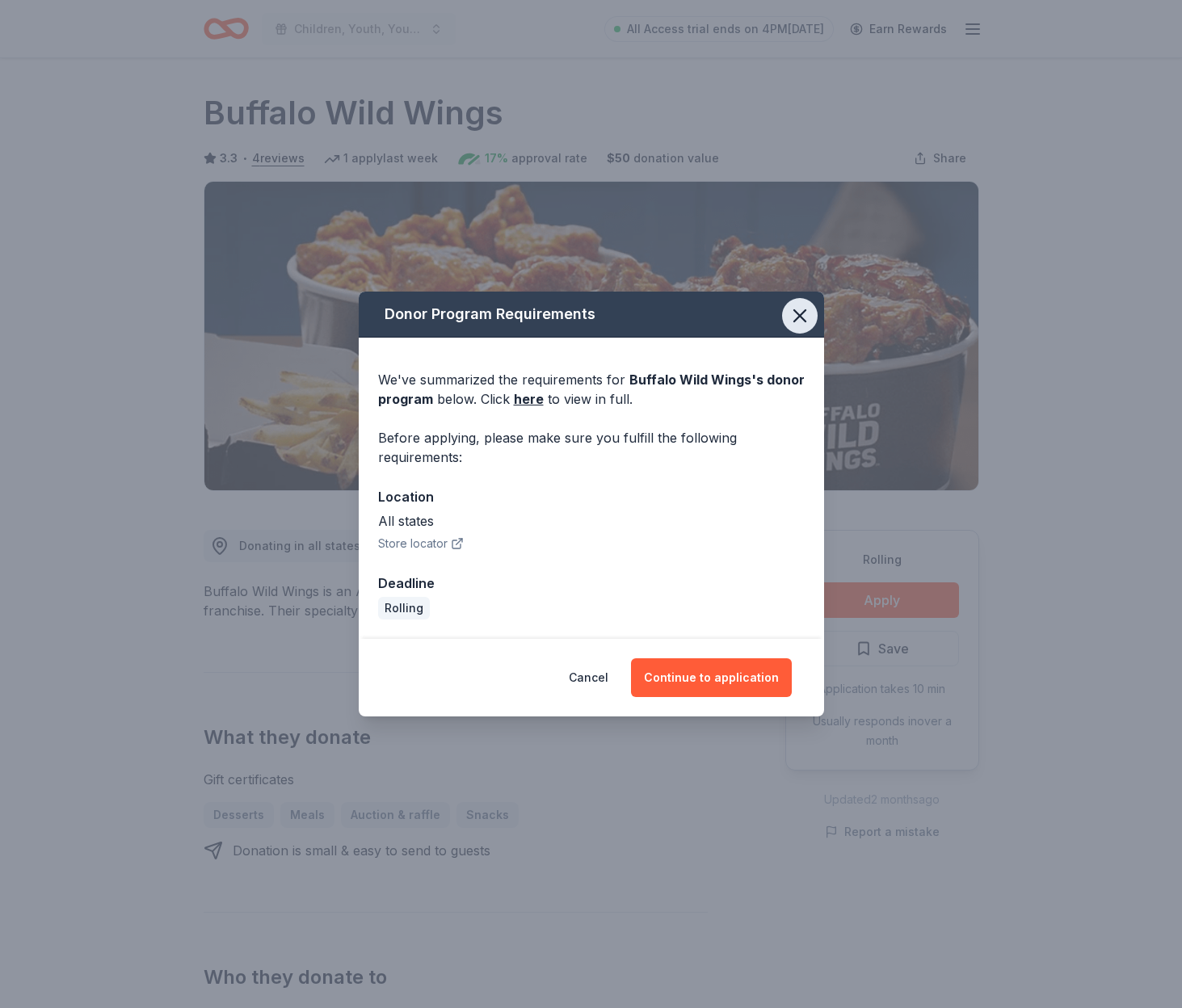
click at [802, 317] on icon "button" at bounding box center [800, 316] width 11 height 11
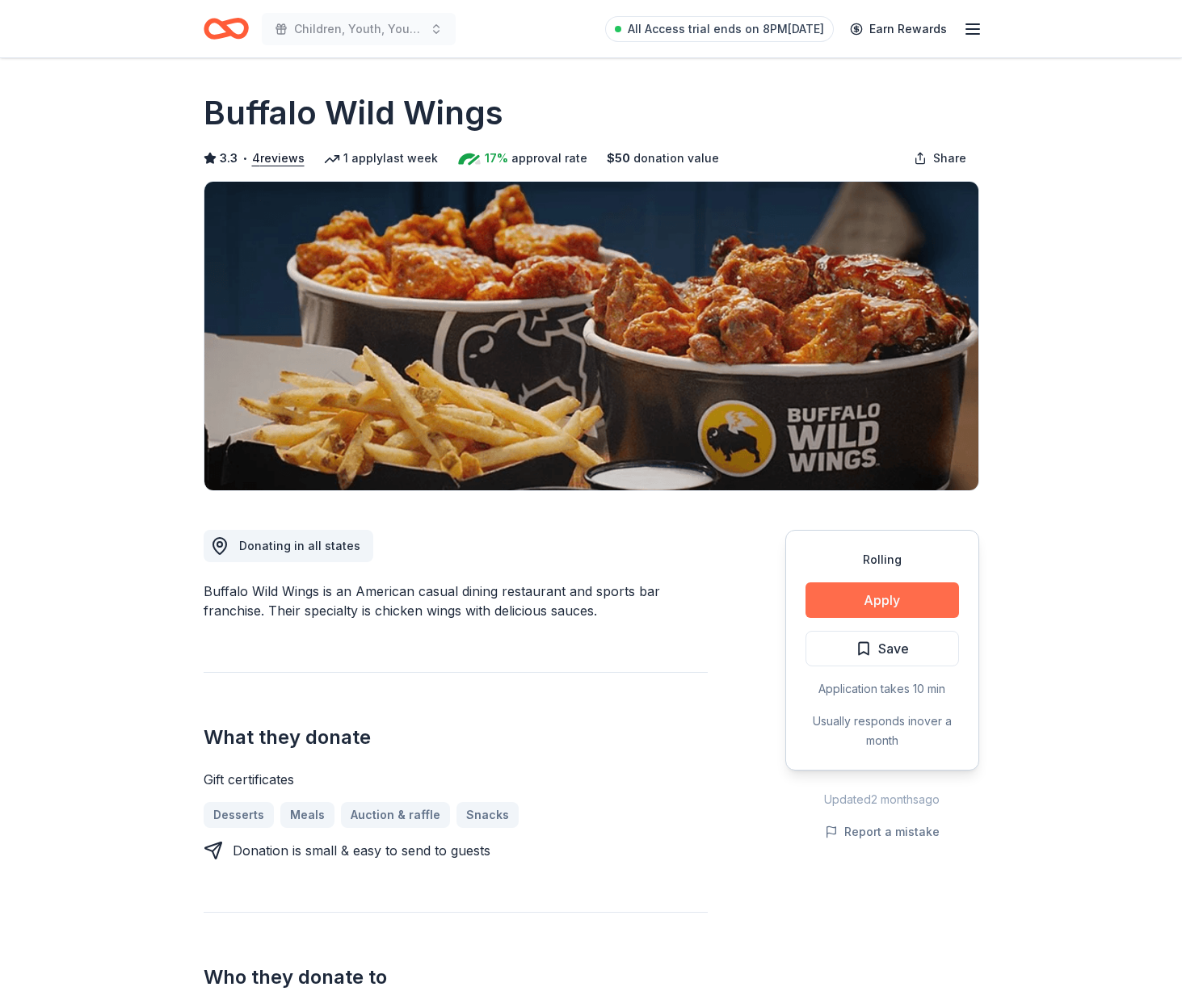
click at [896, 601] on button "Apply" at bounding box center [882, 600] width 153 height 35
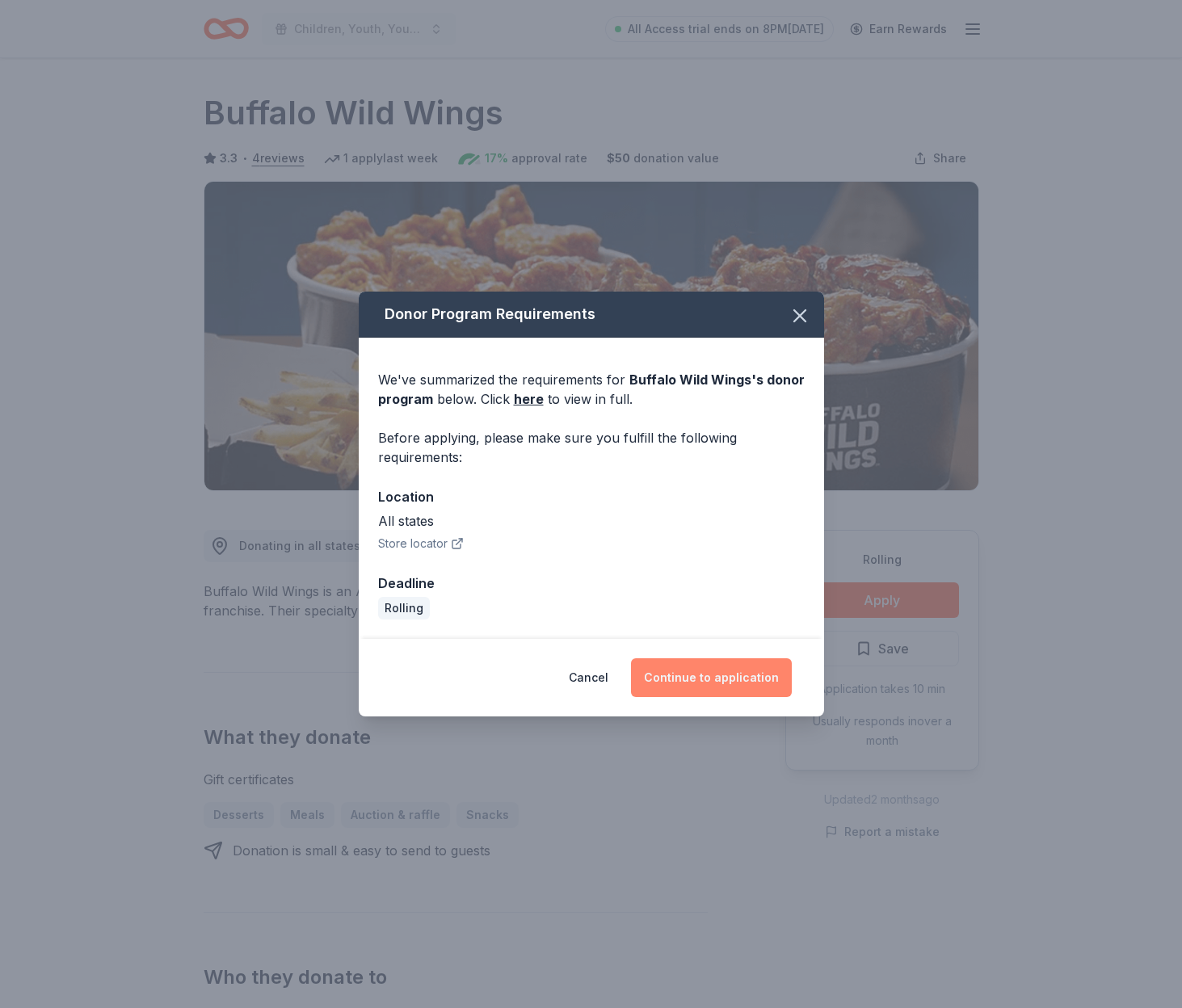
drag, startPoint x: 740, startPoint y: 680, endPoint x: 749, endPoint y: 679, distance: 9.1
click at [741, 679] on button "Continue to application" at bounding box center [711, 678] width 161 height 39
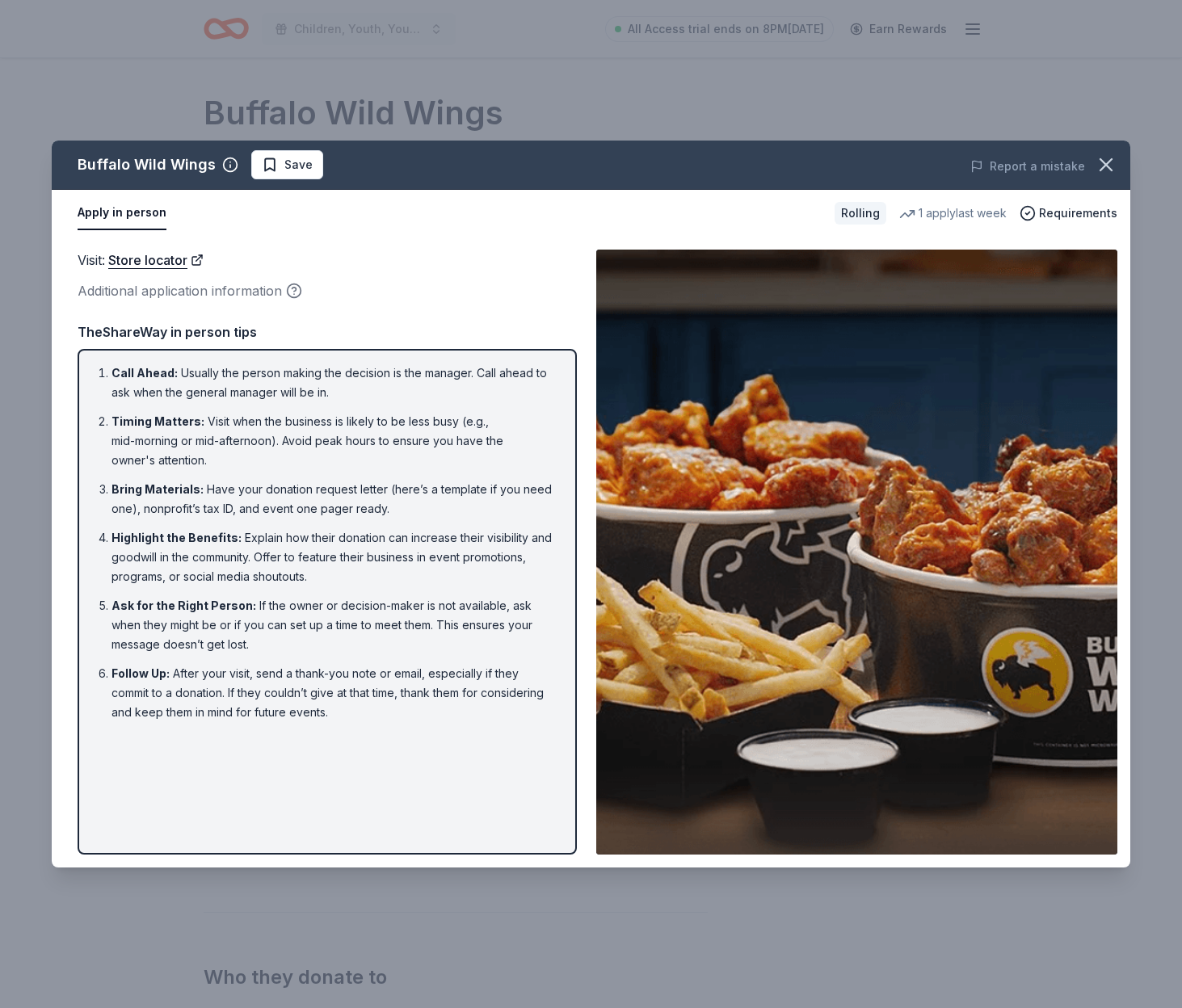
click at [928, 209] on div "1 apply last week" at bounding box center [953, 213] width 108 height 20
click at [1060, 217] on span "Requirements" at bounding box center [1078, 213] width 78 height 20
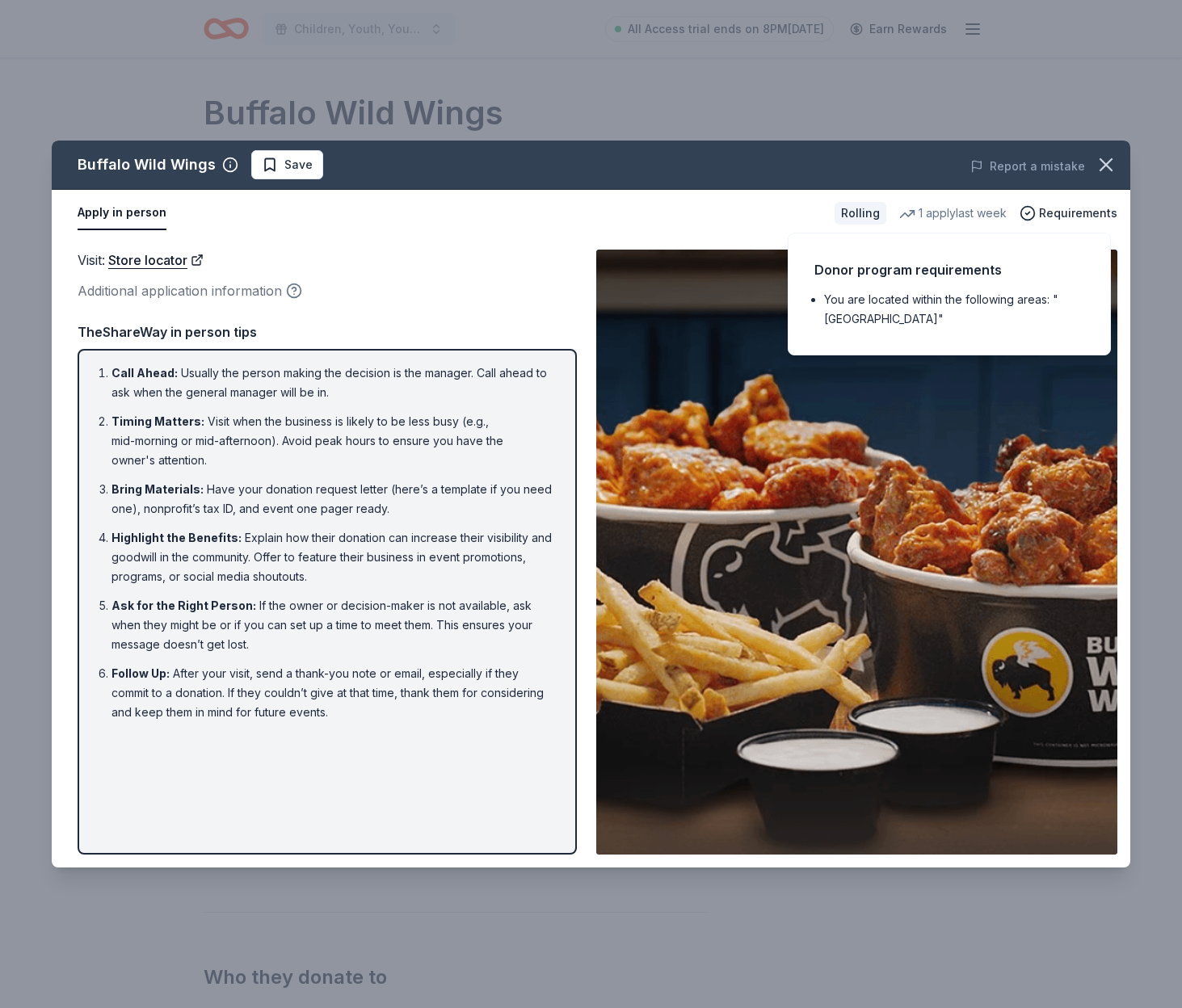
click at [292, 292] on icon "button" at bounding box center [293, 290] width 16 height 16
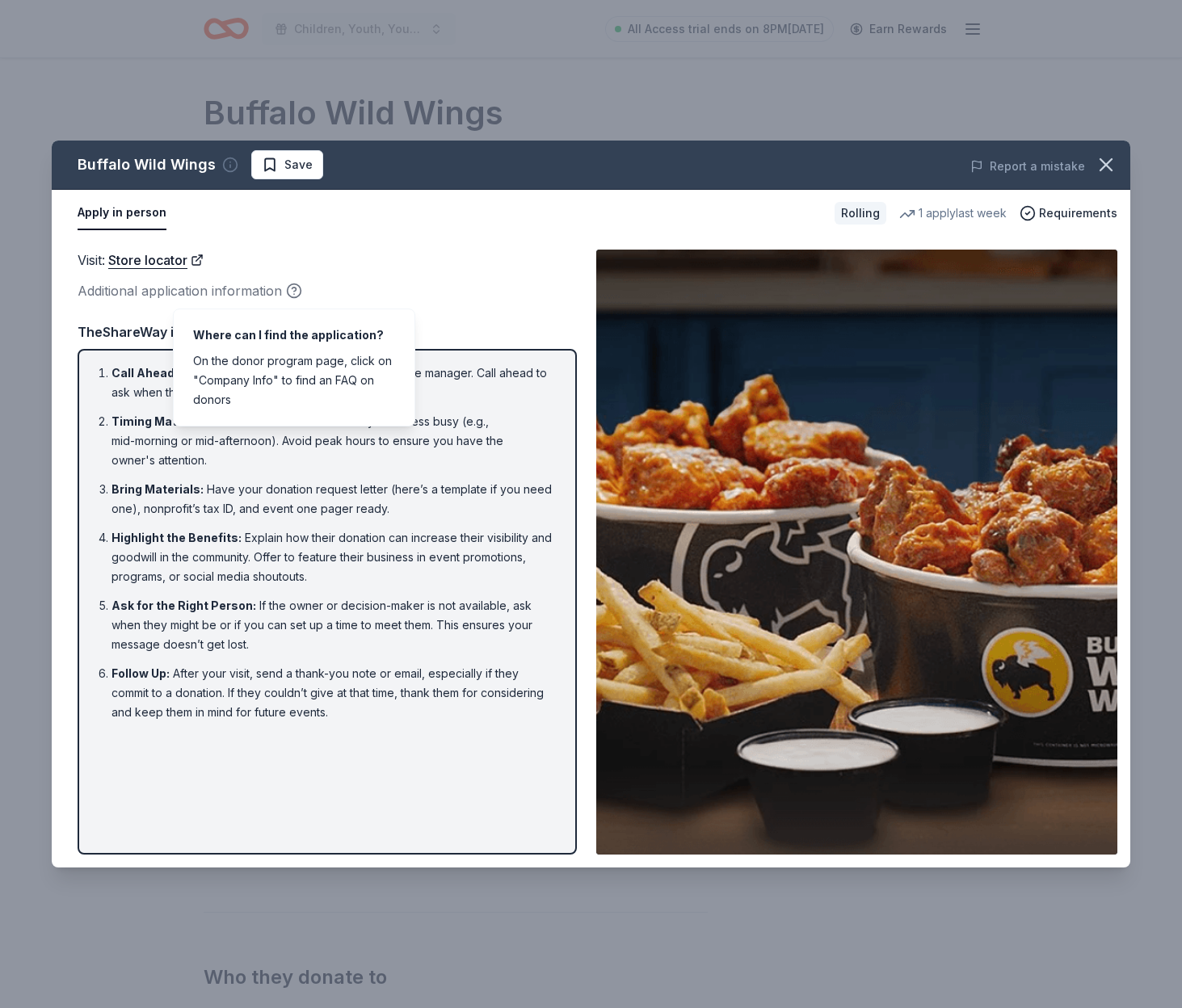
click at [227, 165] on icon "button" at bounding box center [230, 164] width 16 height 16
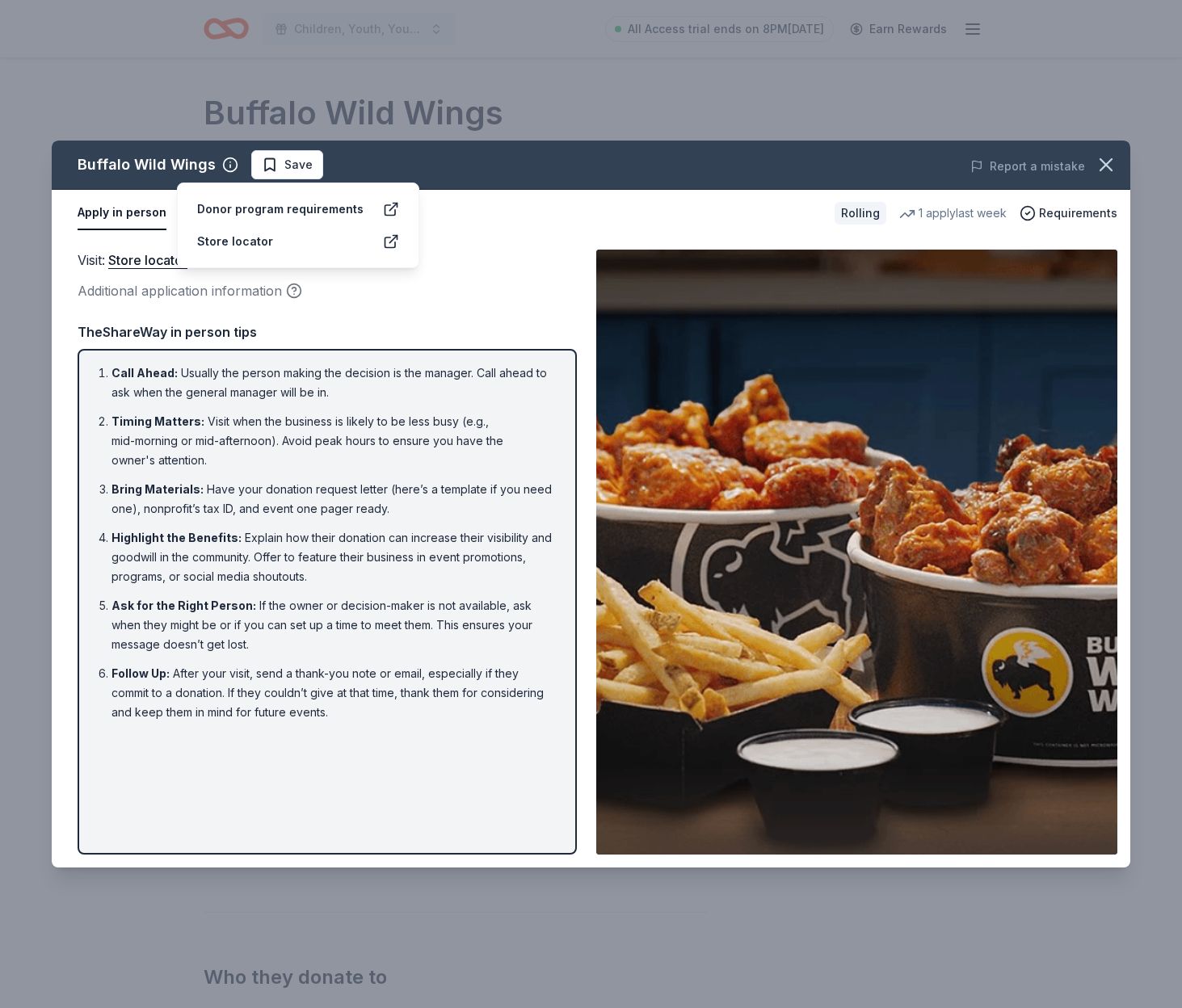
click at [252, 207] on div "Donor program requirements" at bounding box center [280, 209] width 166 height 20
click at [391, 208] on icon at bounding box center [393, 207] width 7 height 7
click at [438, 171] on div "Buffalo Wild Wings Save" at bounding box center [376, 165] width 647 height 29
click at [150, 215] on button "Apply in person" at bounding box center [122, 213] width 89 height 33
click at [98, 212] on button "Apply in person" at bounding box center [122, 213] width 89 height 33
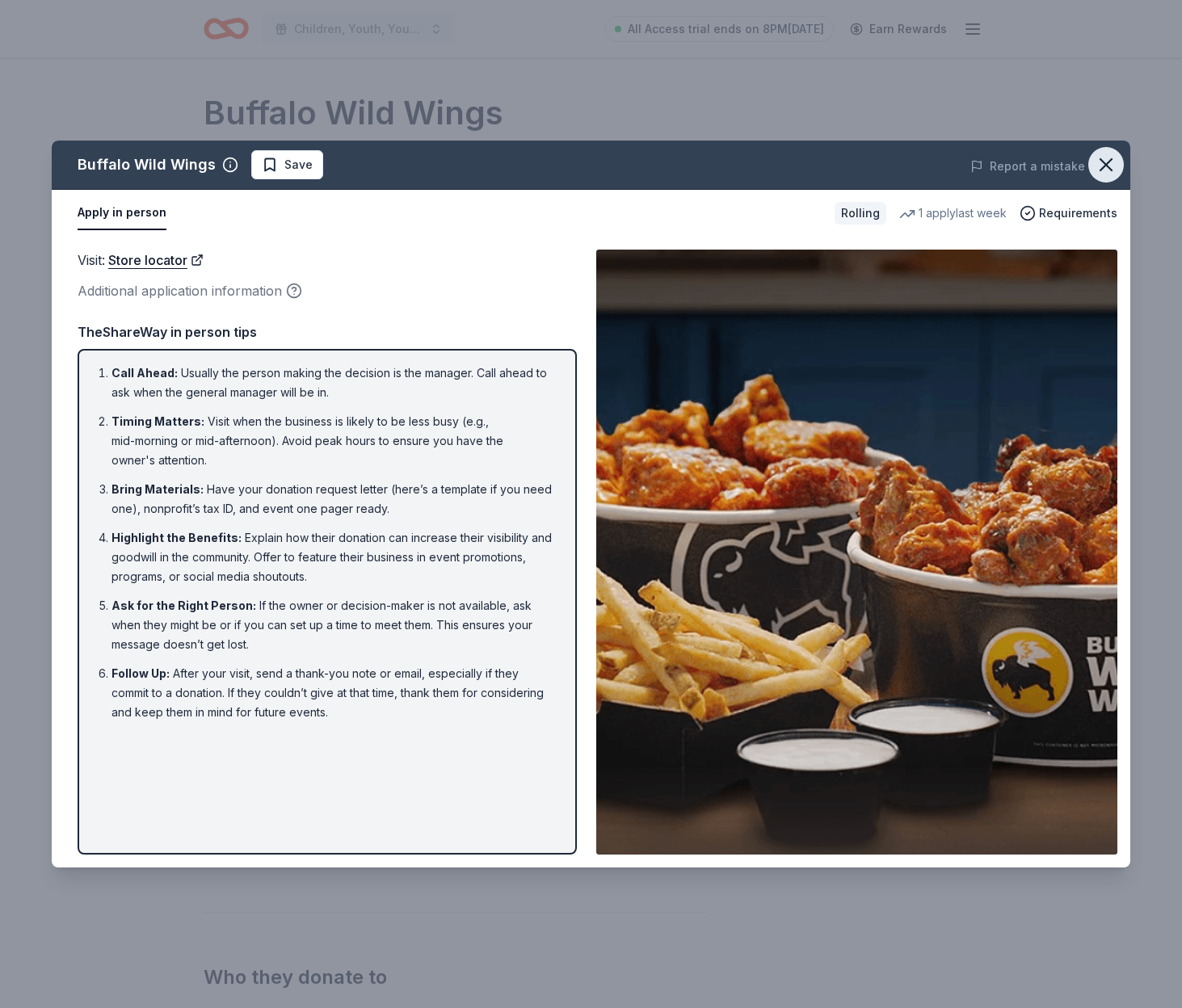
click at [1101, 166] on icon "button" at bounding box center [1106, 165] width 22 height 22
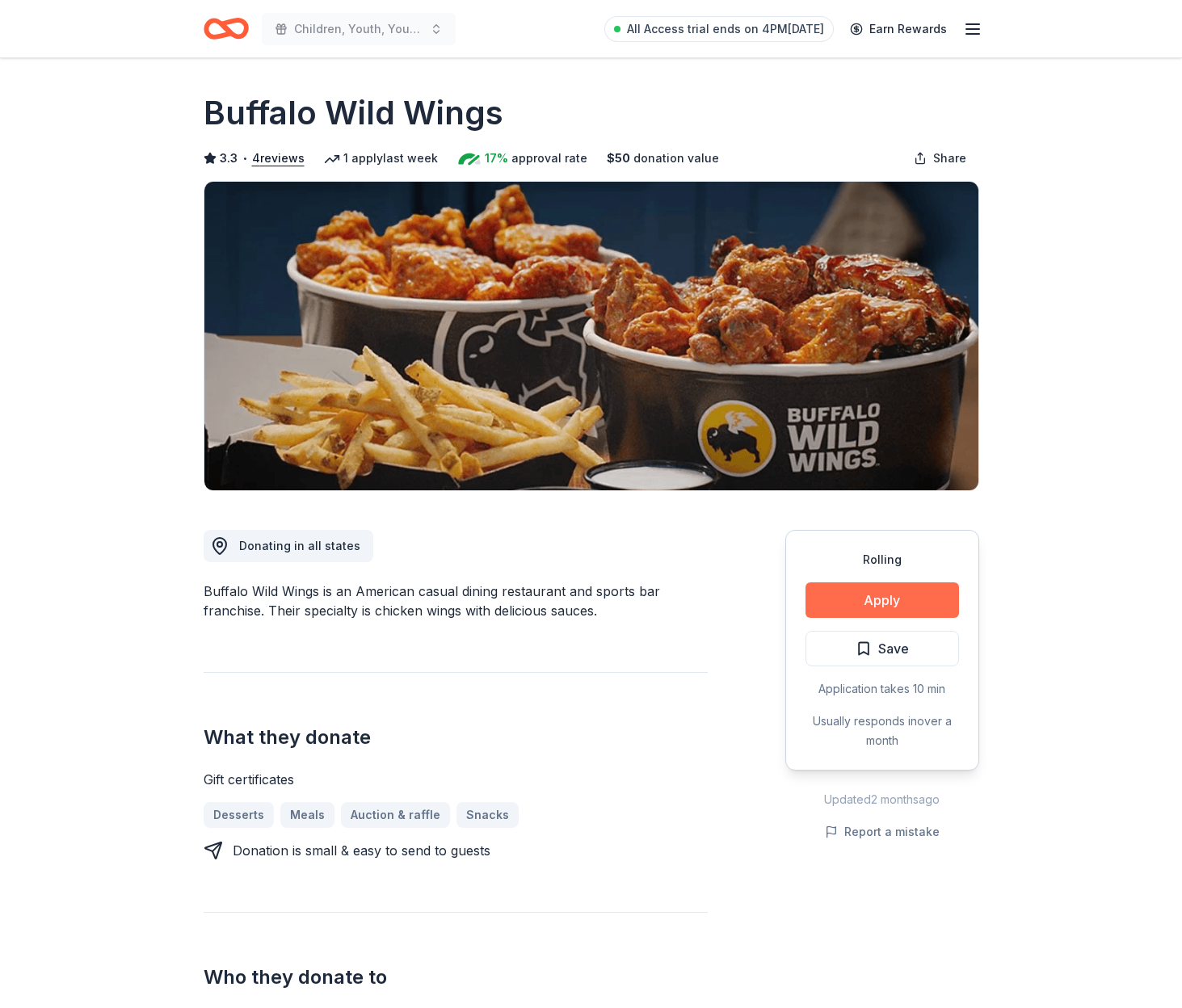
click at [888, 600] on button "Apply" at bounding box center [882, 600] width 153 height 35
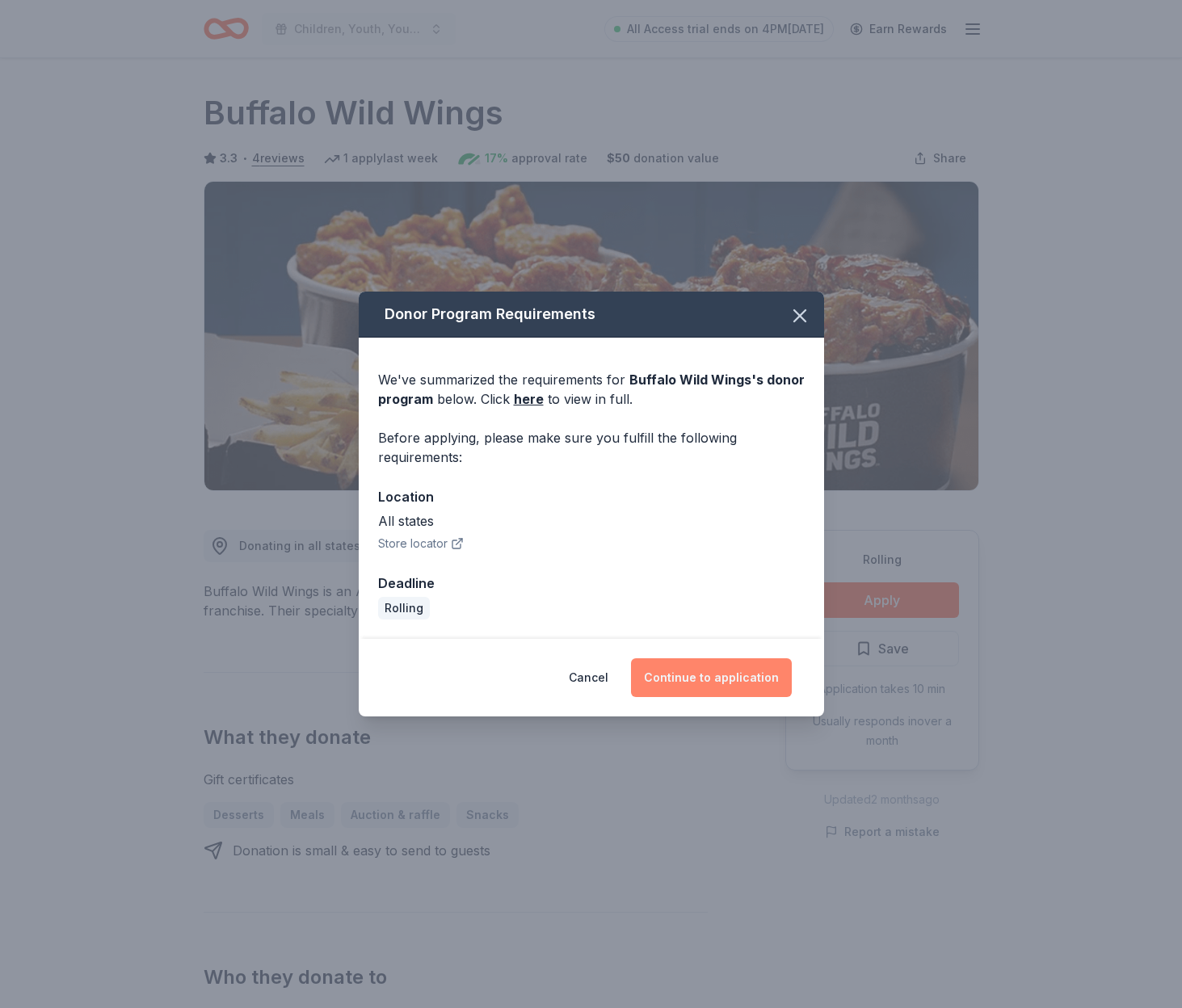
click at [731, 672] on button "Continue to application" at bounding box center [711, 678] width 161 height 39
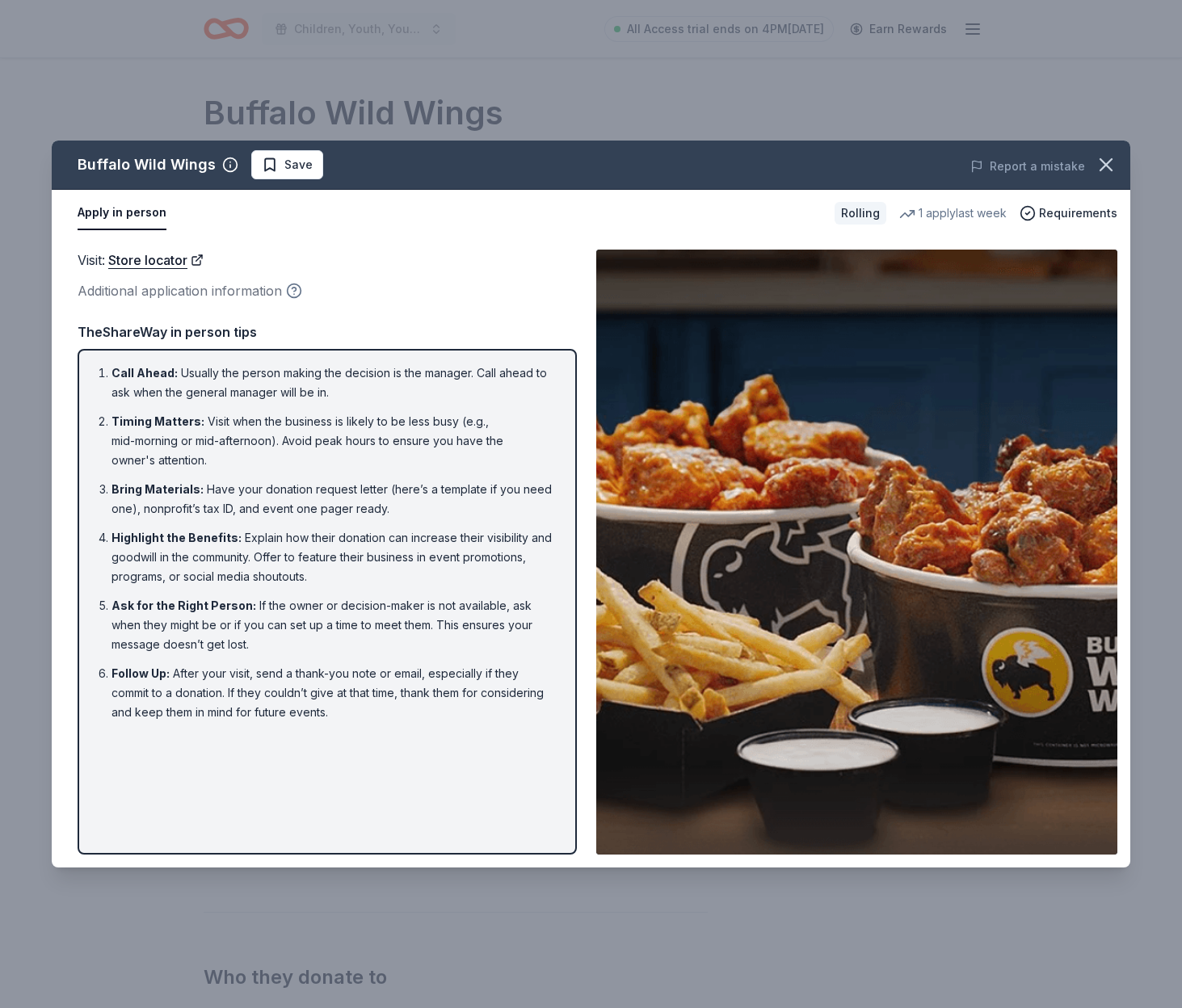
click at [287, 291] on circle "button" at bounding box center [294, 291] width 14 height 14
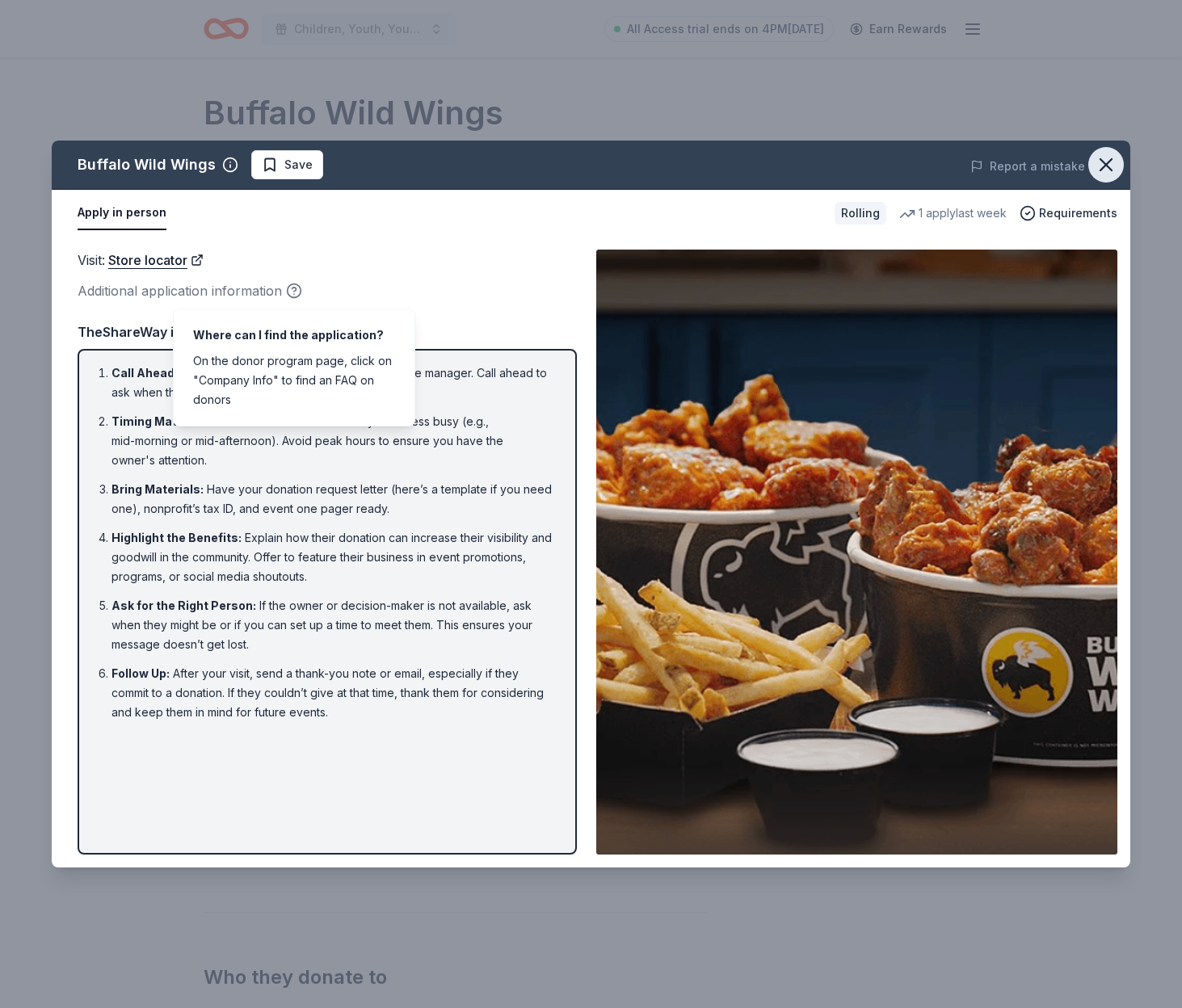
click at [1109, 166] on icon "button" at bounding box center [1106, 165] width 22 height 22
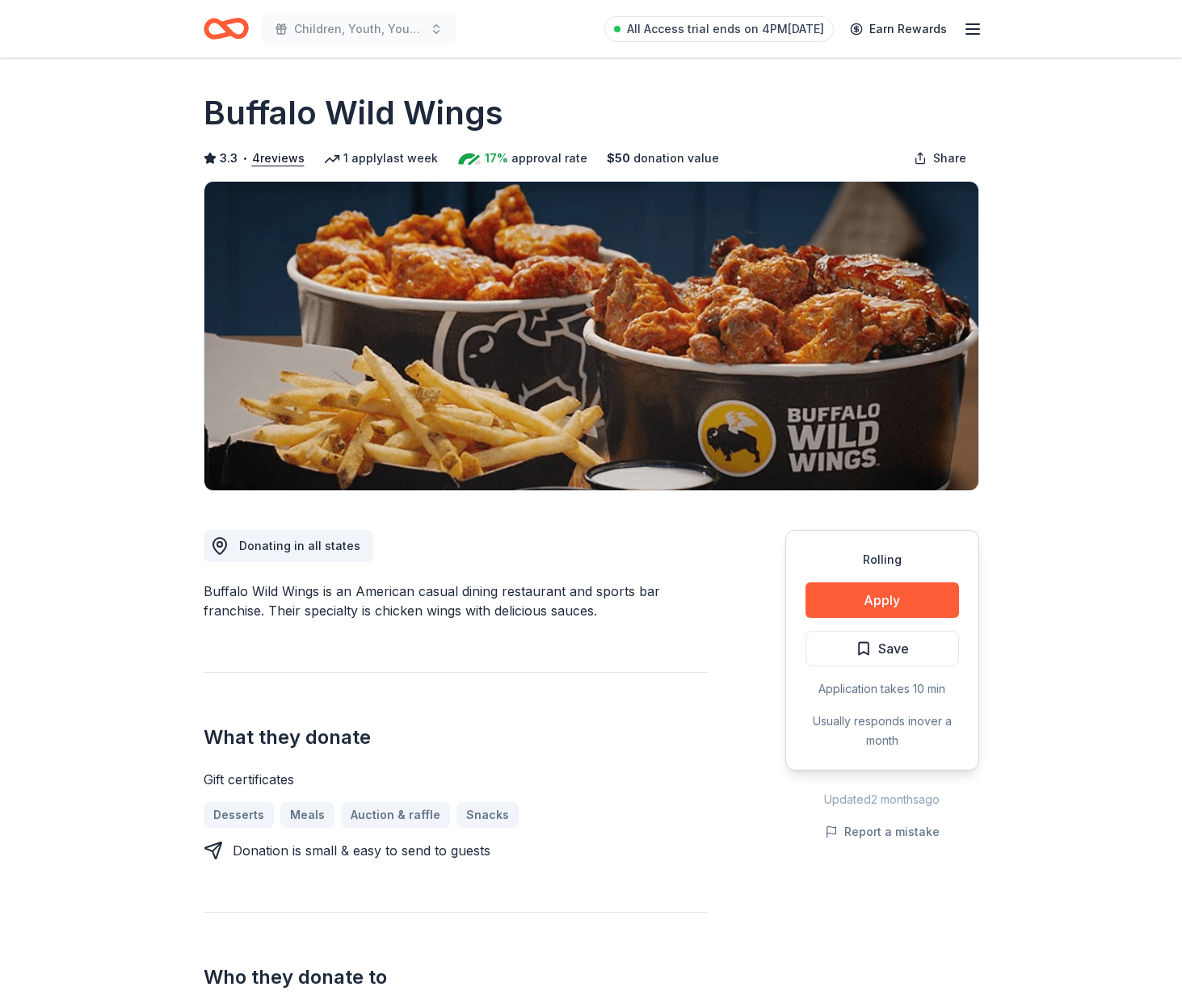
click at [67, 15] on header "Children, Youth, Young Adults All Access trial ends on 4PM, 8/19 Earn Rewards" at bounding box center [591, 29] width 1182 height 59
click at [56, 28] on header "Children, Youth, Young Adults All Access trial ends on 4PM, 8/19 Earn Rewards" at bounding box center [591, 29] width 1182 height 59
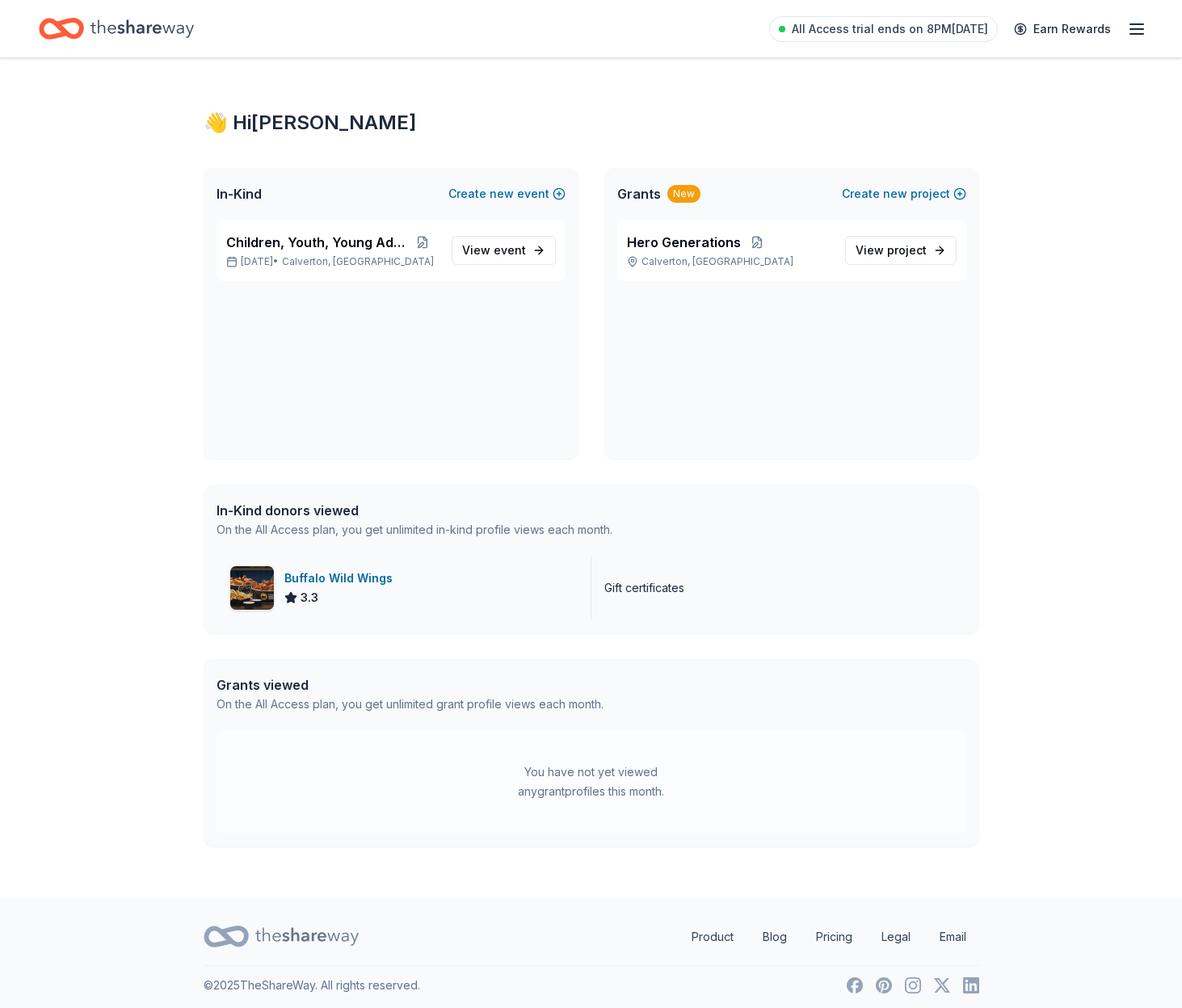
click at [629, 592] on div "Gift certificates" at bounding box center [644, 588] width 80 height 20
click at [630, 591] on div "Gift certificates" at bounding box center [644, 588] width 80 height 20
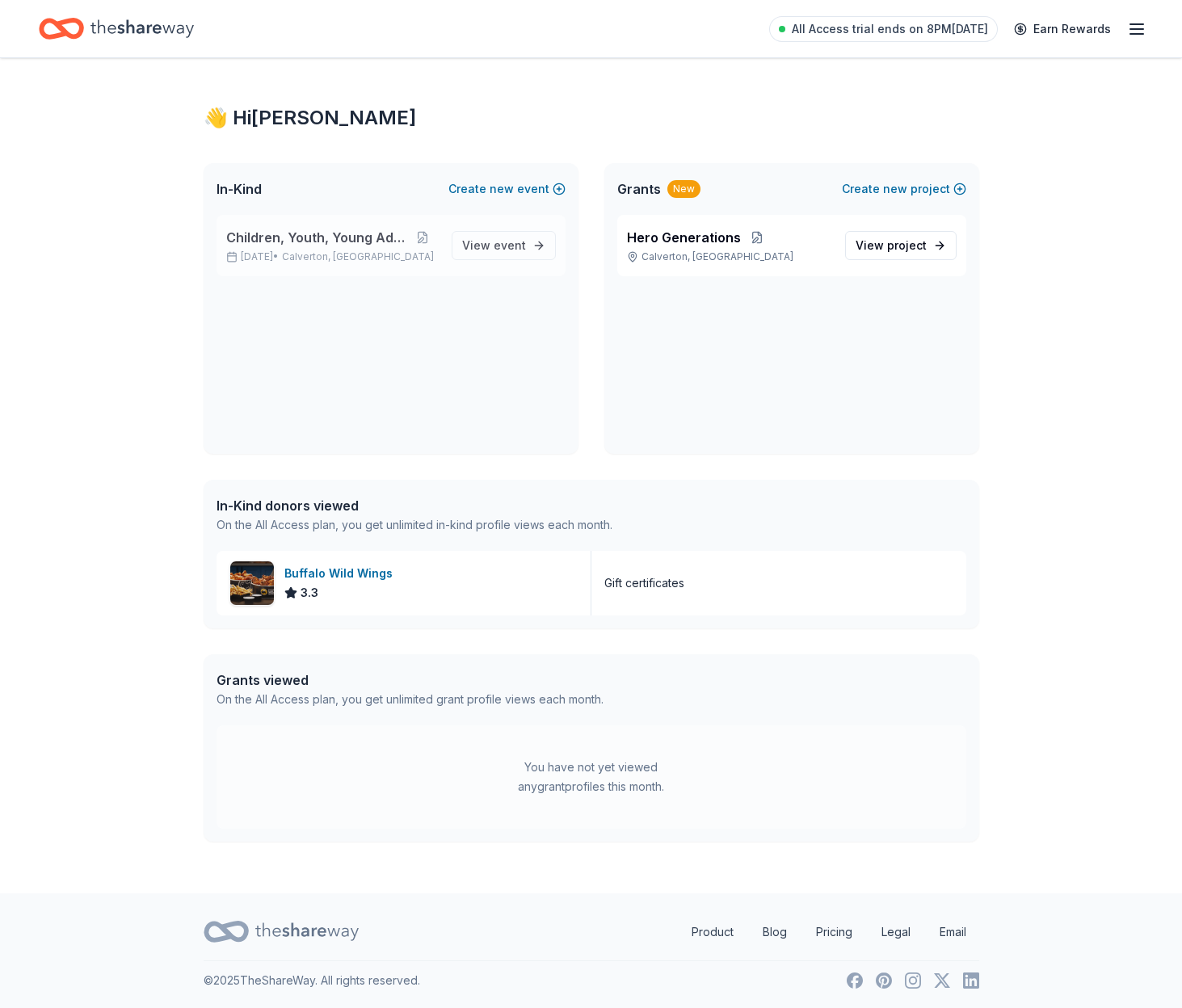
scroll to position [7, 0]
click at [436, 321] on div "Children, Youth, Young Adults [DATE] • Calverton, MD View event" at bounding box center [391, 332] width 375 height 239
click at [330, 501] on div "In-Kind donors viewed" at bounding box center [415, 504] width 396 height 20
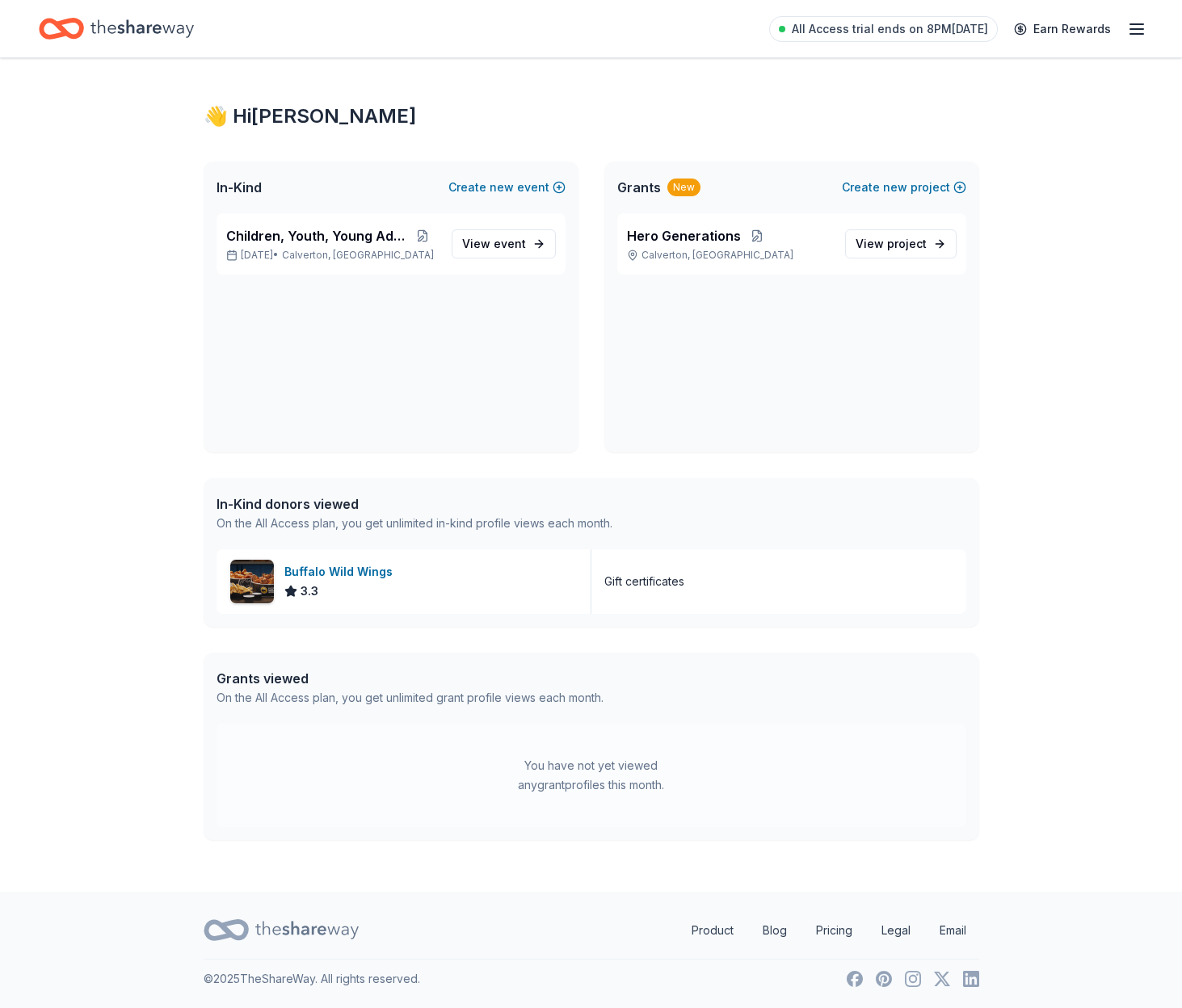
click at [389, 518] on div "On the All Access plan, you get unlimited in-kind profile views each month." at bounding box center [415, 523] width 396 height 20
click at [390, 518] on div "On the All Access plan, you get unlimited in-kind profile views each month." at bounding box center [415, 523] width 396 height 20
click at [429, 688] on div "On the All Access plan, you get unlimited grant profile views each month." at bounding box center [410, 697] width 387 height 20
click at [513, 244] on span "event" at bounding box center [510, 243] width 33 height 14
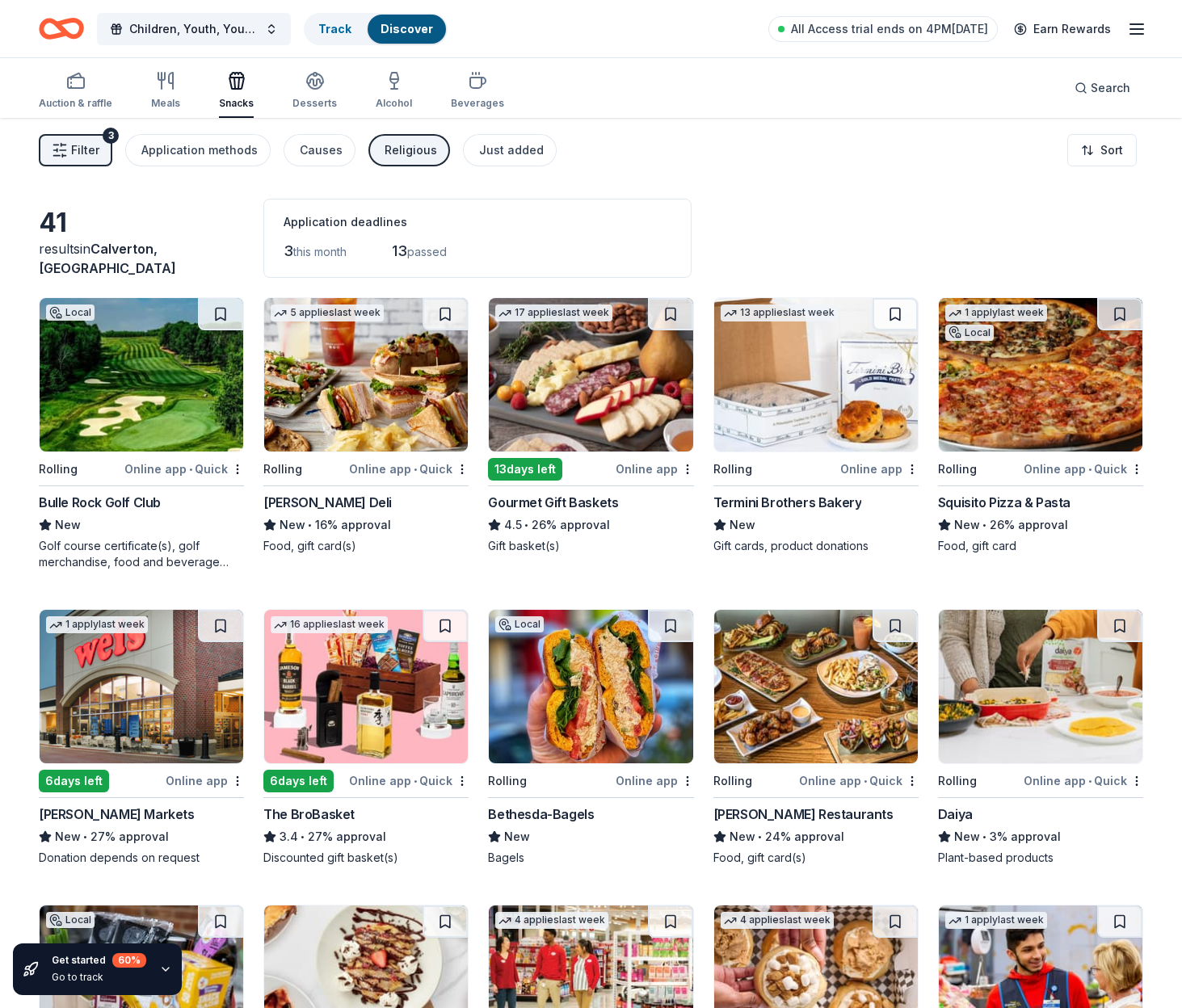
click at [580, 351] on img at bounding box center [590, 374] width 204 height 153
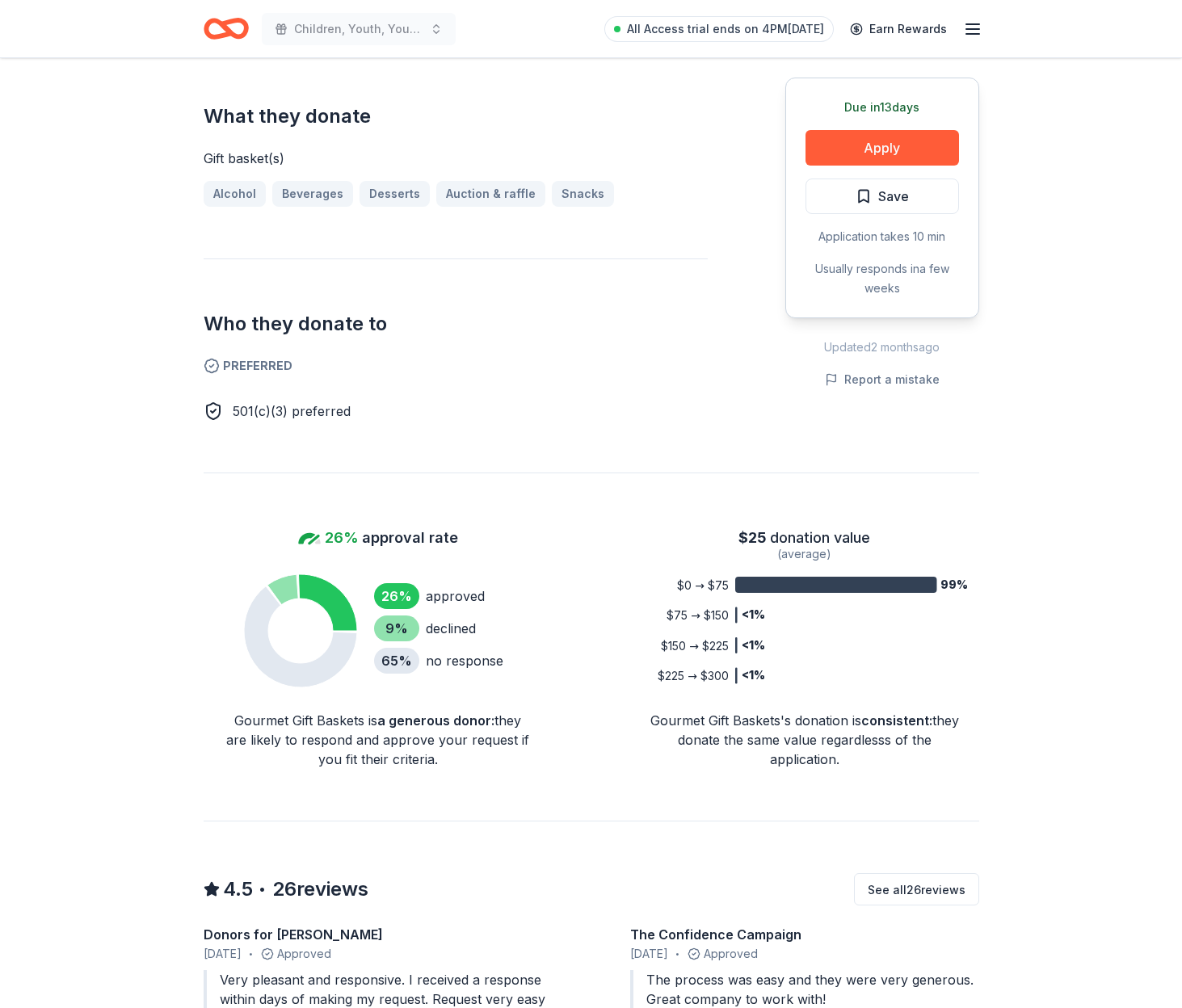
scroll to position [657, 0]
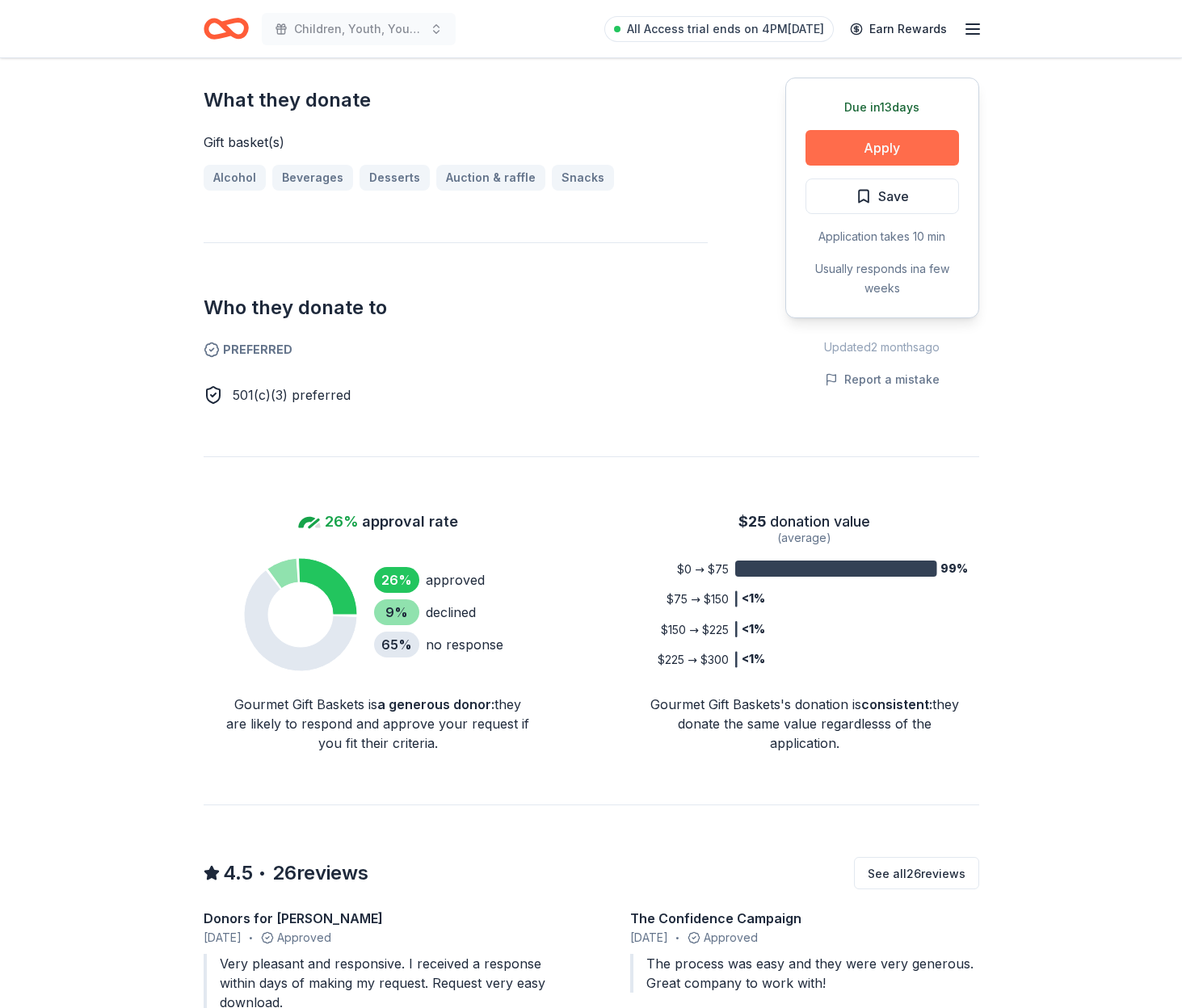
click at [839, 154] on button "Apply" at bounding box center [882, 148] width 153 height 35
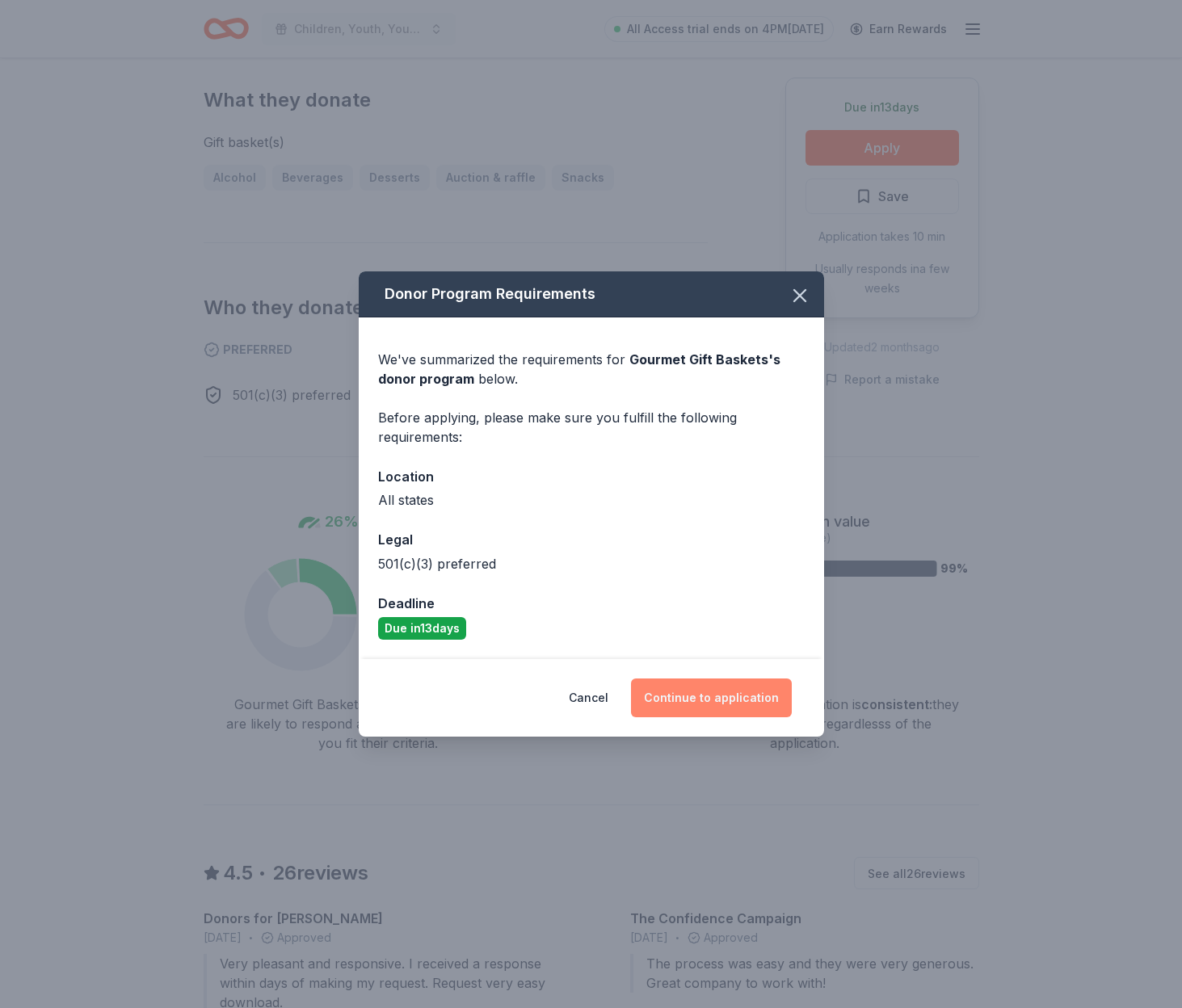
click at [738, 700] on button "Continue to application" at bounding box center [711, 698] width 161 height 39
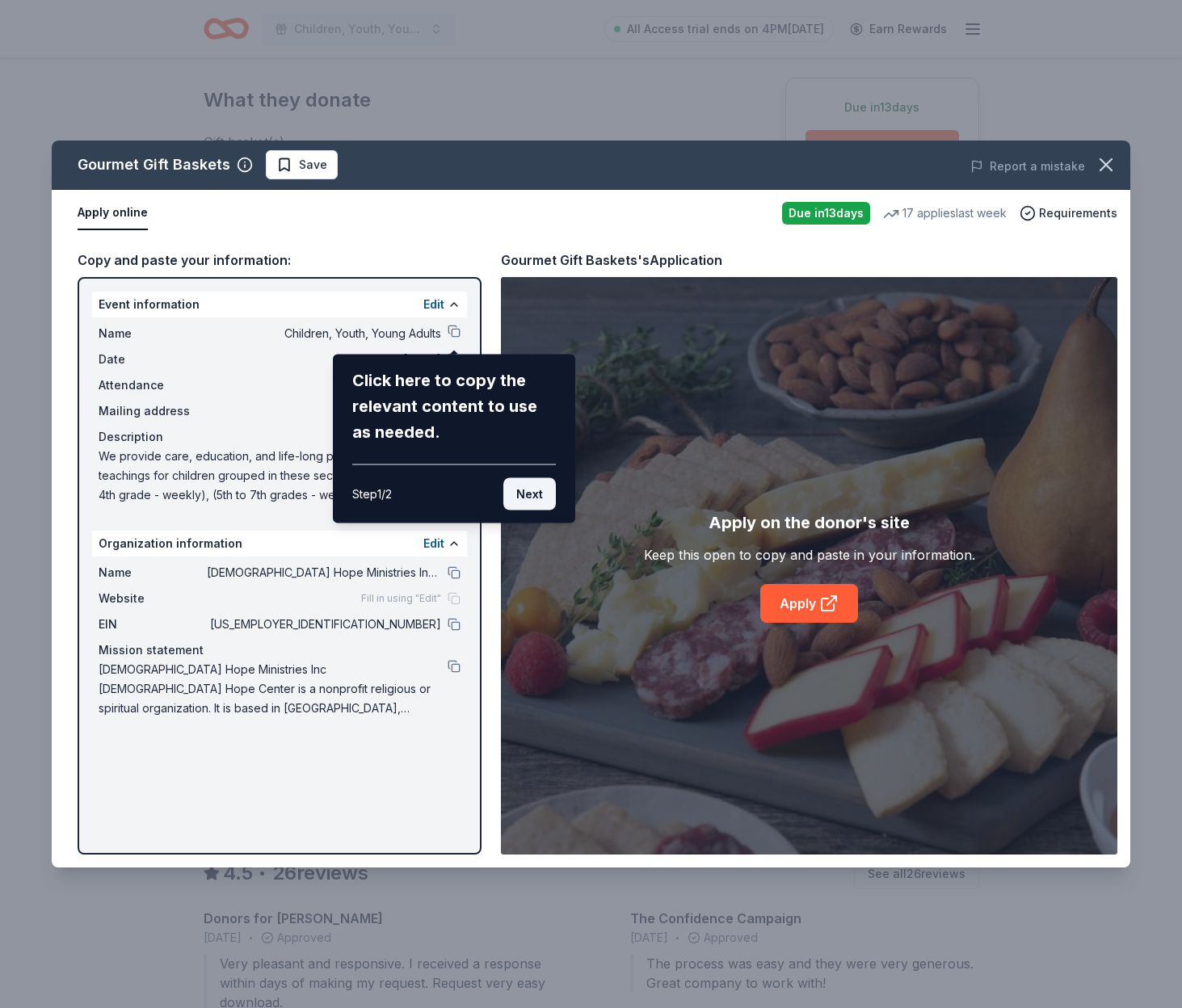
click at [525, 492] on button "Next" at bounding box center [529, 494] width 52 height 33
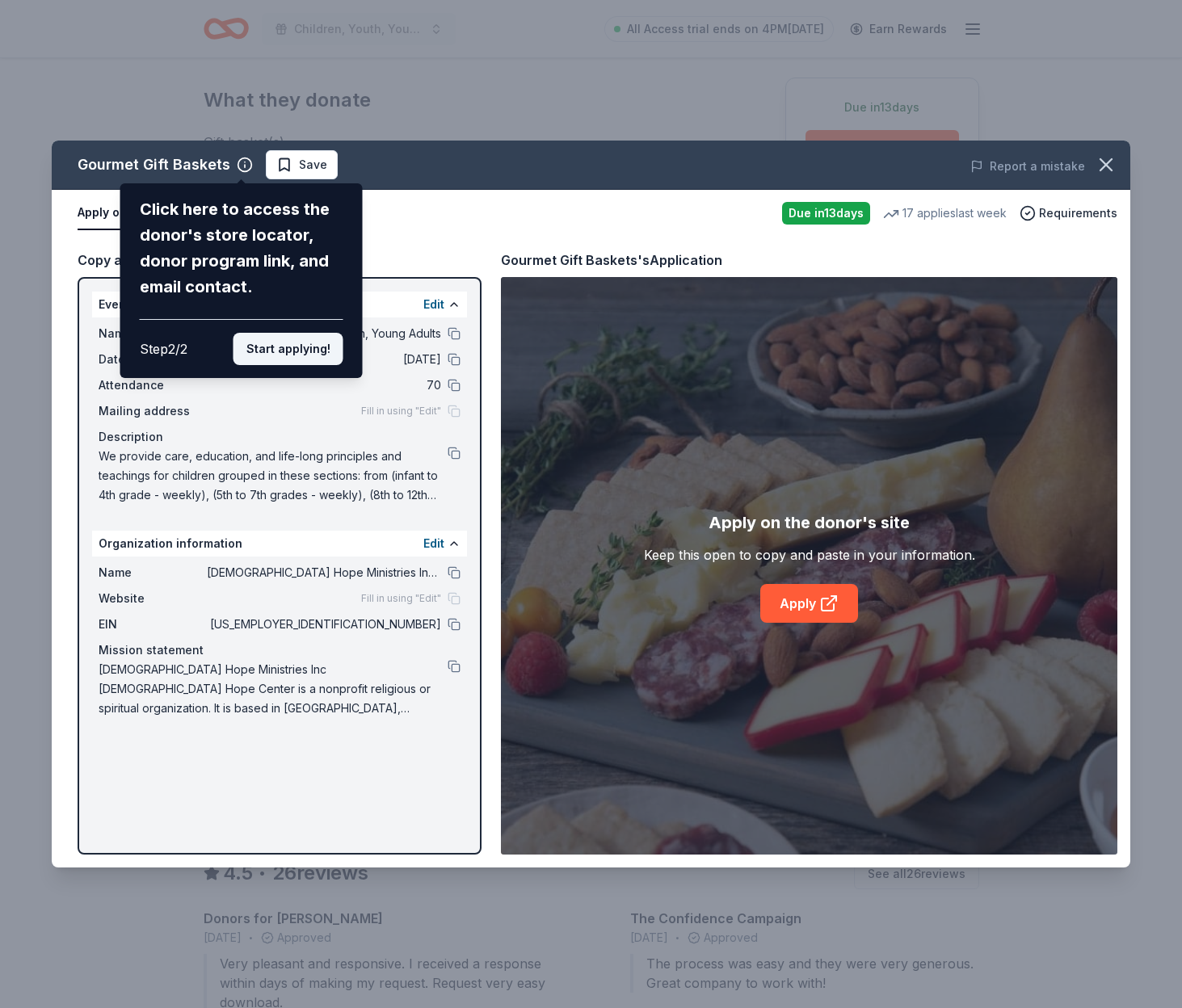
click at [304, 333] on button "Start applying!" at bounding box center [288, 349] width 110 height 33
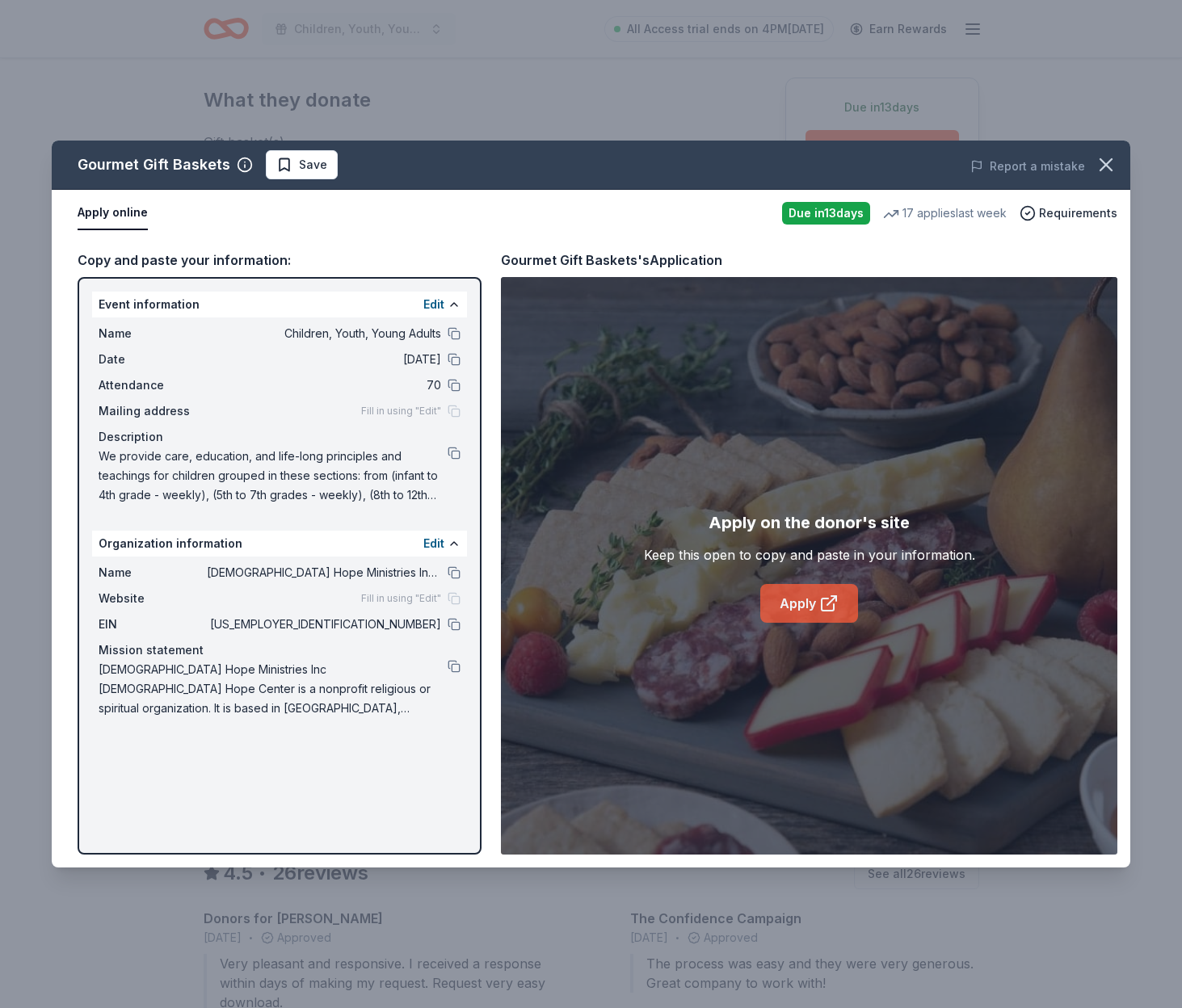
click at [821, 606] on icon at bounding box center [827, 604] width 12 height 12
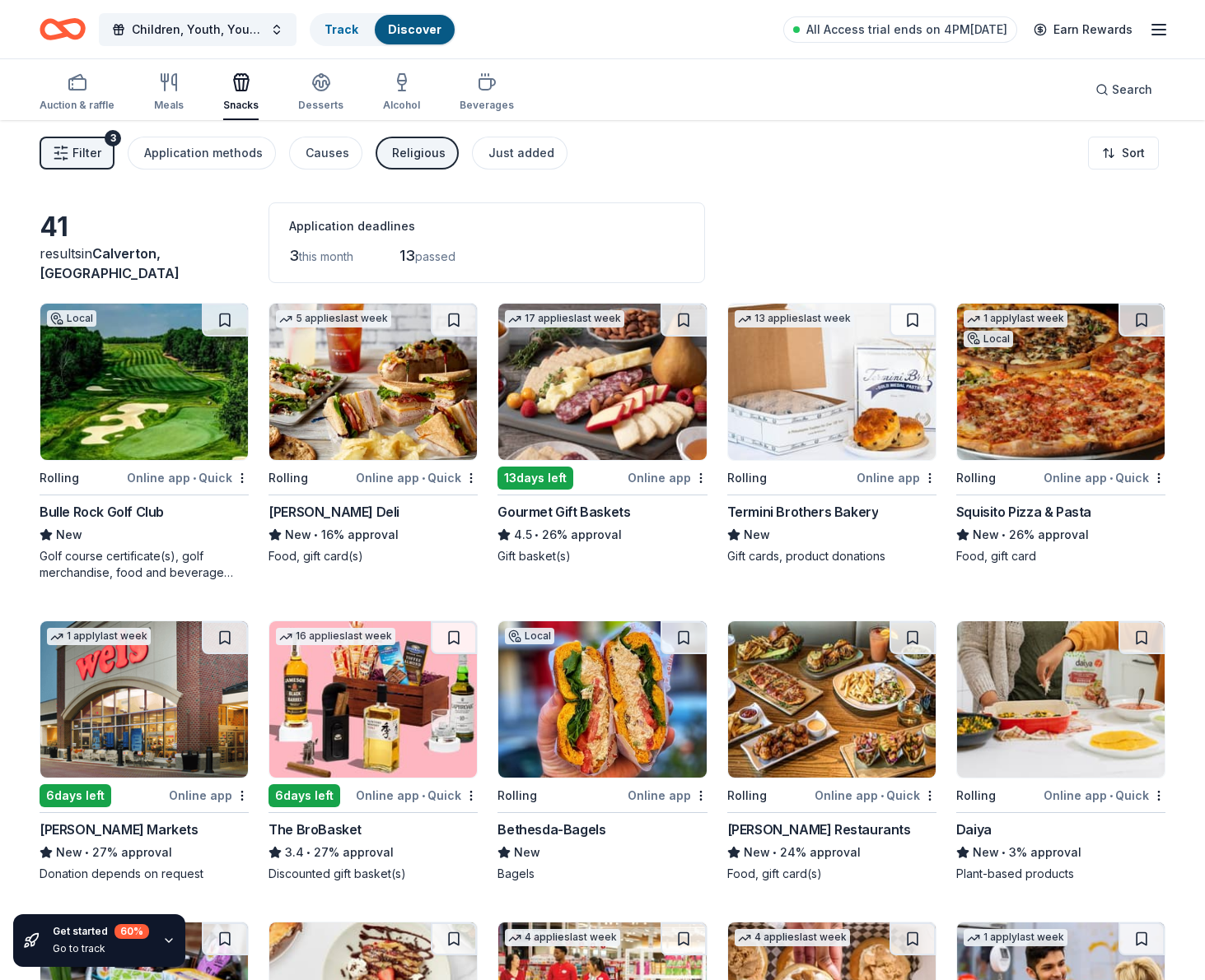
click at [874, 389] on img at bounding box center [831, 381] width 208 height 156
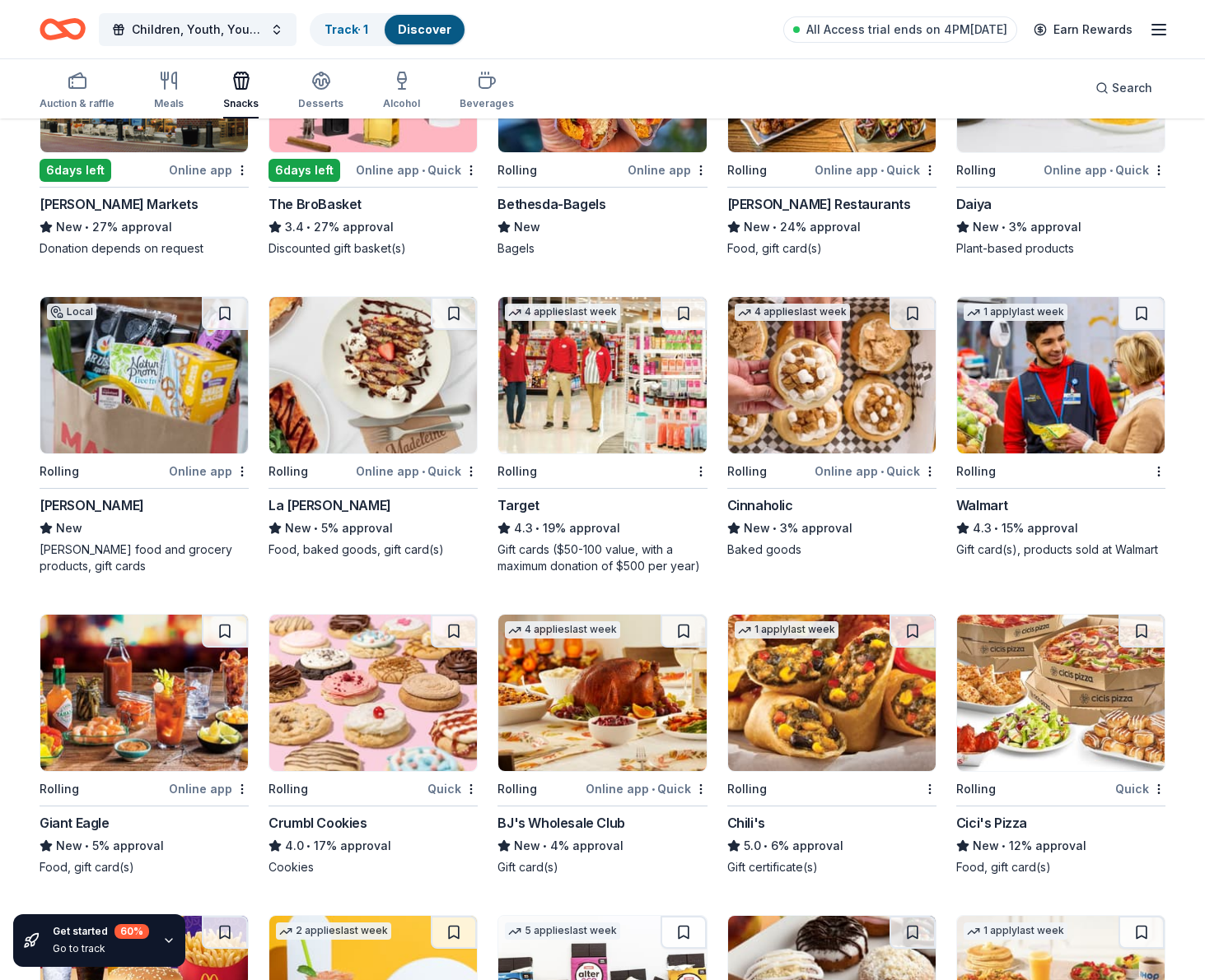
scroll to position [627, 0]
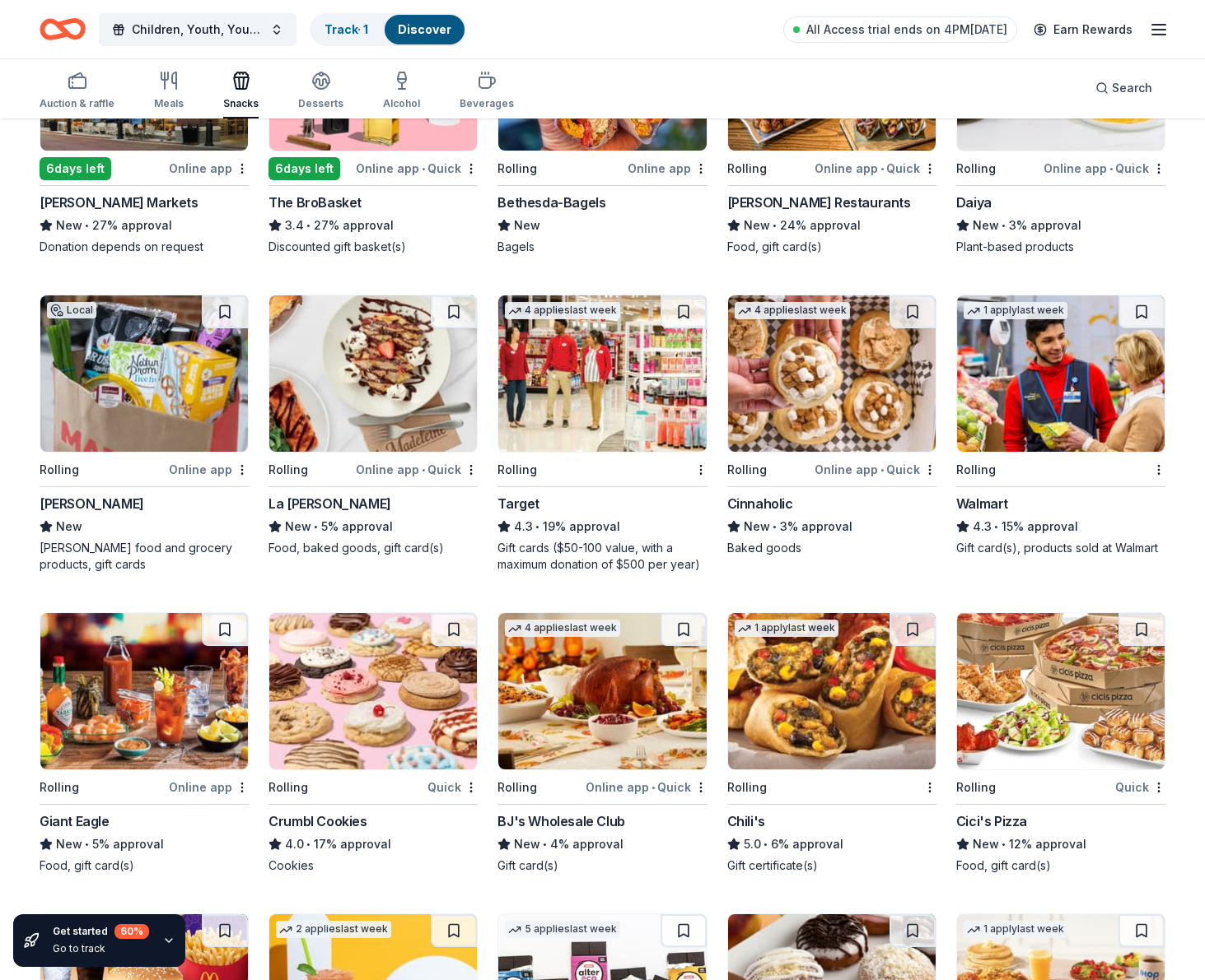
click at [1031, 391] on img at bounding box center [1060, 373] width 208 height 156
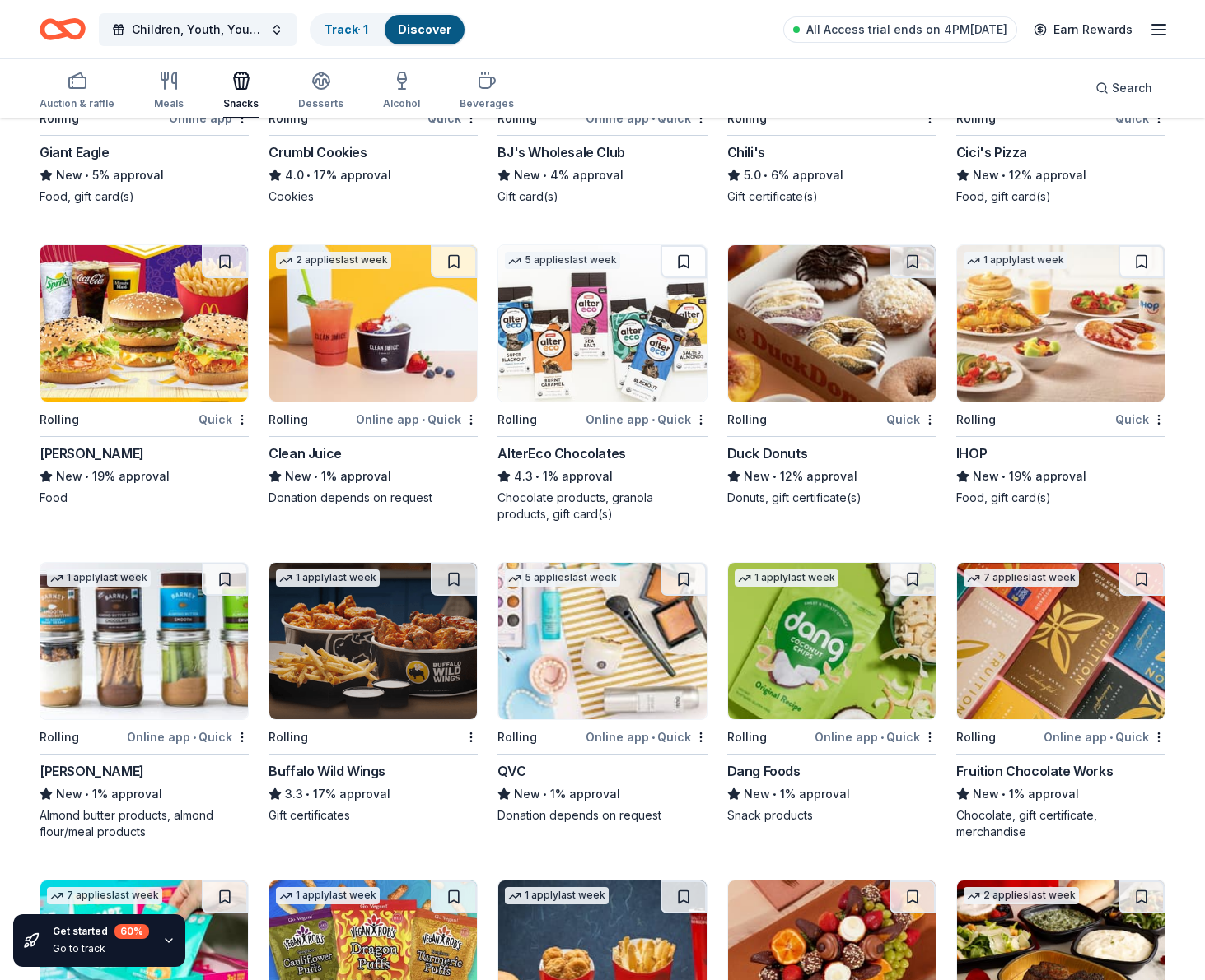
scroll to position [1299, 0]
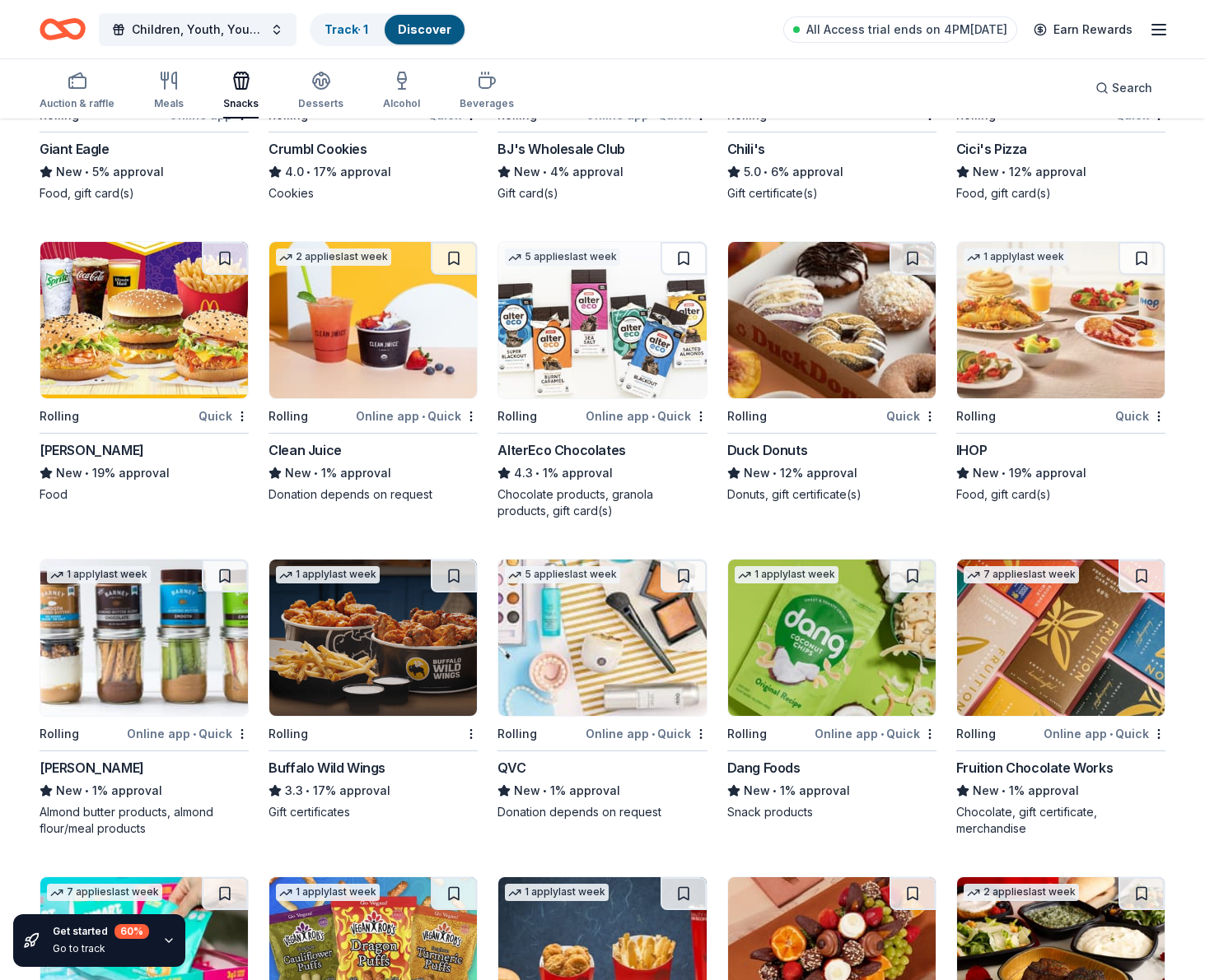
click at [148, 346] on img at bounding box center [144, 319] width 208 height 156
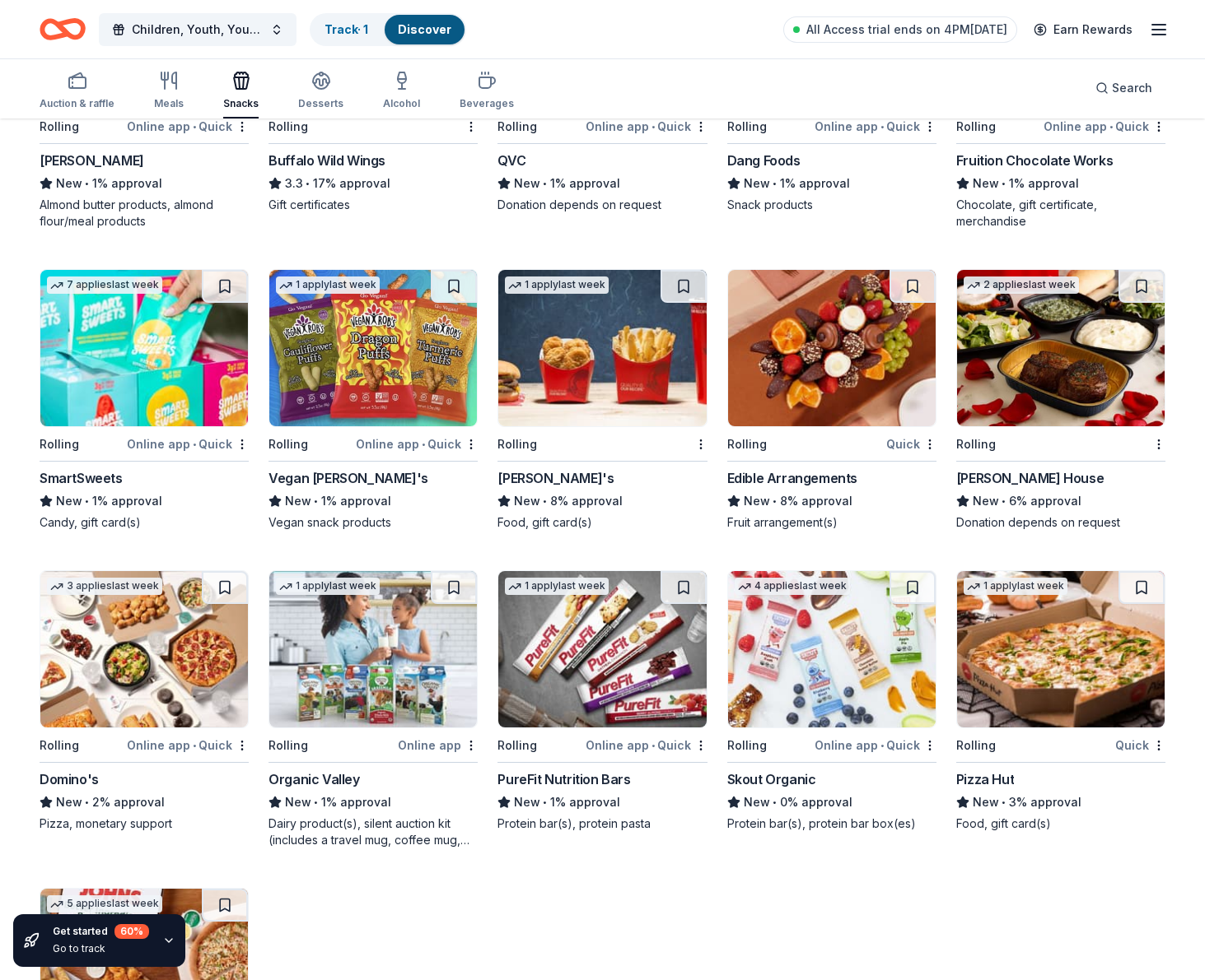
scroll to position [2110, 0]
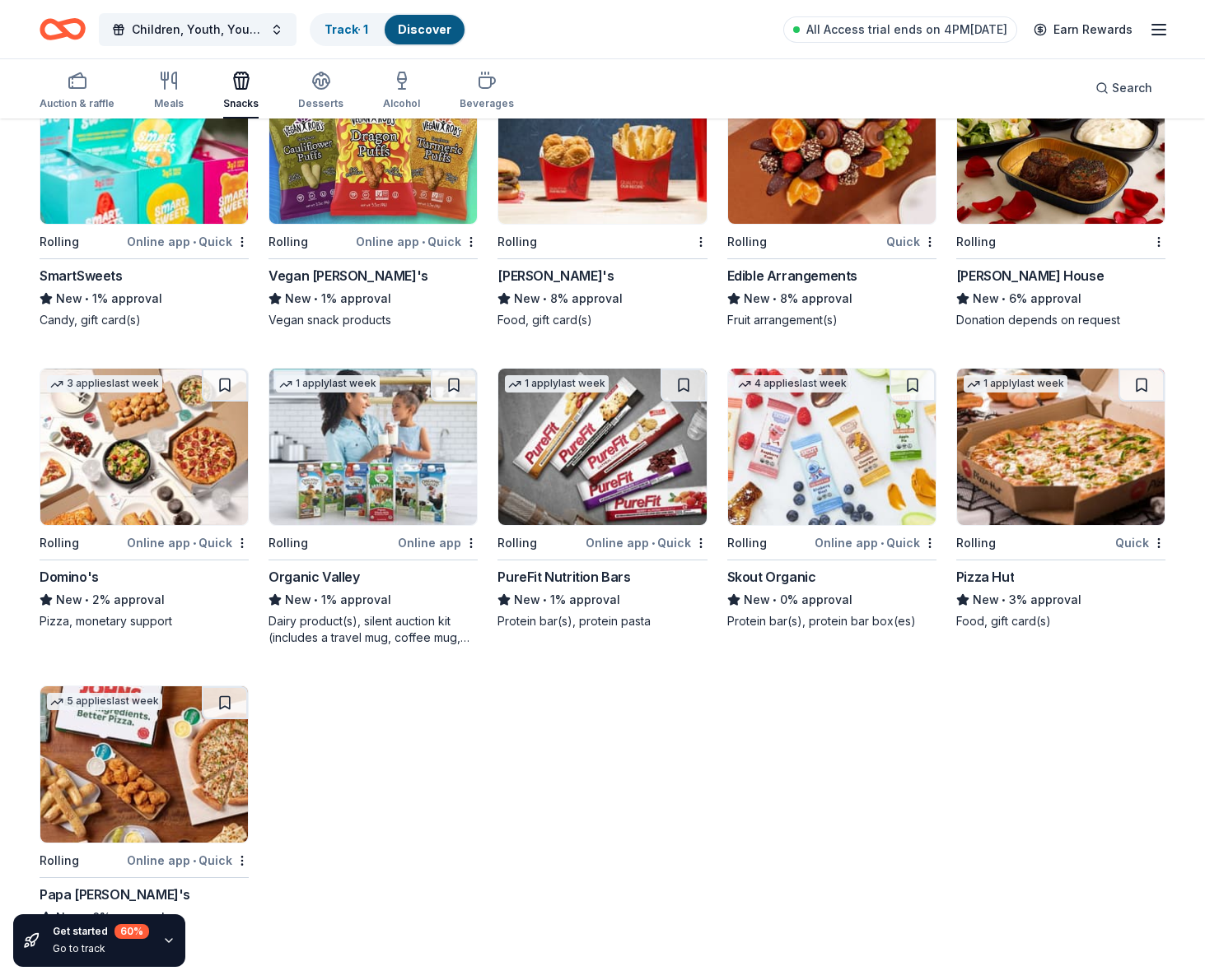
click at [162, 789] on img at bounding box center [144, 764] width 208 height 156
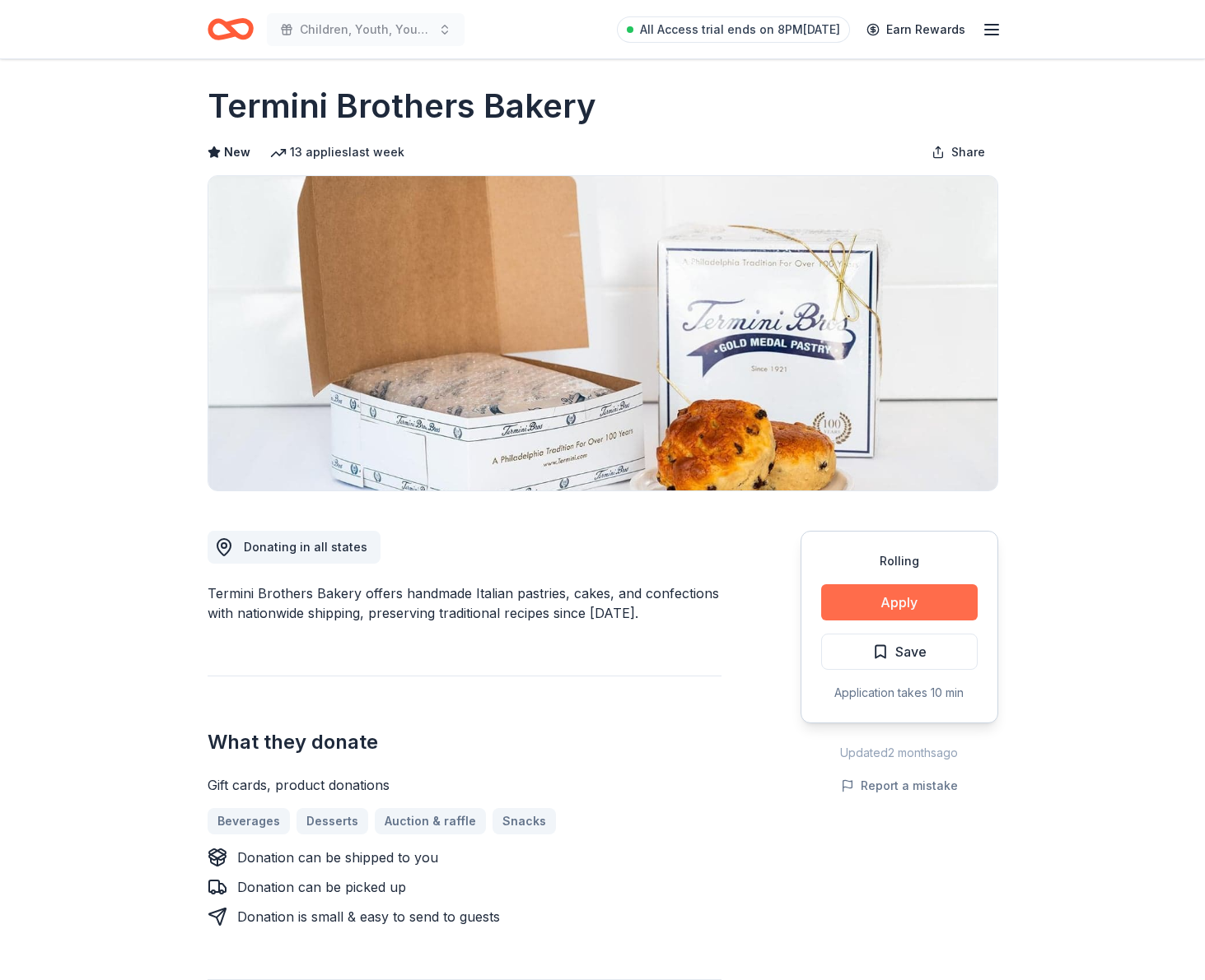
scroll to position [21, 0]
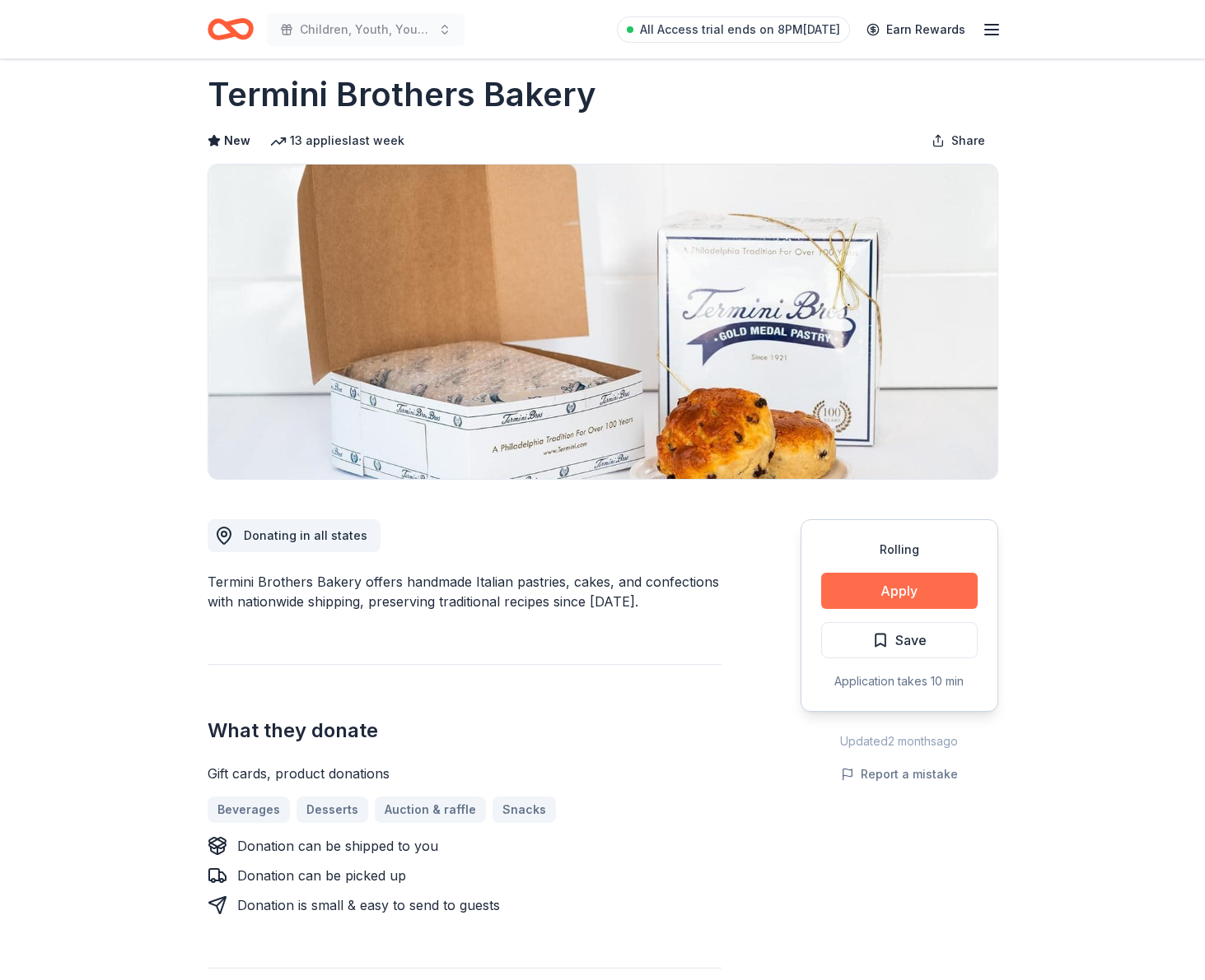
click at [922, 599] on button "Apply" at bounding box center [899, 590] width 156 height 36
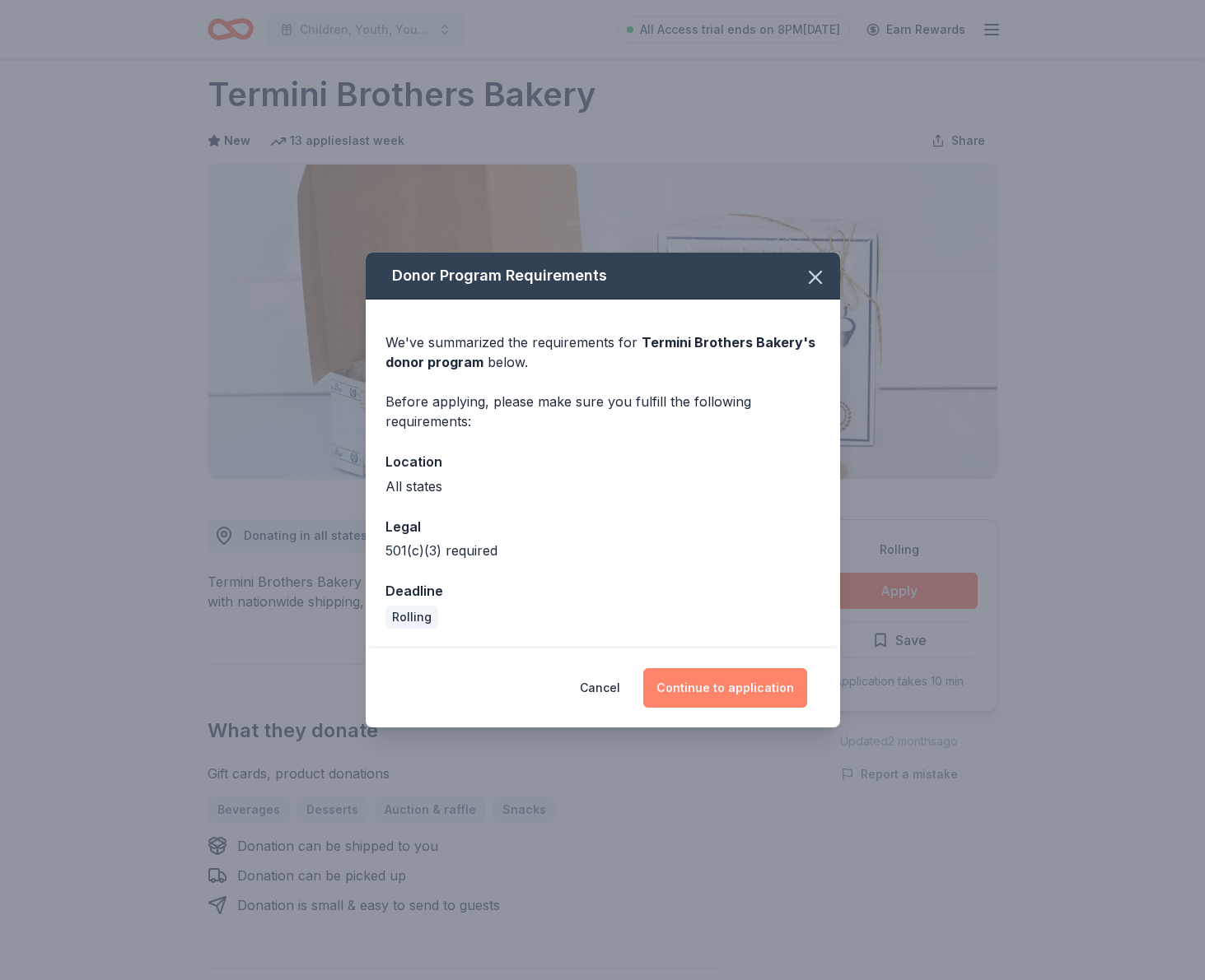
click at [767, 690] on button "Continue to application" at bounding box center [724, 688] width 164 height 40
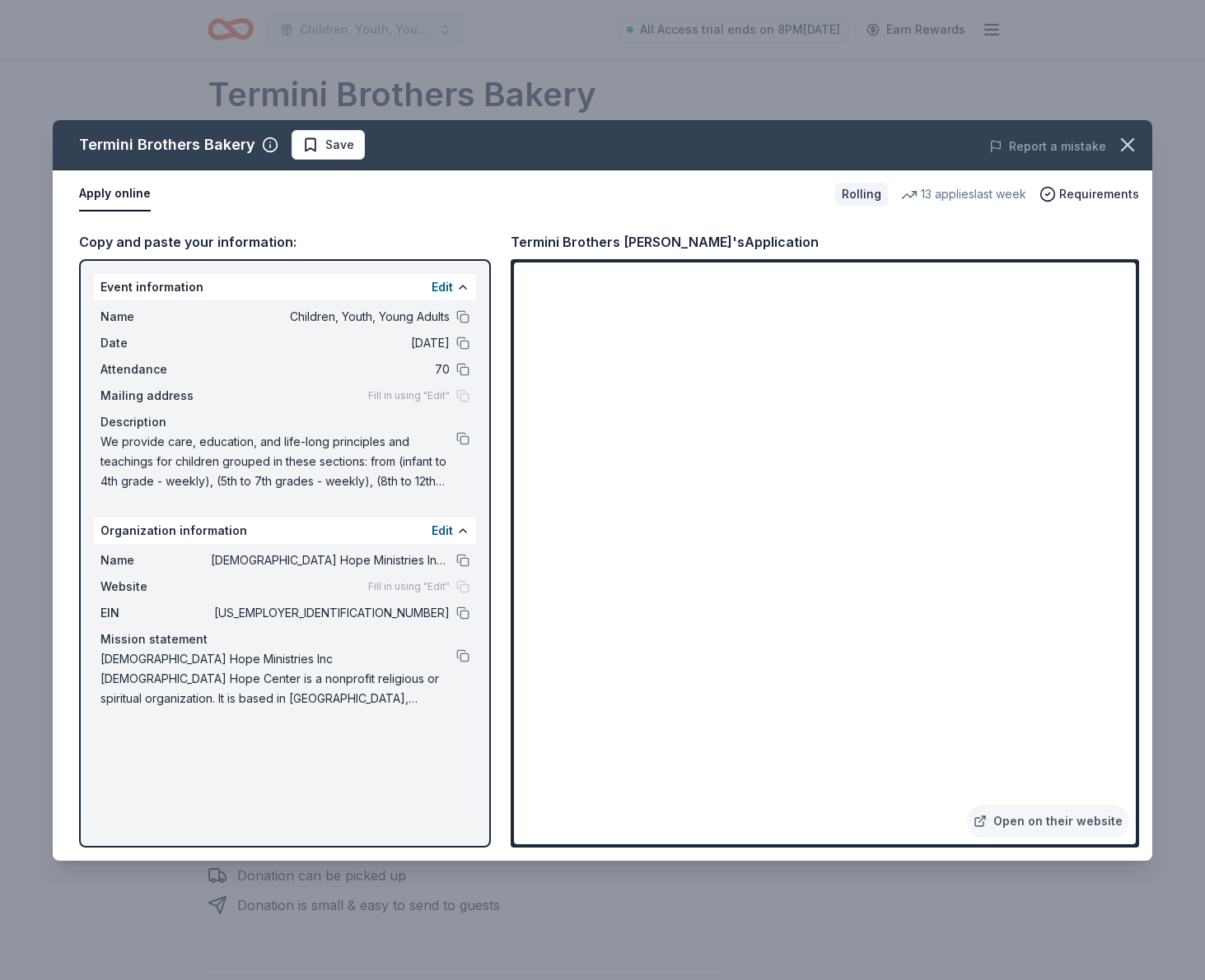
click at [409, 585] on span "Fill in using "Edit"" at bounding box center [409, 587] width 82 height 13
click at [337, 144] on span "Save" at bounding box center [339, 144] width 28 height 20
click at [1130, 148] on icon "button" at bounding box center [1127, 145] width 11 height 11
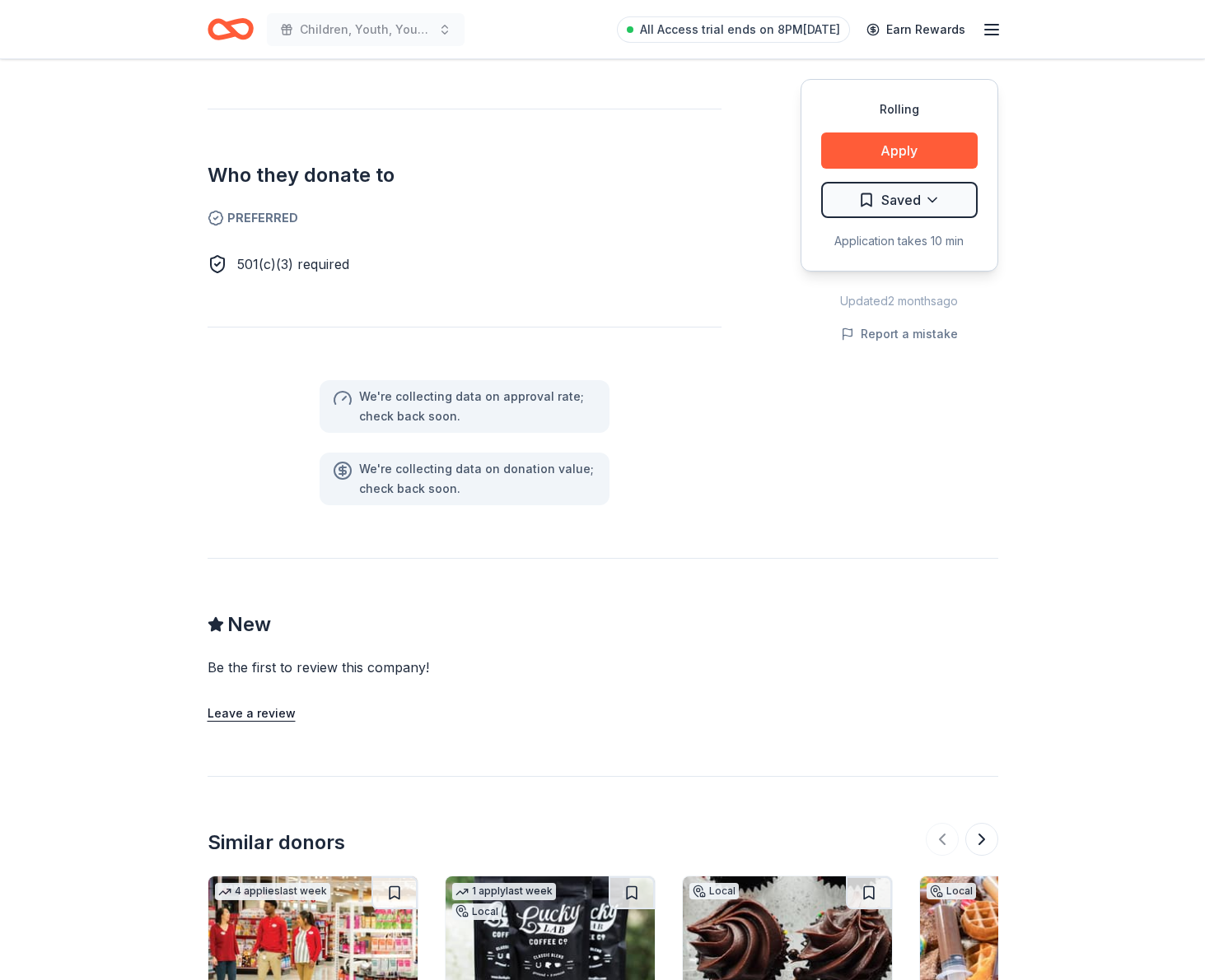
scroll to position [894, 0]
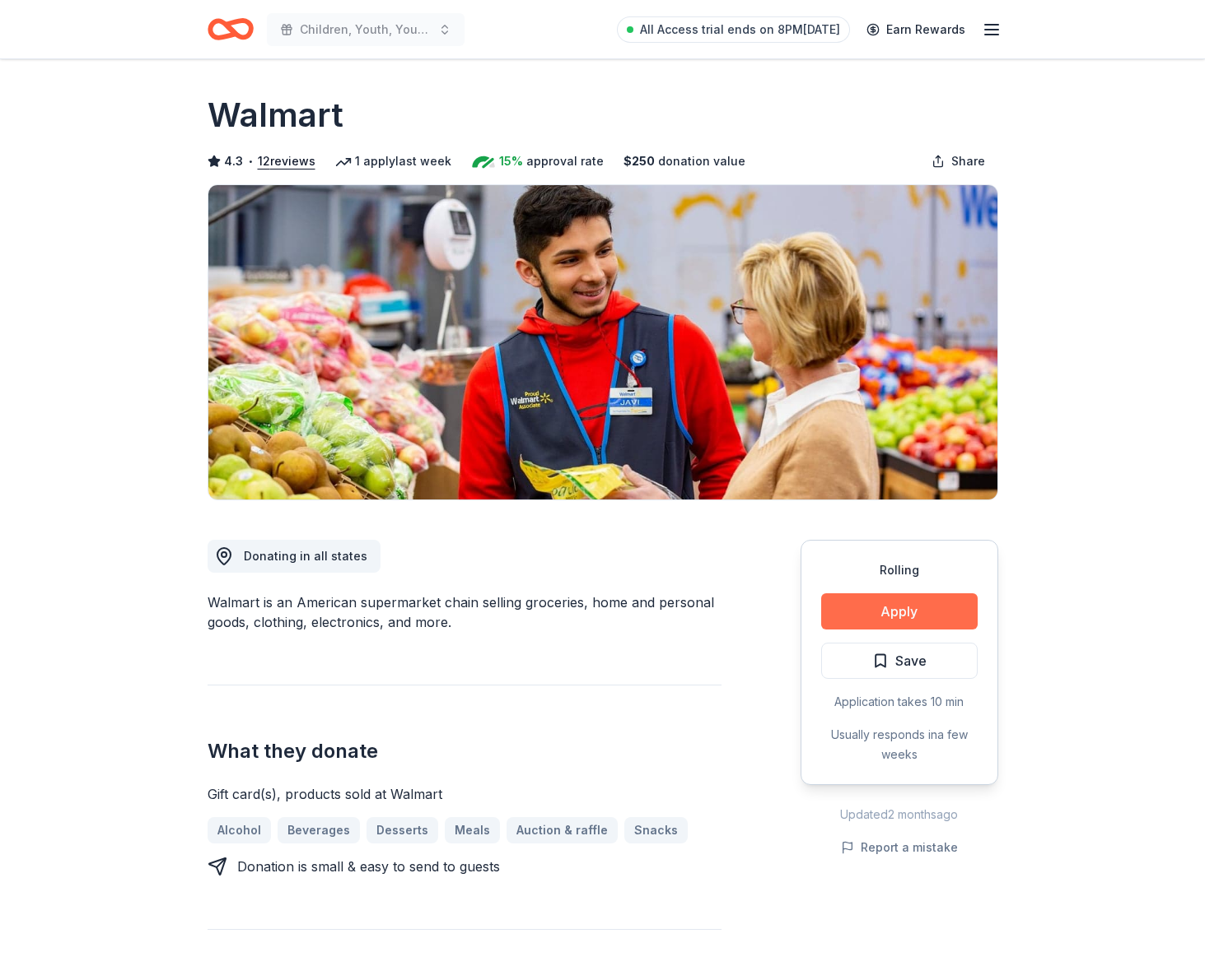
click at [902, 616] on button "Apply" at bounding box center [899, 611] width 156 height 36
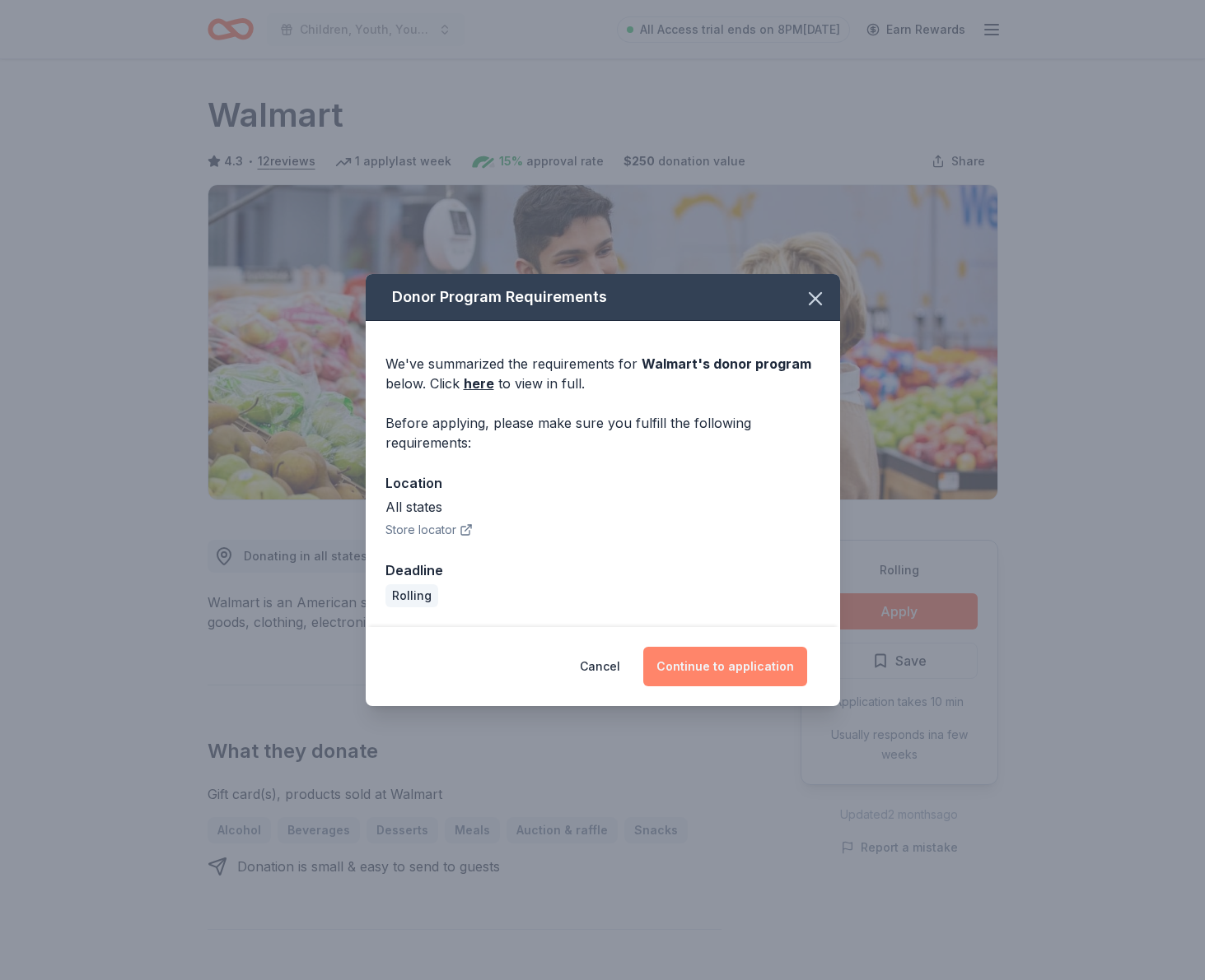
click at [724, 667] on button "Continue to application" at bounding box center [724, 667] width 164 height 40
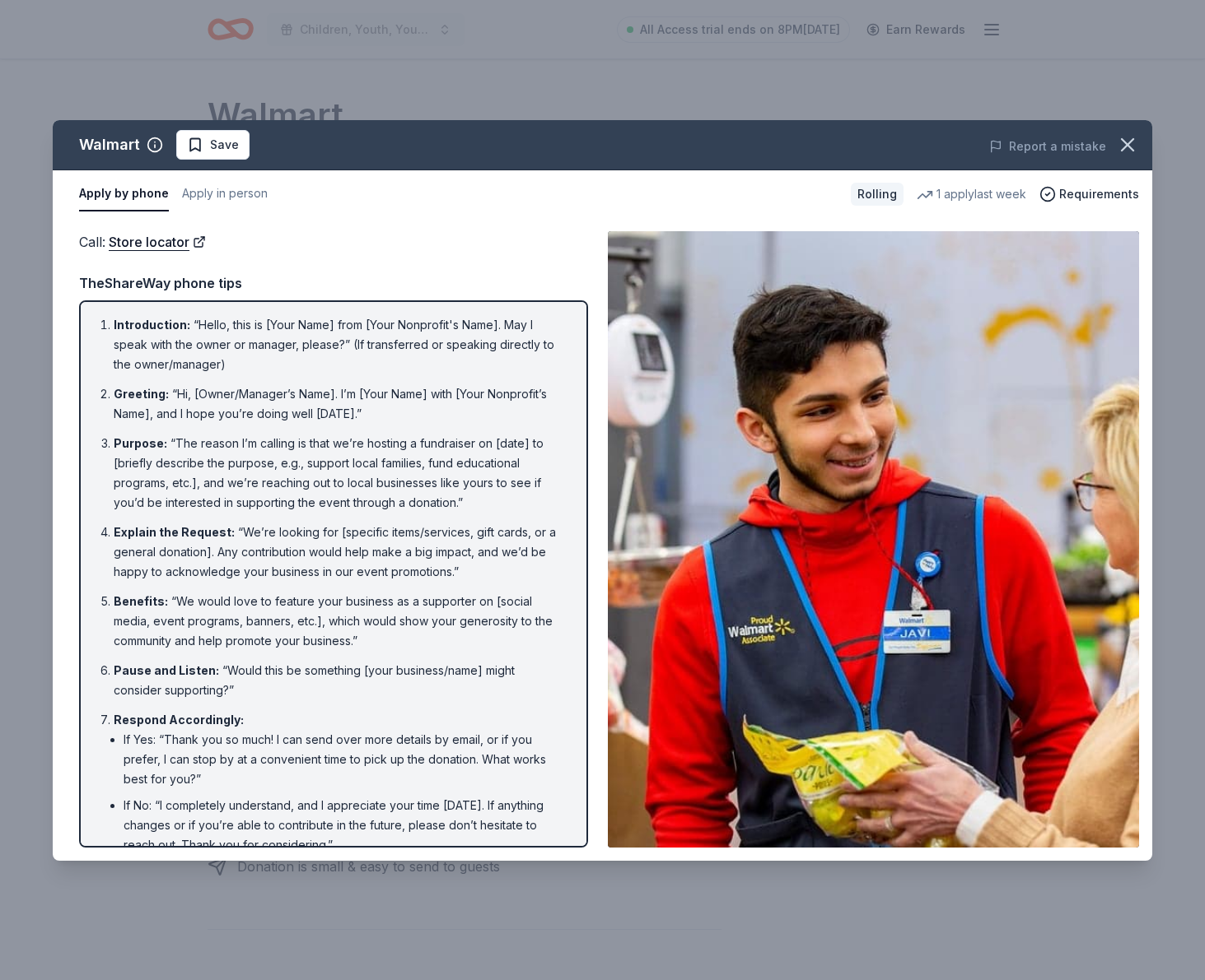
scroll to position [6, 0]
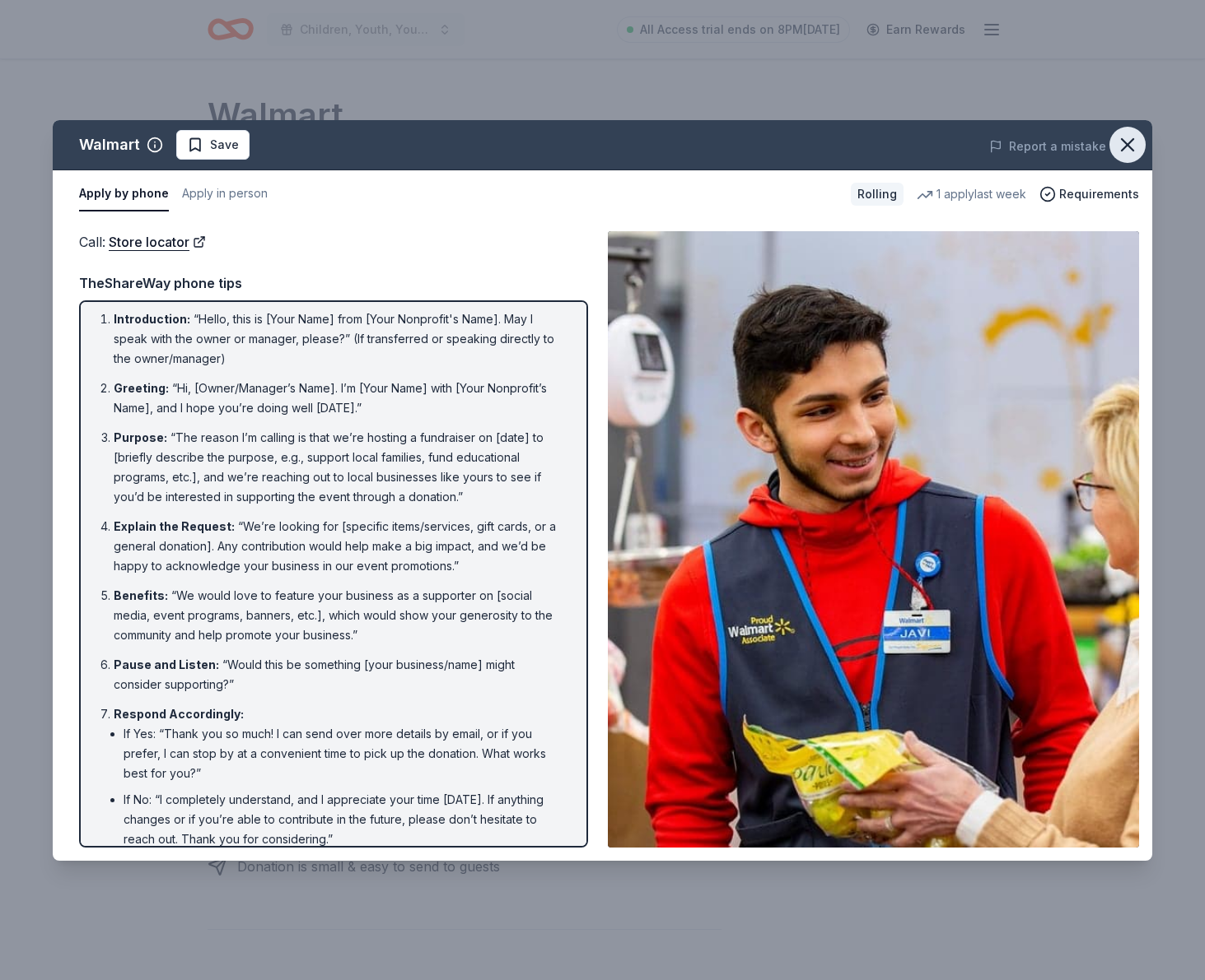
click at [1122, 148] on icon "button" at bounding box center [1127, 145] width 11 height 11
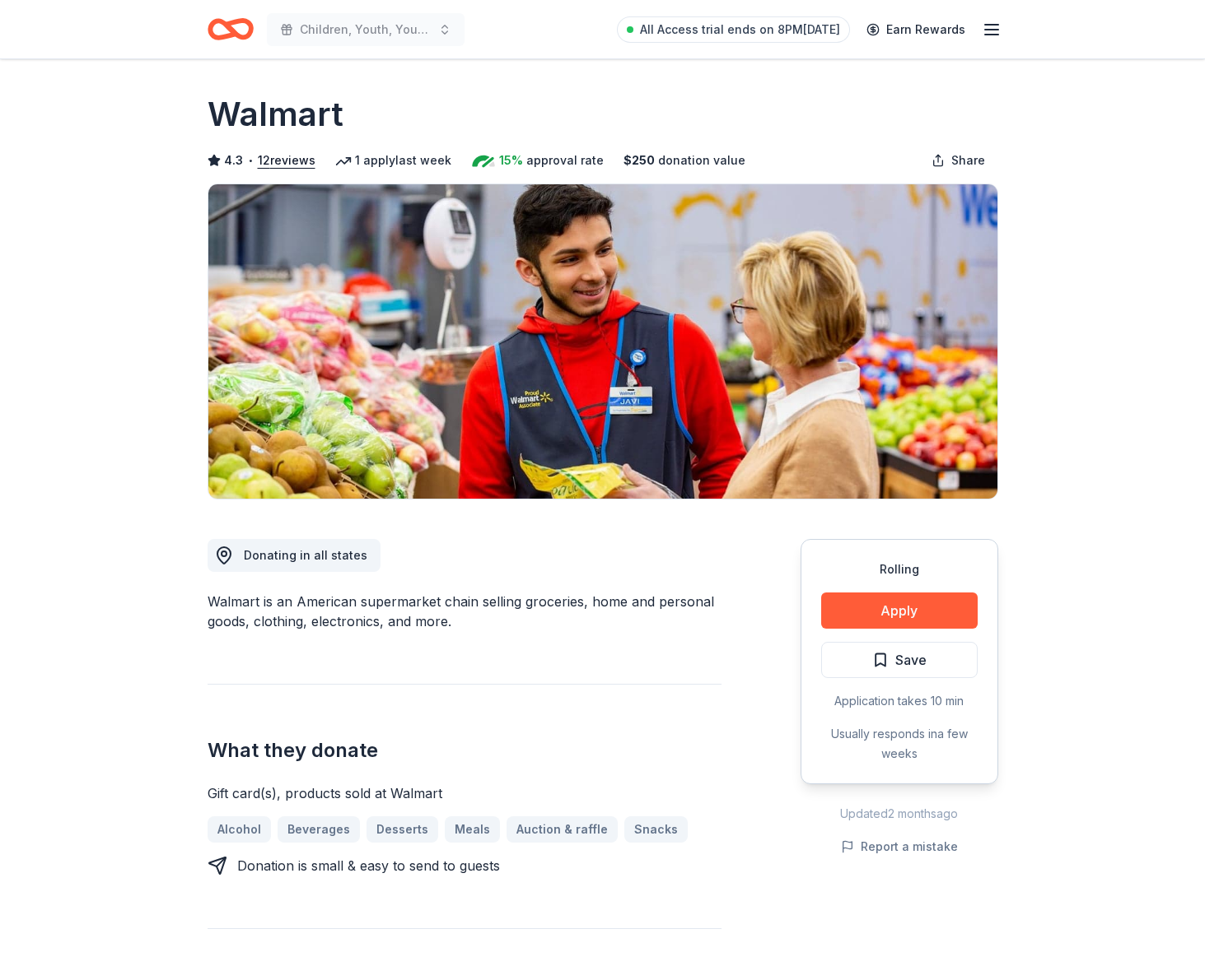
scroll to position [2, 0]
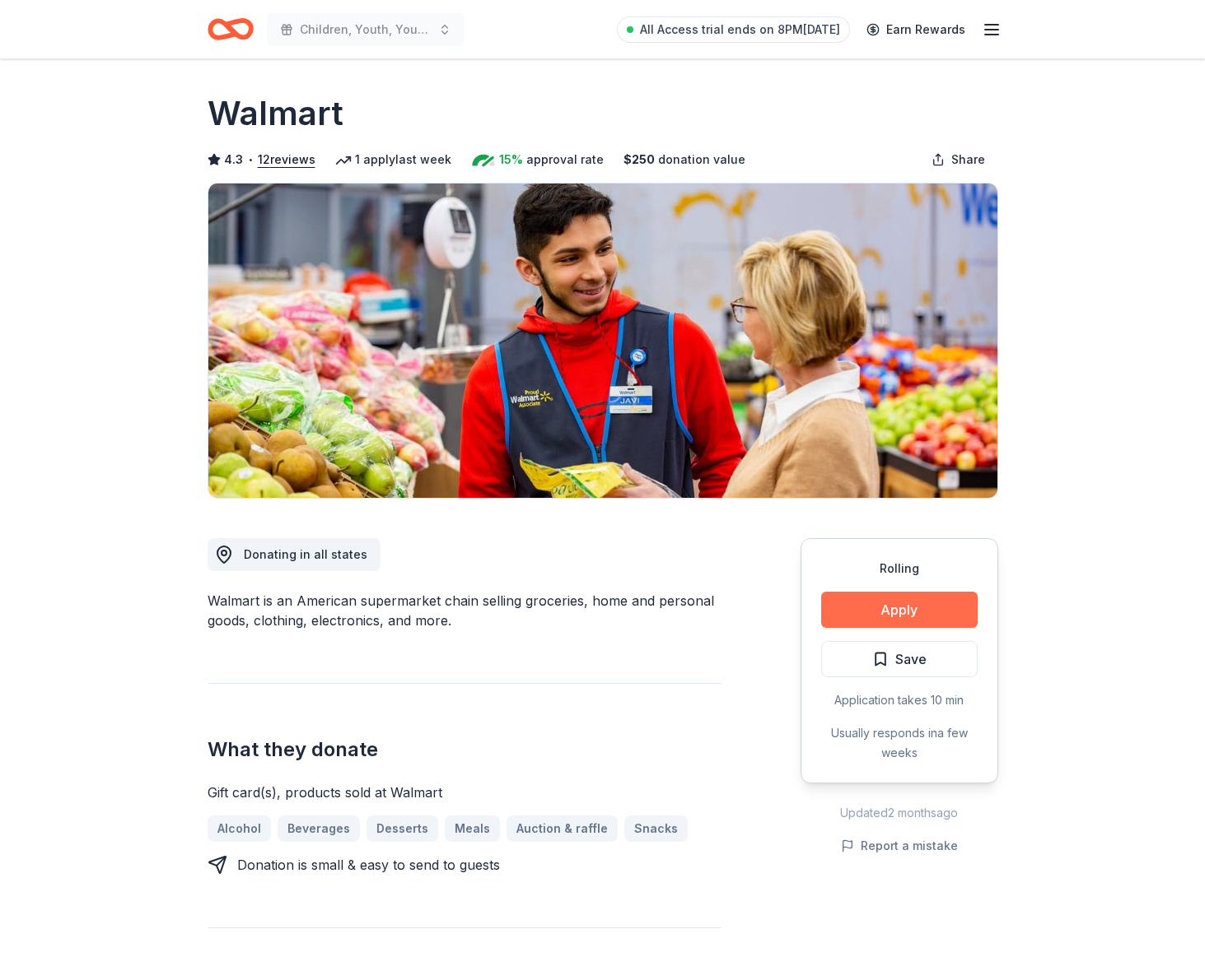
click at [905, 614] on button "Apply" at bounding box center [899, 609] width 156 height 36
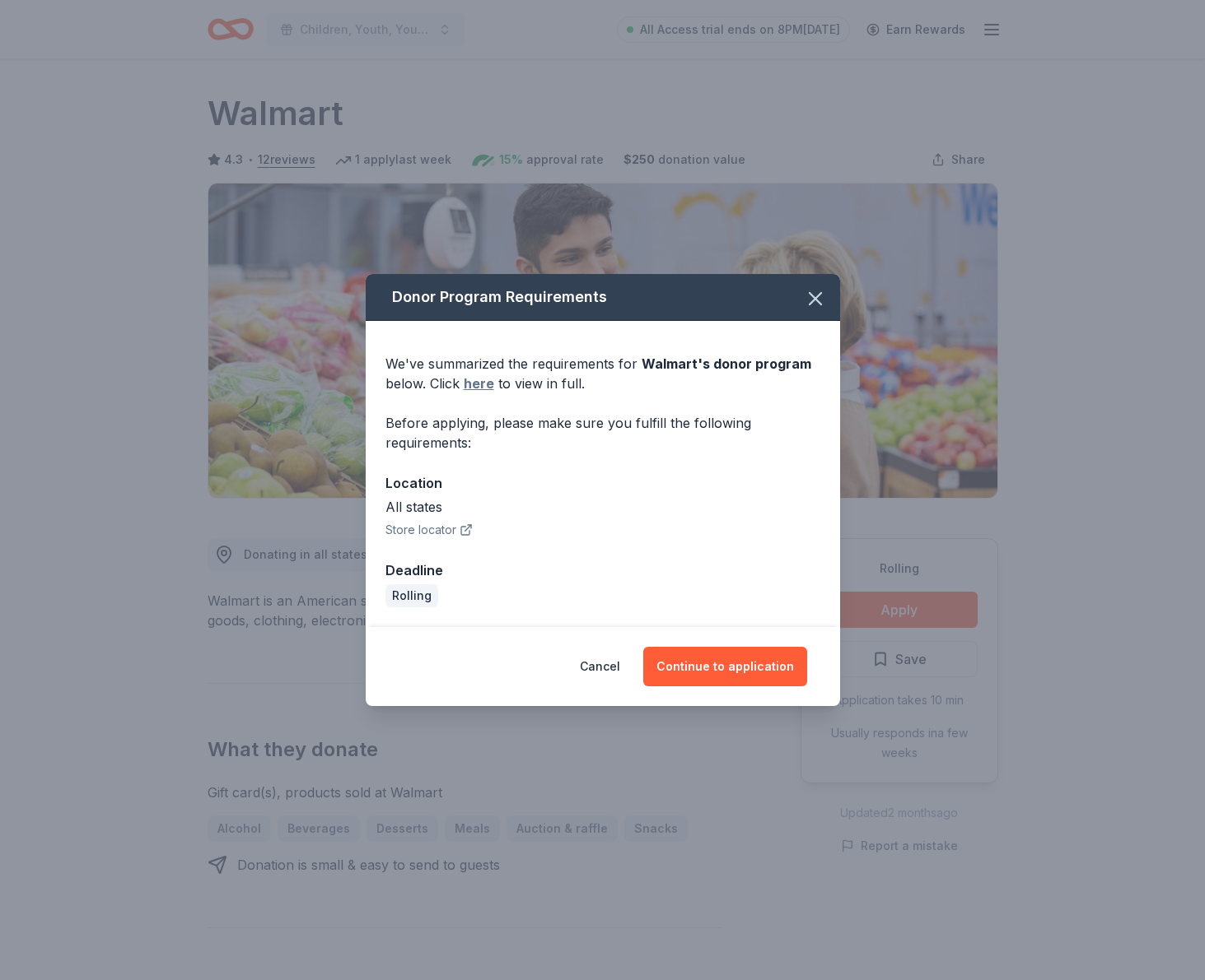
click at [478, 377] on link "here" at bounding box center [479, 383] width 30 height 20
click at [817, 298] on icon "button" at bounding box center [815, 299] width 23 height 23
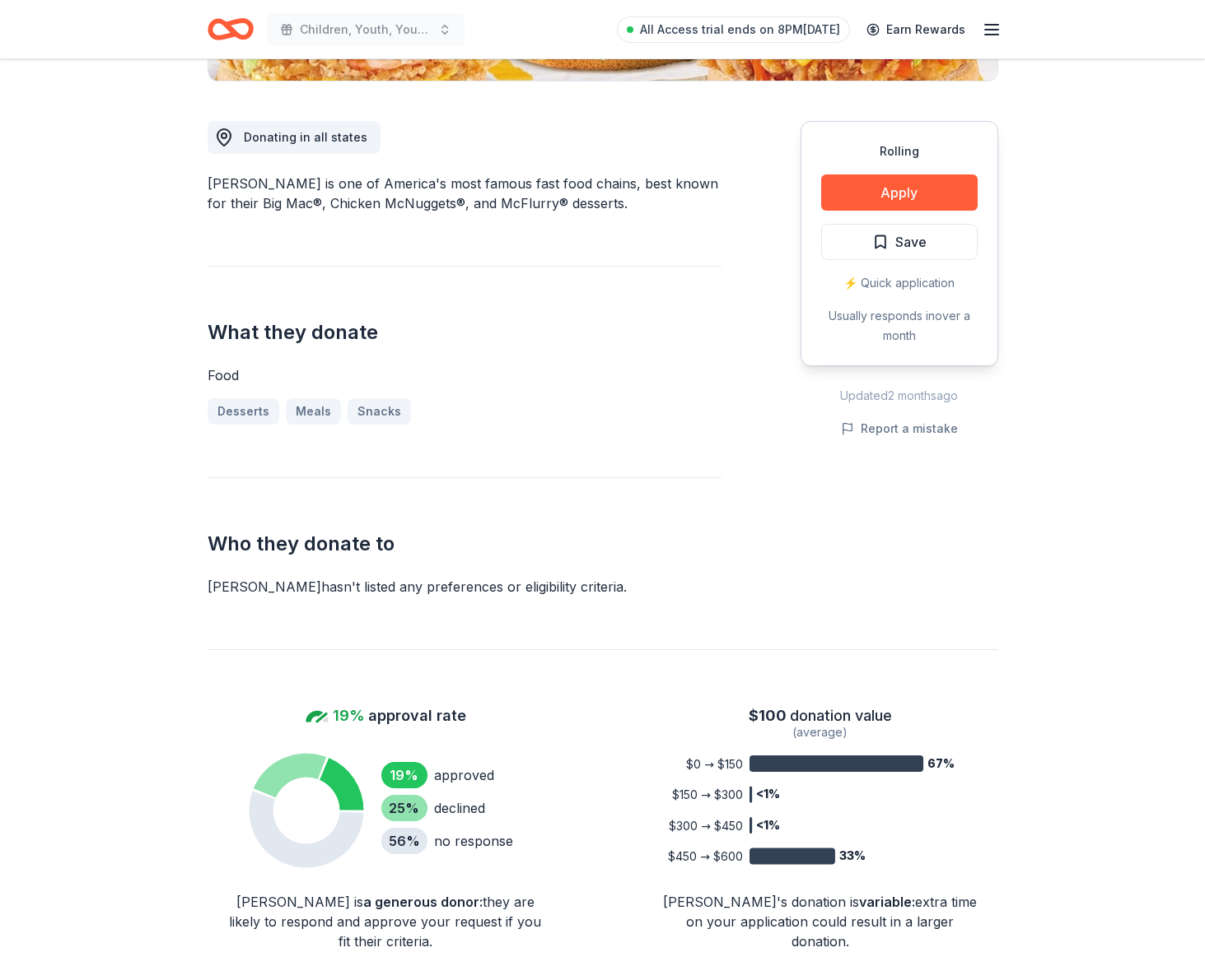
scroll to position [423, 0]
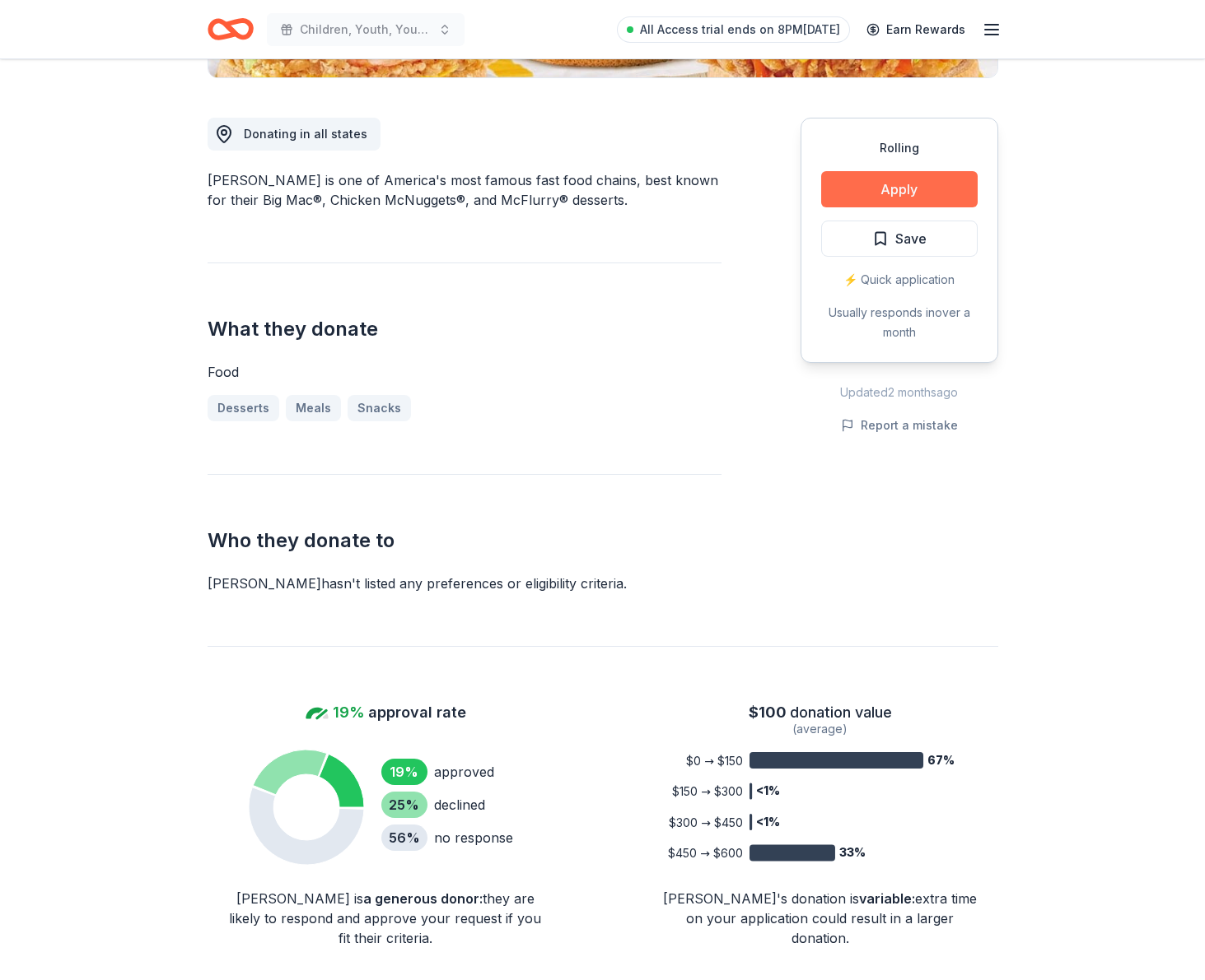
click at [887, 187] on button "Apply" at bounding box center [899, 190] width 156 height 36
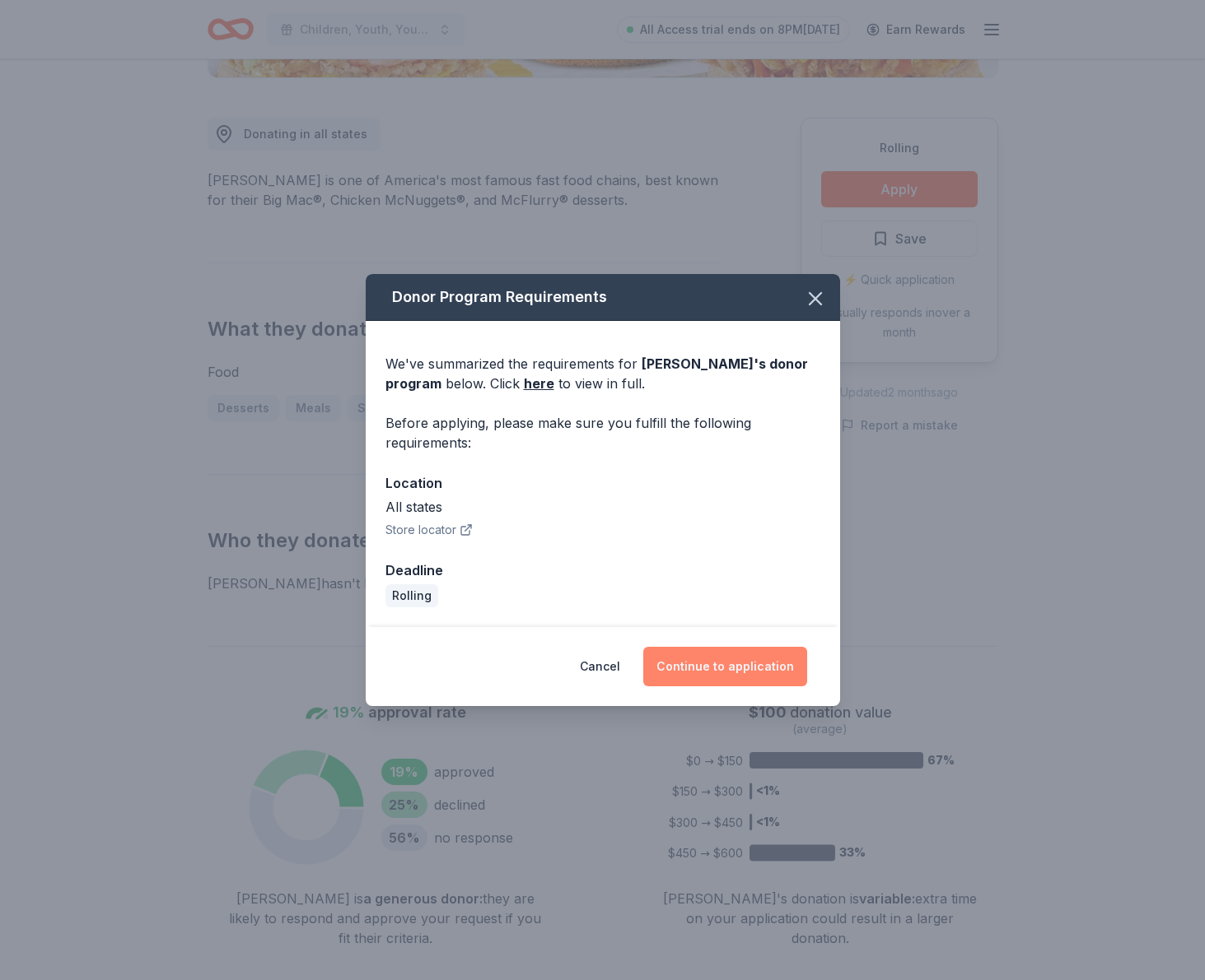
click at [739, 665] on button "Continue to application" at bounding box center [724, 667] width 164 height 40
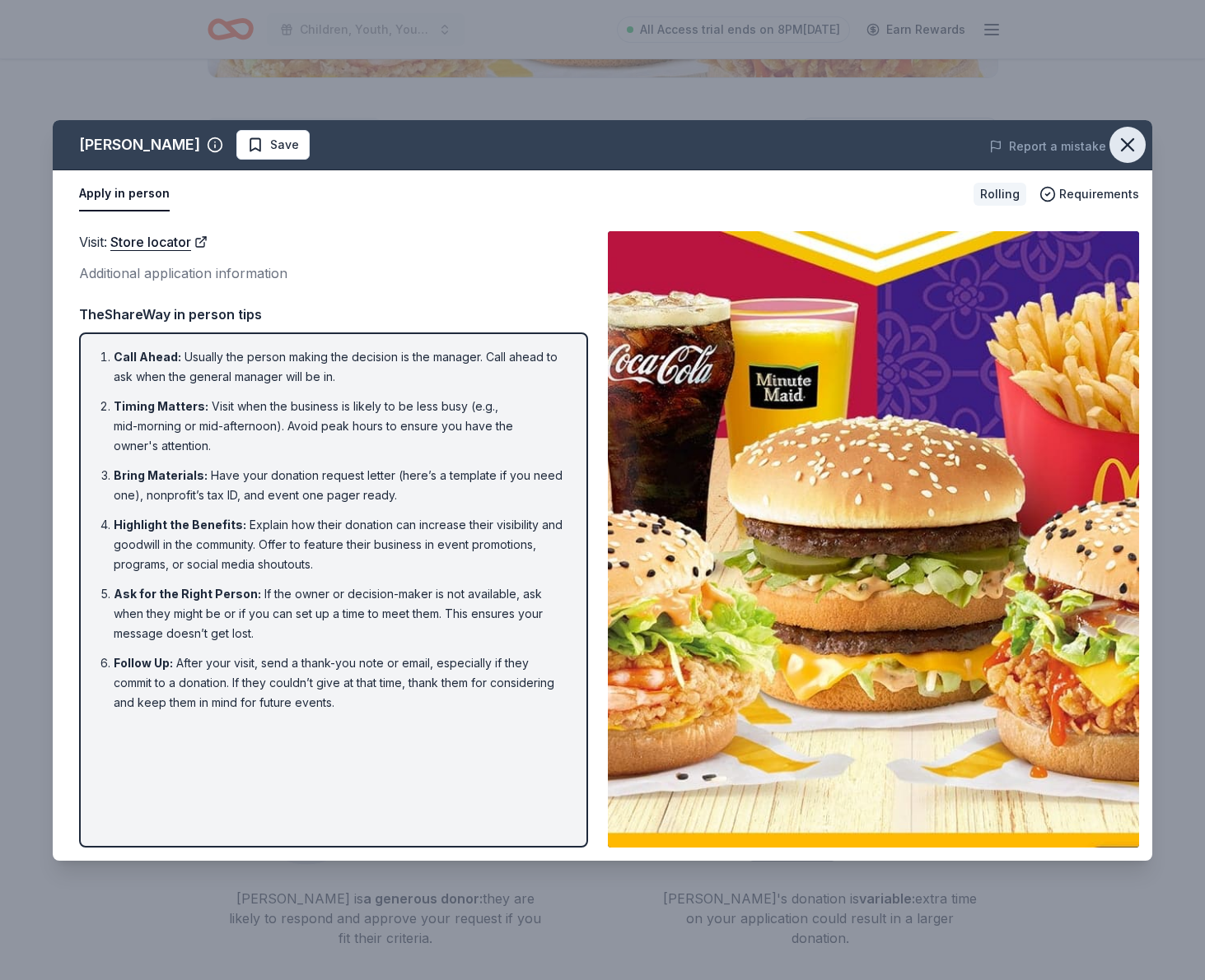
click at [1130, 153] on icon "button" at bounding box center [1127, 145] width 23 height 23
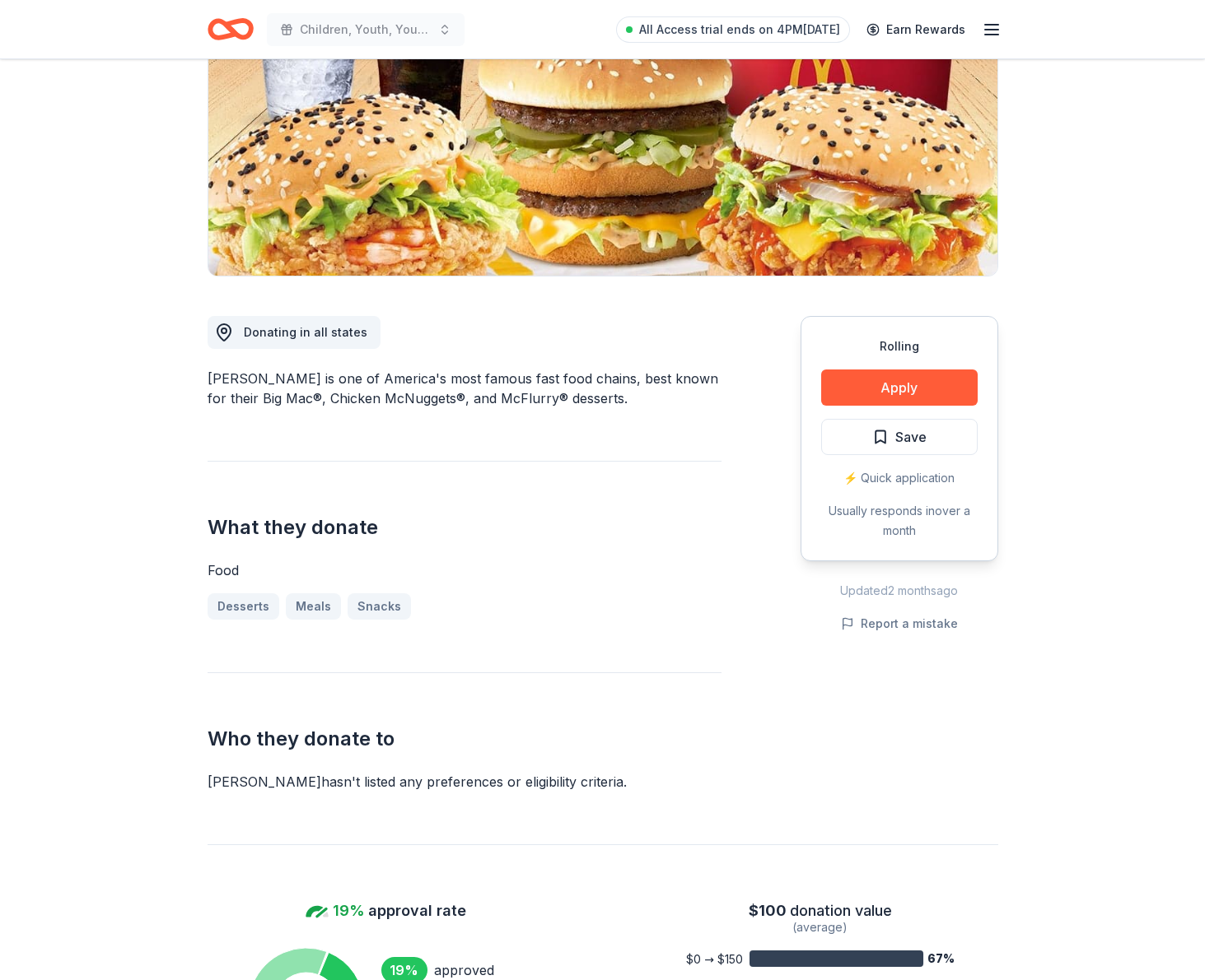
scroll to position [239, 0]
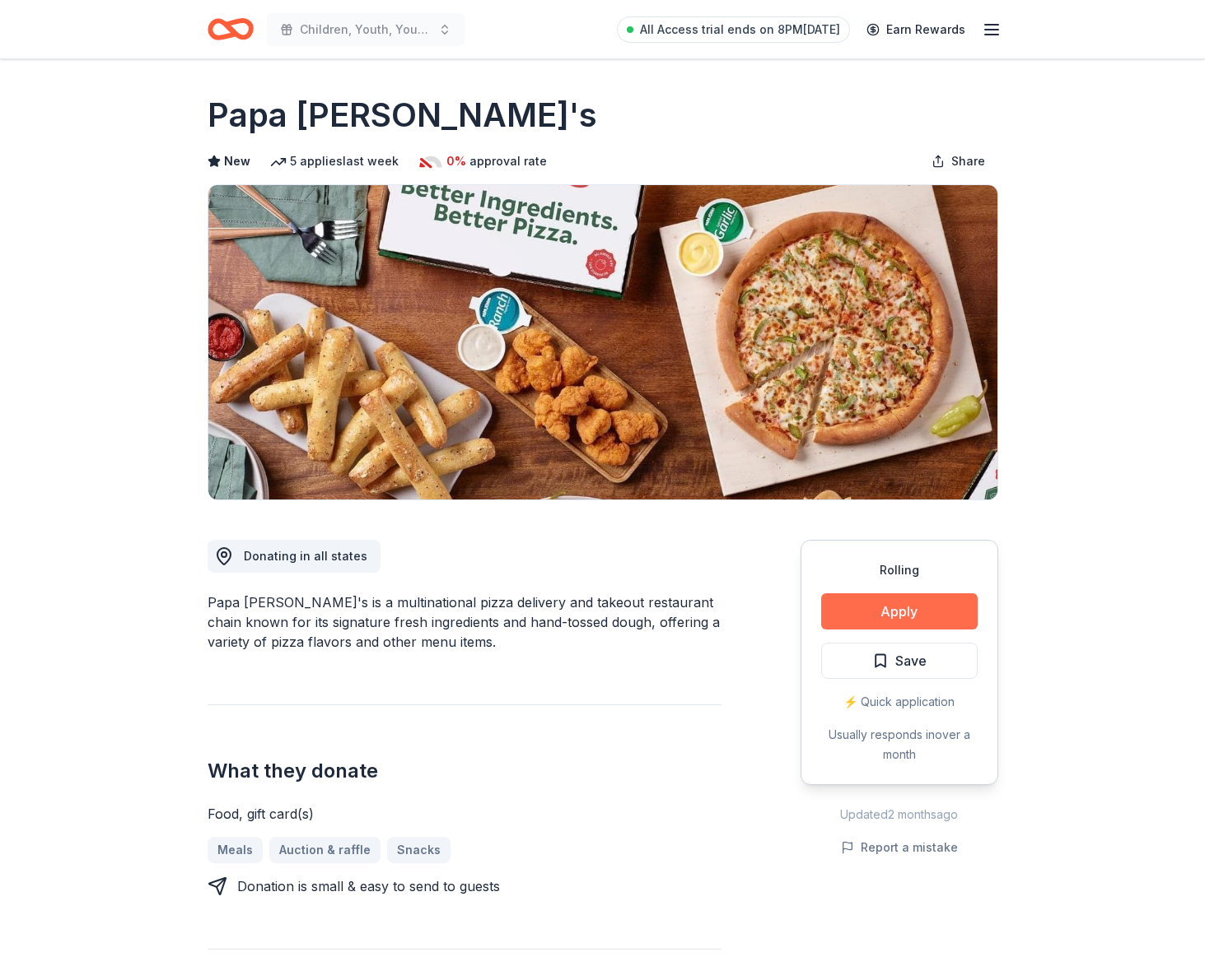
click at [862, 616] on button "Apply" at bounding box center [899, 611] width 156 height 36
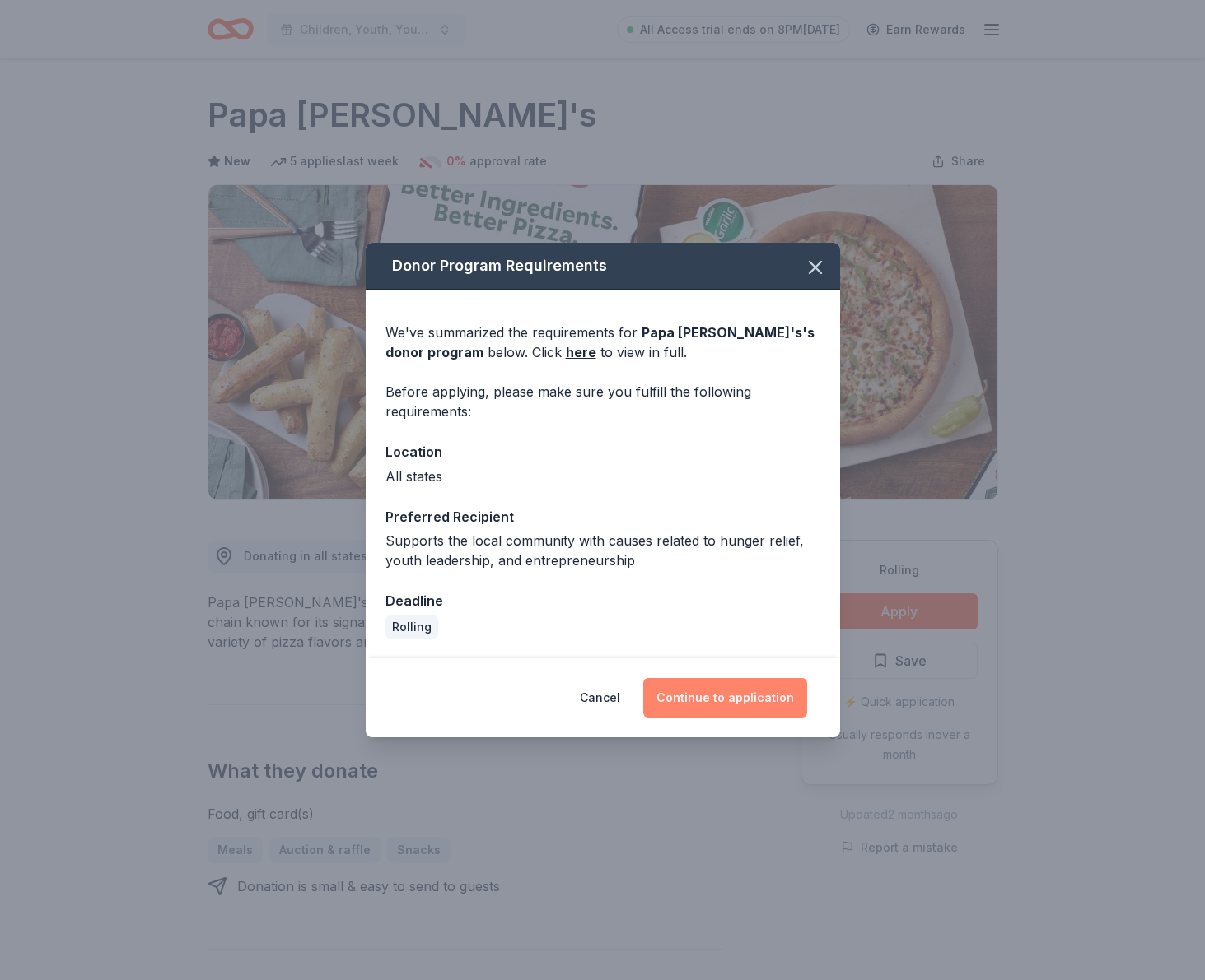
click at [757, 699] on button "Continue to application" at bounding box center [724, 699] width 164 height 40
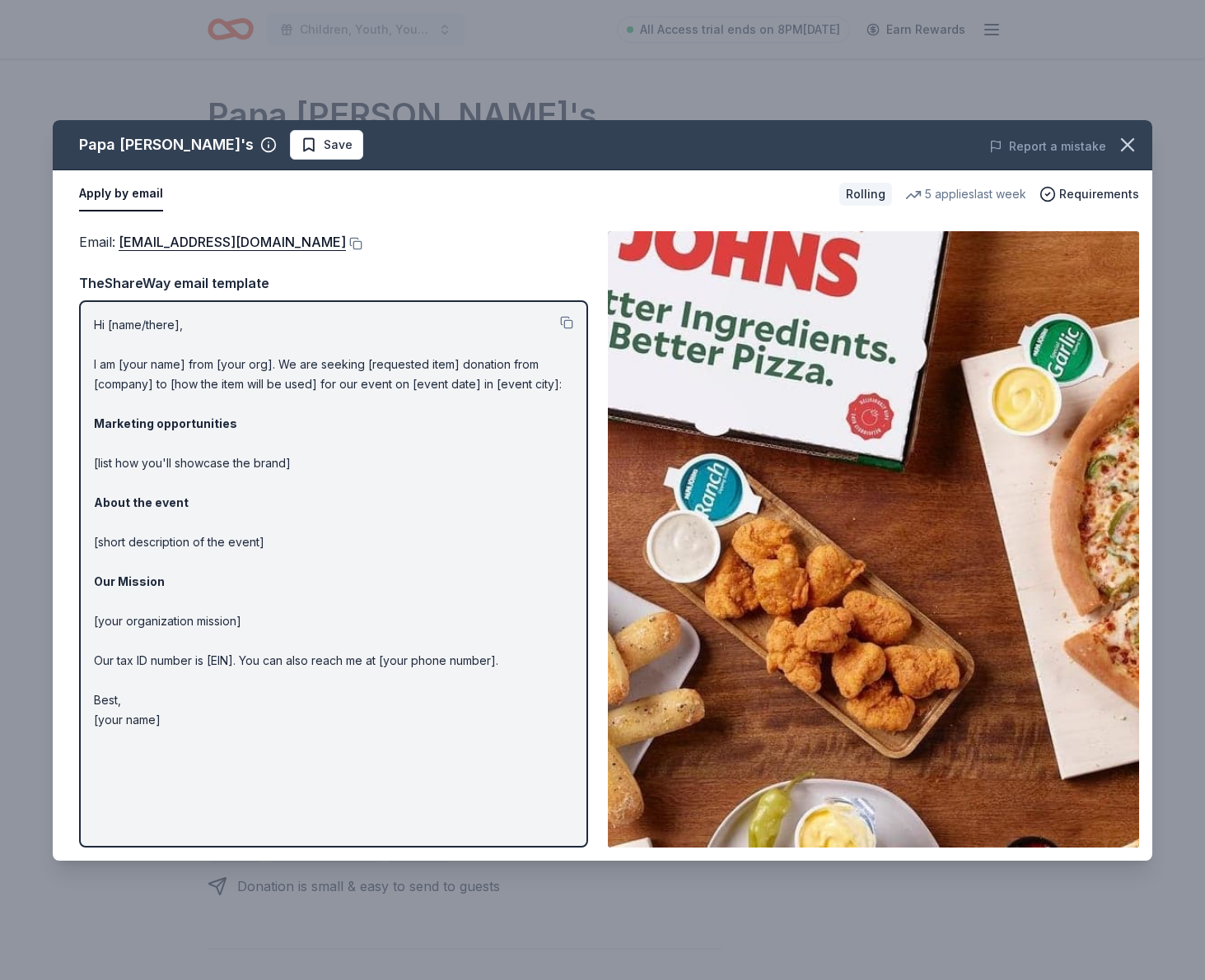
drag, startPoint x: 97, startPoint y: 343, endPoint x: 187, endPoint y: 429, distance: 124.5
click at [187, 429] on p "Hi [name/there], I am [your name] from [your org]. We are seeking [requested it…" at bounding box center [333, 523] width 479 height 415
drag, startPoint x: 118, startPoint y: 366, endPoint x: 171, endPoint y: 427, distance: 80.8
click at [171, 427] on div "Hi [name/there], I am [your name] from [your org]. We are seeking [requested it…" at bounding box center [333, 573] width 509 height 547
drag, startPoint x: 416, startPoint y: 741, endPoint x: 134, endPoint y: 500, distance: 371.0
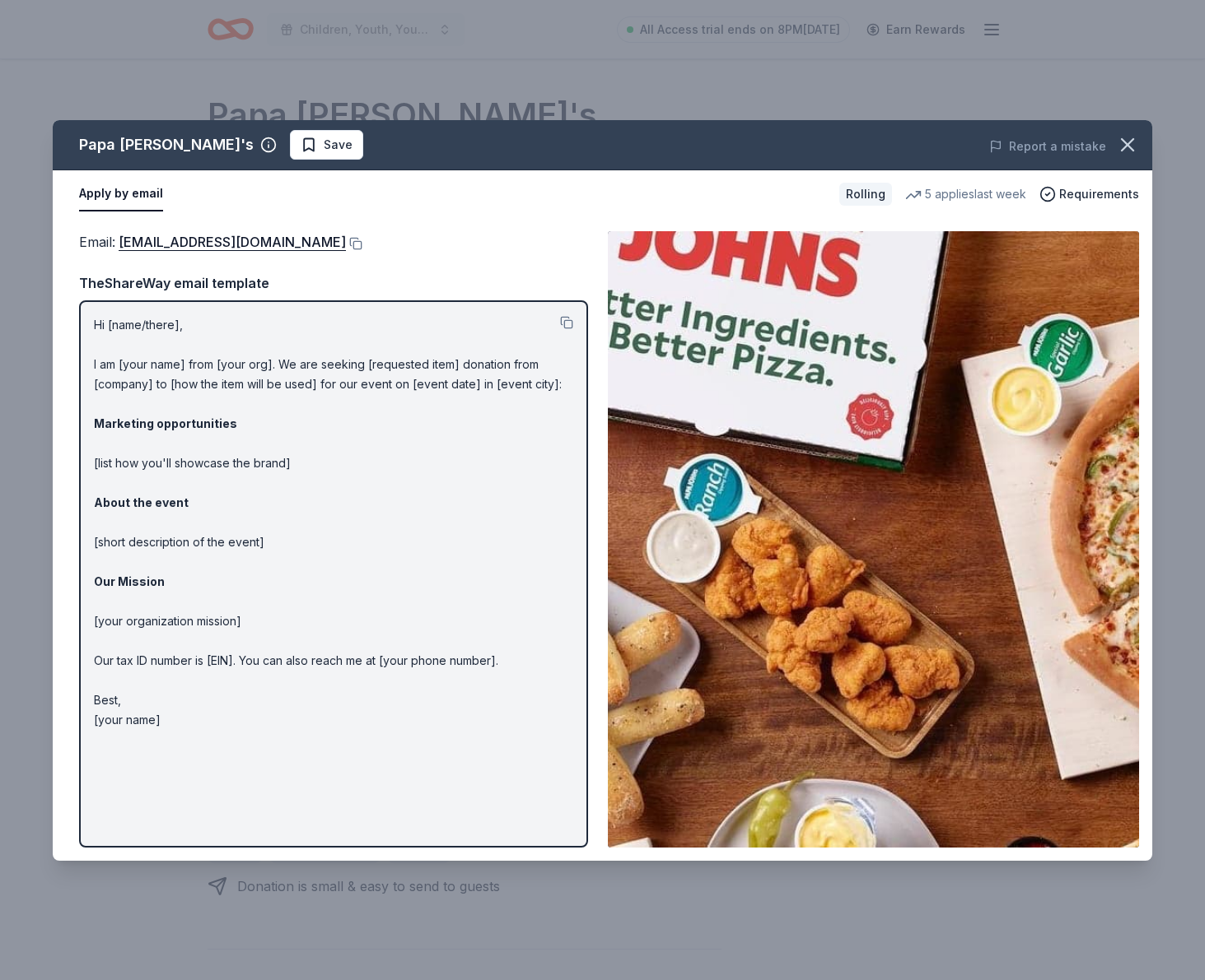
click at [134, 500] on p "Hi [name/there], I am [your name] from [your org]. We are seeking [requested it…" at bounding box center [333, 523] width 479 height 415
drag, startPoint x: 150, startPoint y: 347, endPoint x: 178, endPoint y: 367, distance: 34.4
click at [178, 367] on p "Hi [name/there], I am [your name] from [your org]. We are seeking [requested it…" at bounding box center [333, 523] width 479 height 415
drag, startPoint x: 103, startPoint y: 323, endPoint x: 261, endPoint y: 397, distance: 174.5
click at [285, 421] on div "Hi [name/there], I am [your name] from [your org]. We are seeking [requested it…" at bounding box center [333, 573] width 509 height 547
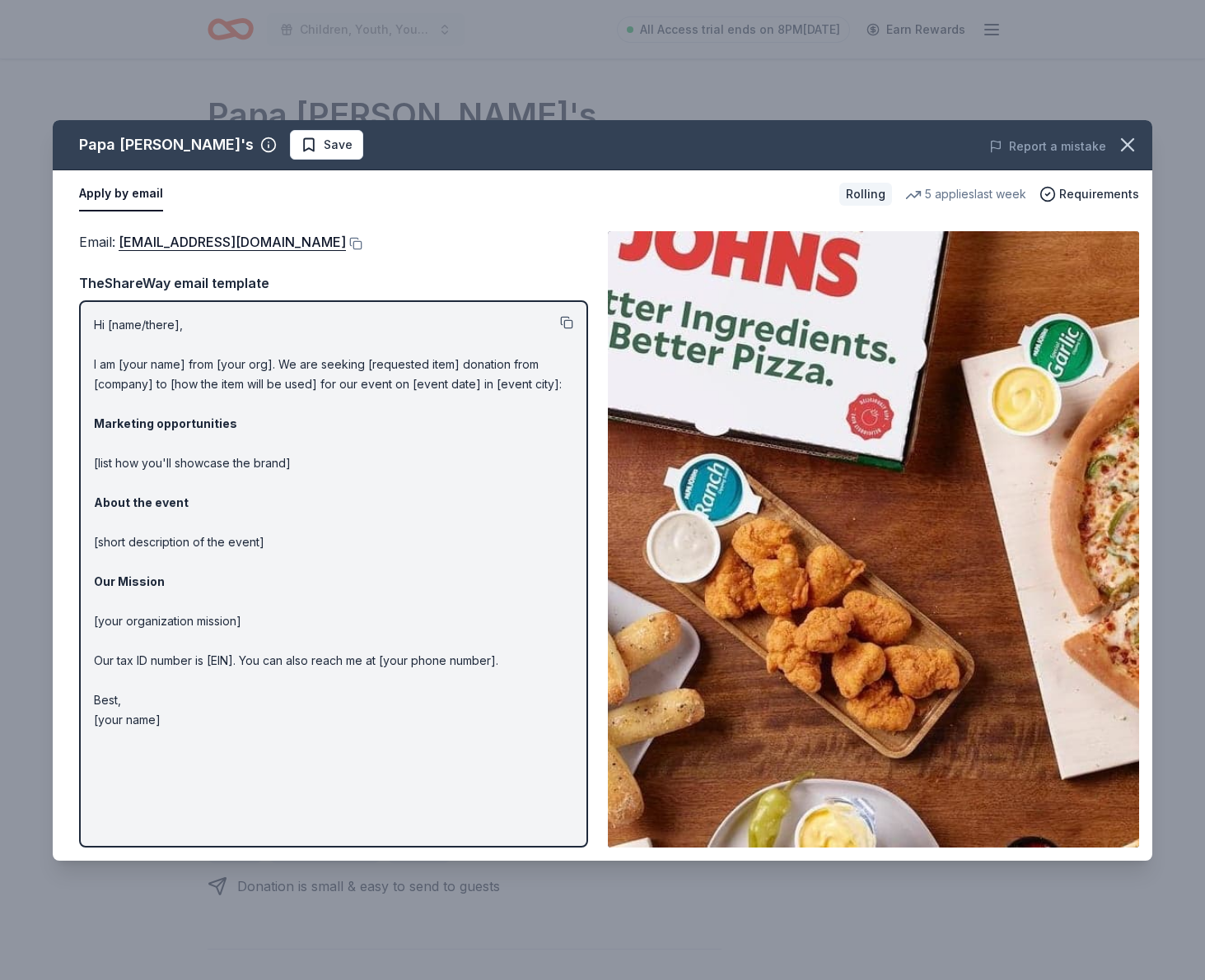
click at [560, 322] on button at bounding box center [567, 323] width 13 height 13
drag, startPoint x: 115, startPoint y: 241, endPoint x: 136, endPoint y: 241, distance: 21.0
click at [151, 241] on span "Email : [EMAIL_ADDRESS][DOMAIN_NAME]" at bounding box center [211, 242] width 266 height 16
drag, startPoint x: 76, startPoint y: 236, endPoint x: 102, endPoint y: 236, distance: 26.0
click at [130, 237] on div "Email : [EMAIL_ADDRESS][DOMAIN_NAME] Email : [EMAIL_ADDRESS][DOMAIN_NAME] TheSh…" at bounding box center [602, 539] width 1099 height 643
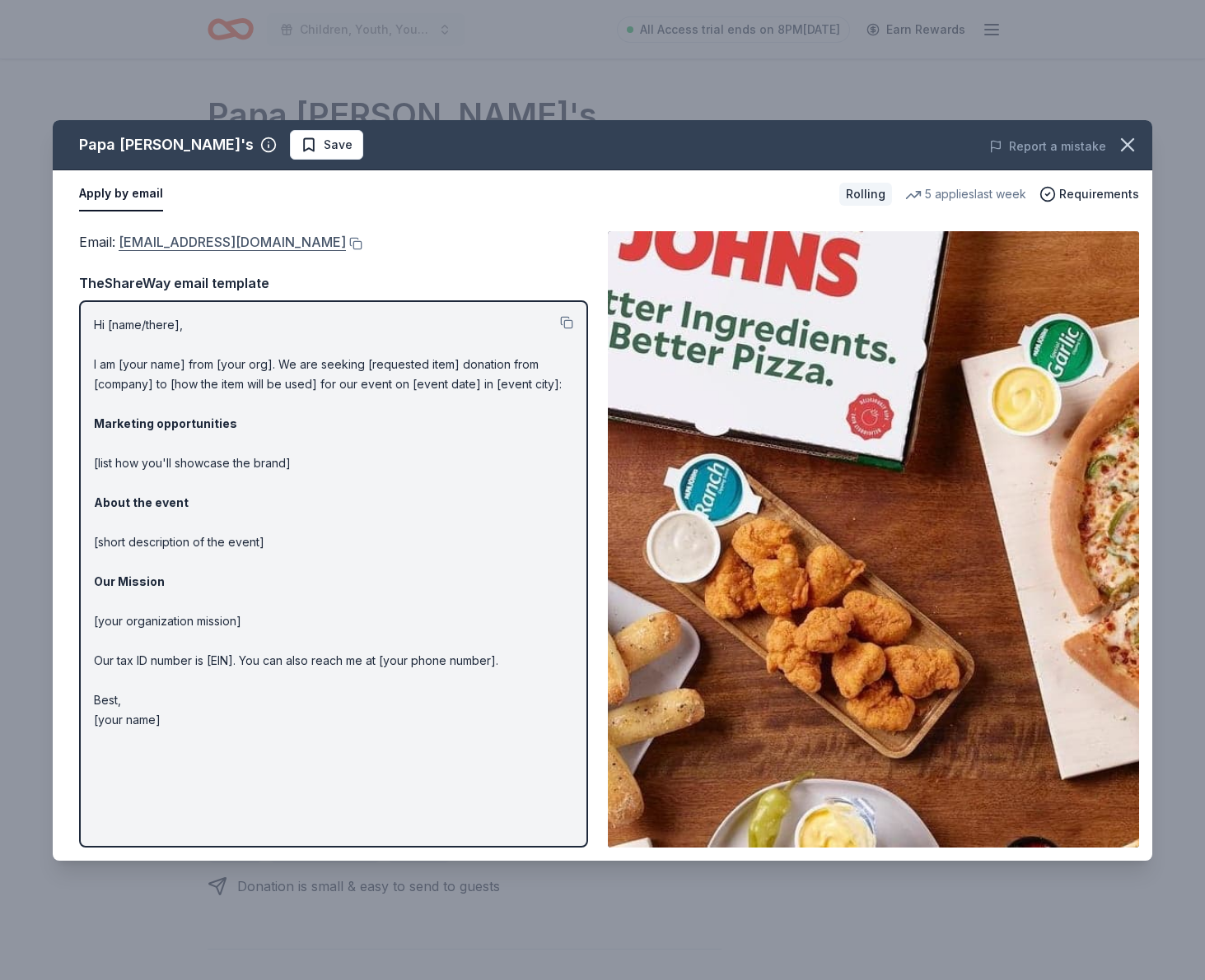
drag, startPoint x: 83, startPoint y: 232, endPoint x: 252, endPoint y: 239, distance: 169.1
click at [235, 241] on div "Email : [EMAIL_ADDRESS][DOMAIN_NAME]" at bounding box center [333, 242] width 509 height 22
click at [346, 240] on button at bounding box center [354, 244] width 16 height 13
